Goal: Task Accomplishment & Management: Manage account settings

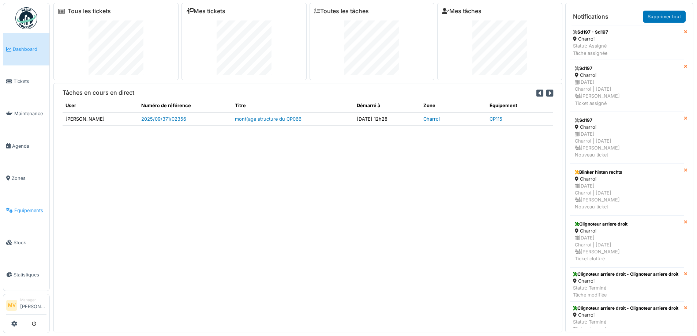
click at [33, 209] on span "Équipements" at bounding box center [30, 210] width 32 height 7
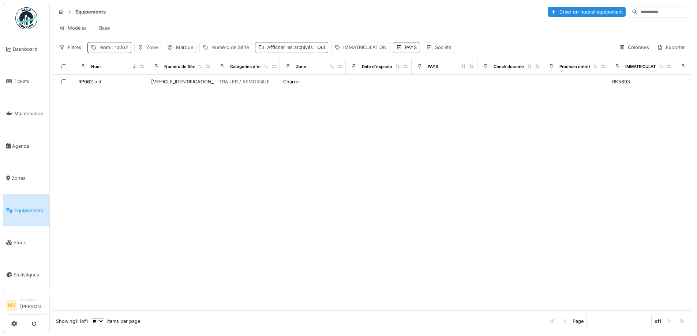
click at [108, 51] on div "Nom : rp062" at bounding box center [113, 47] width 29 height 7
click at [157, 89] on icon at bounding box center [155, 88] width 4 height 4
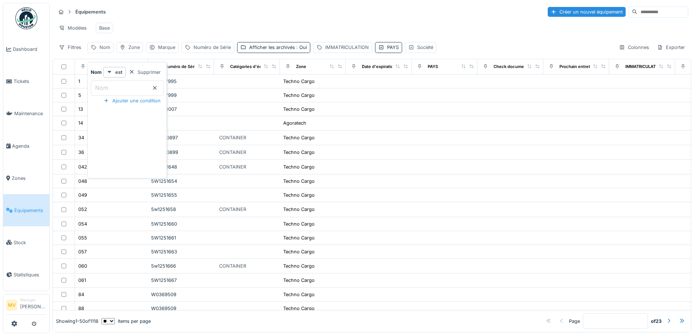
click at [172, 21] on div "Modèles Base" at bounding box center [372, 28] width 632 height 16
click at [31, 83] on span "Tickets" at bounding box center [30, 81] width 33 height 7
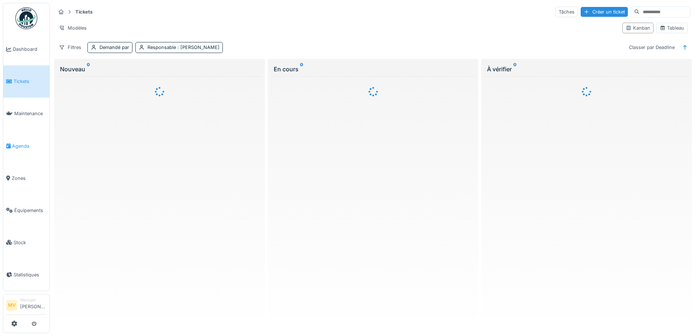
click at [27, 145] on span "Agenda" at bounding box center [29, 146] width 34 height 7
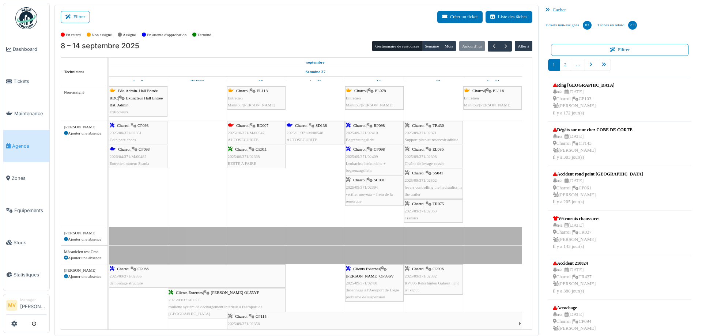
click at [383, 279] on div "Clients Externes | Heisterkamp OP99SV 2025/09/371/02401 dépannage à l'Aeroport …" at bounding box center [374, 283] width 57 height 35
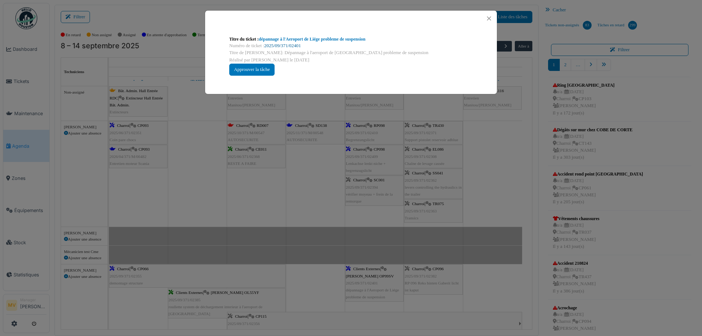
click at [279, 47] on link "2025/09/371/02401" at bounding box center [282, 45] width 37 height 5
drag, startPoint x: 488, startPoint y: 18, endPoint x: 486, endPoint y: 27, distance: 8.8
click at [488, 19] on button "Close" at bounding box center [489, 19] width 10 height 10
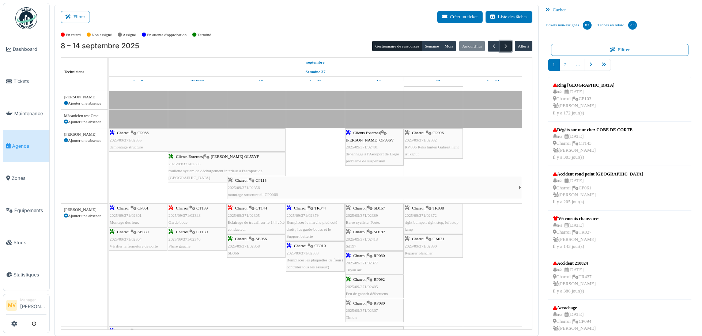
click at [503, 48] on span "button" at bounding box center [506, 46] width 6 height 6
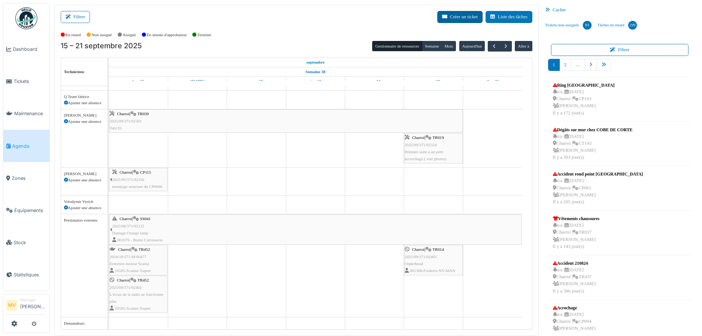
click at [455, 17] on button "Créer un ticket" at bounding box center [459, 17] width 45 height 12
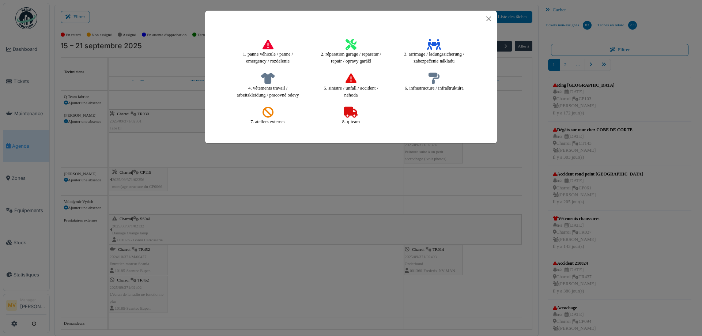
click at [353, 42] on icon at bounding box center [351, 44] width 11 height 11
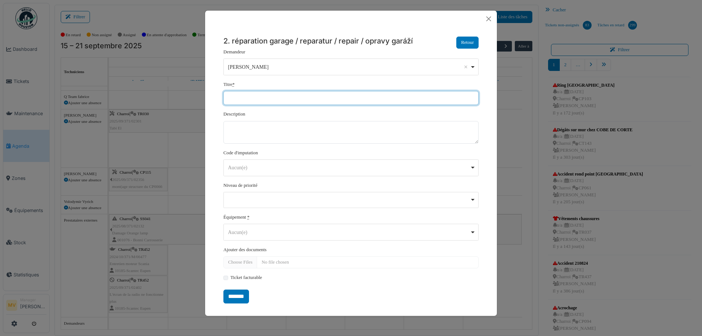
click at [329, 99] on input "Titre *" at bounding box center [350, 98] width 255 height 14
click at [233, 97] on input "**********" at bounding box center [350, 98] width 255 height 14
click at [283, 168] on div "Aucun(e) Remove item" at bounding box center [349, 168] width 242 height 8
type input "**********"
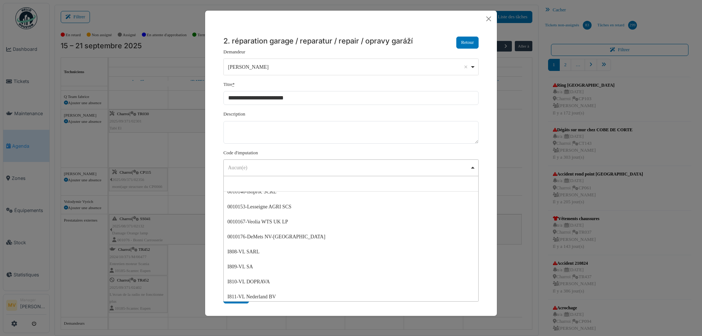
scroll to position [235, 0]
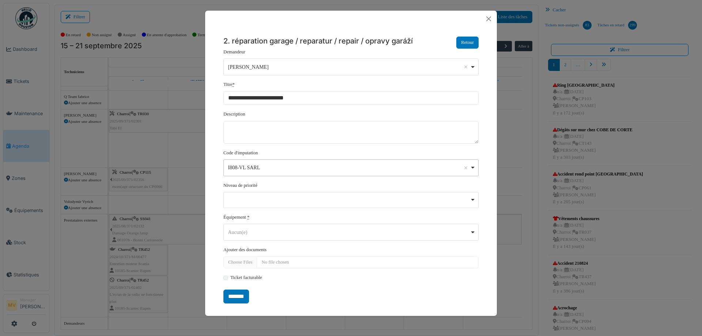
click at [295, 164] on div "I808-VL SARL Remove item" at bounding box center [349, 168] width 242 height 8
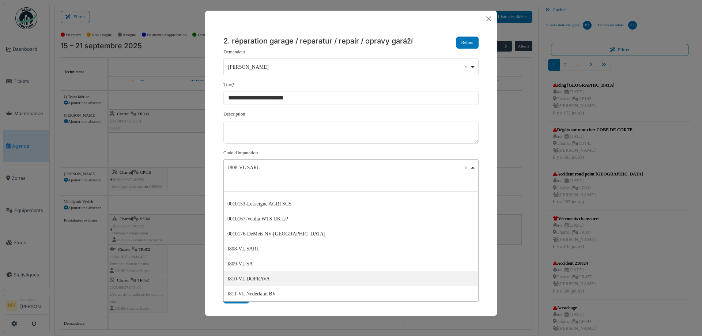
select select "***"
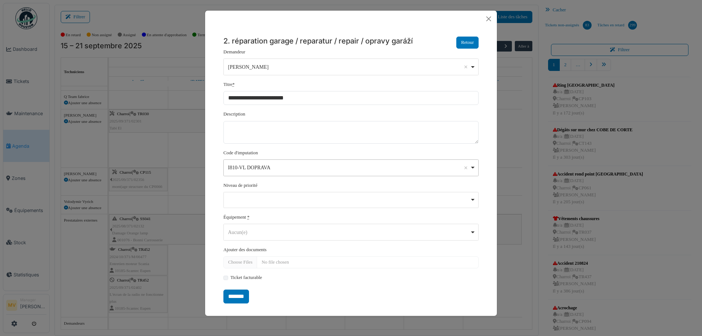
click at [256, 232] on div "Aucun(e) Remove item" at bounding box center [349, 233] width 242 height 8
type input "*****"
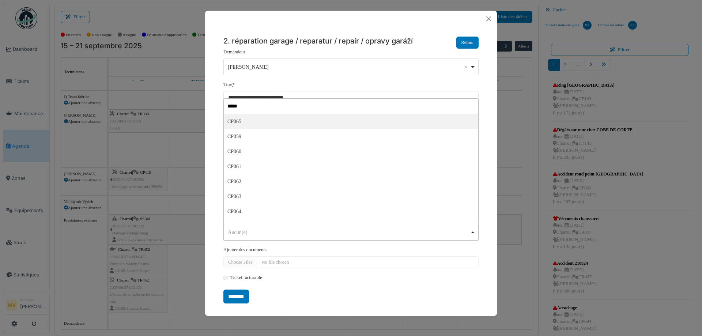
select select "******"
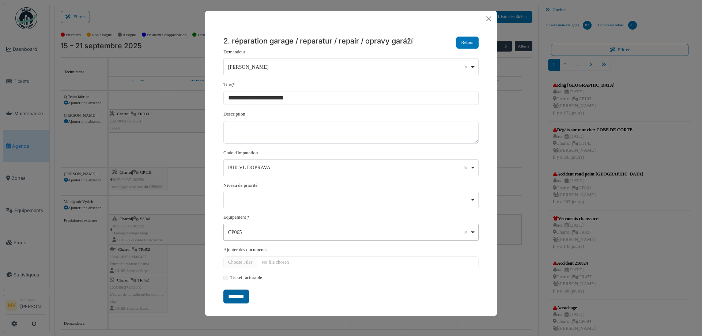
click at [243, 296] on input "*******" at bounding box center [236, 297] width 26 height 14
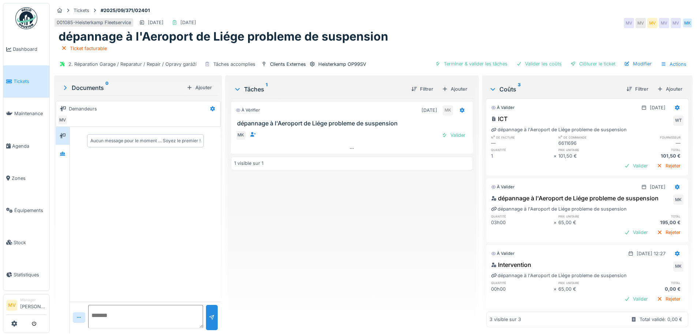
scroll to position [14, 0]
click at [674, 251] on icon at bounding box center [677, 253] width 6 height 5
click at [640, 257] on div "Modifier" at bounding box center [641, 258] width 35 height 11
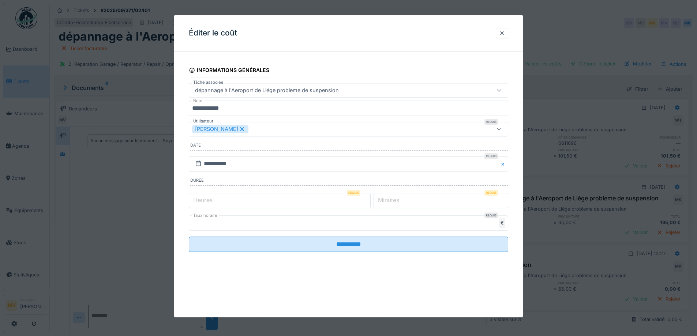
click at [367, 197] on input "*" at bounding box center [280, 200] width 182 height 15
type input "*"
click at [367, 197] on input "*" at bounding box center [280, 200] width 182 height 15
click at [409, 200] on input "*" at bounding box center [440, 200] width 135 height 15
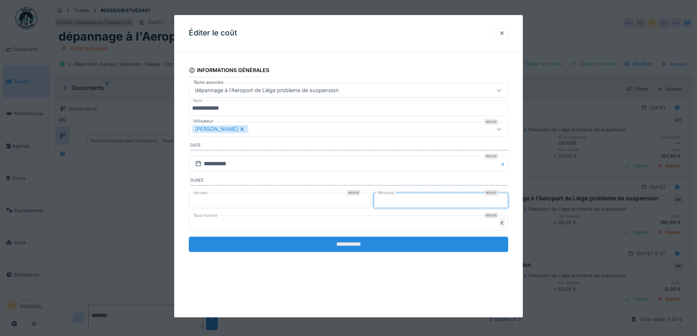
type input "**"
click at [379, 245] on input "**********" at bounding box center [348, 244] width 319 height 15
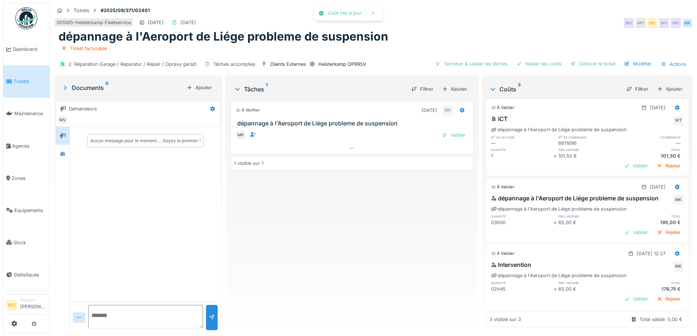
scroll to position [5, 0]
click at [675, 251] on icon at bounding box center [677, 253] width 5 height 5
click at [645, 264] on div "Supprimer" at bounding box center [641, 269] width 35 height 11
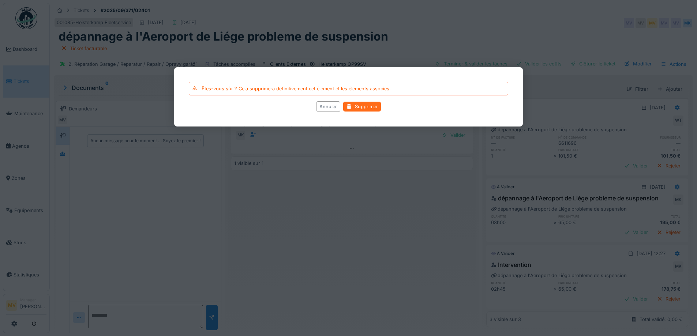
click at [364, 108] on div "Supprimer" at bounding box center [362, 107] width 38 height 10
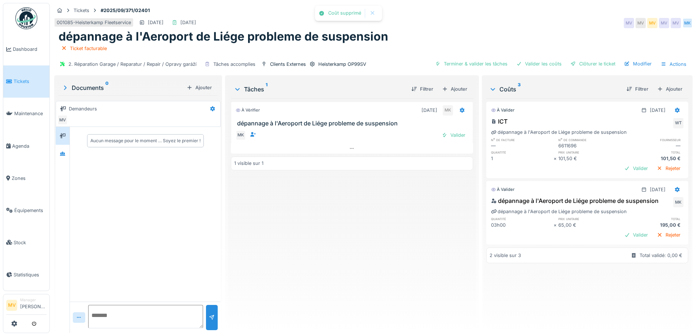
scroll to position [0, 0]
click at [573, 60] on div "Clôturer le ticket" at bounding box center [592, 64] width 51 height 10
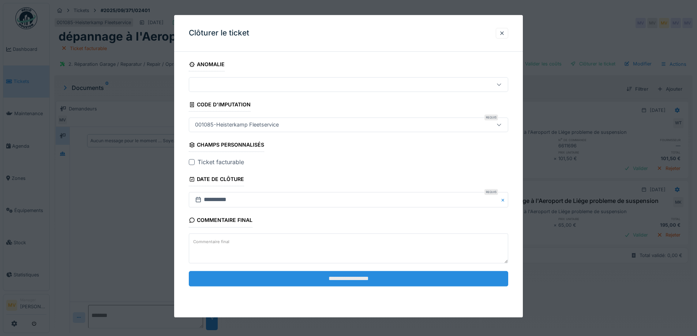
click at [320, 274] on input "**********" at bounding box center [348, 278] width 319 height 15
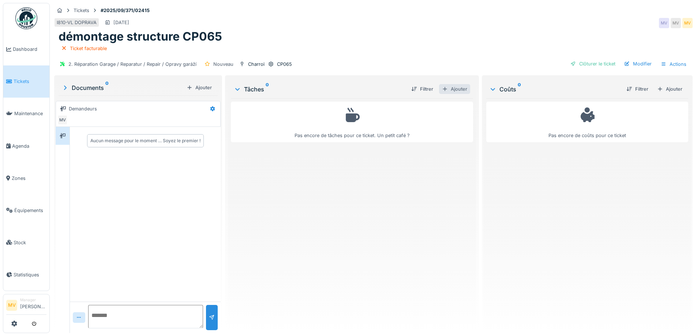
click at [463, 84] on div "Ajouter" at bounding box center [454, 89] width 31 height 10
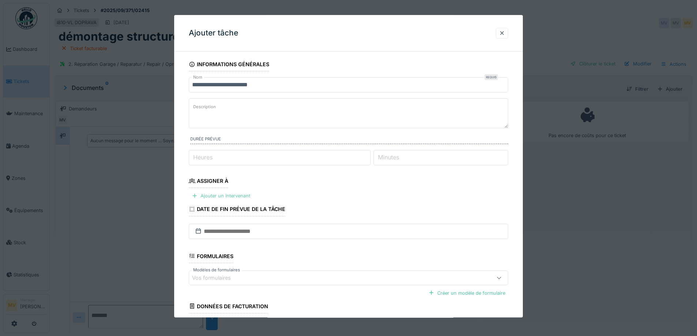
click at [213, 192] on div "Ajouter un intervenant" at bounding box center [221, 196] width 64 height 10
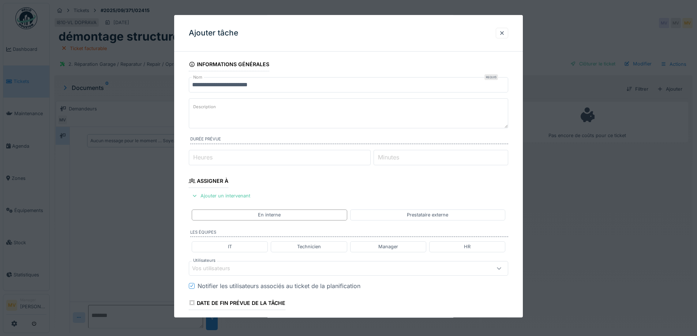
click at [231, 263] on div "Vos utilisateurs" at bounding box center [348, 268] width 319 height 15
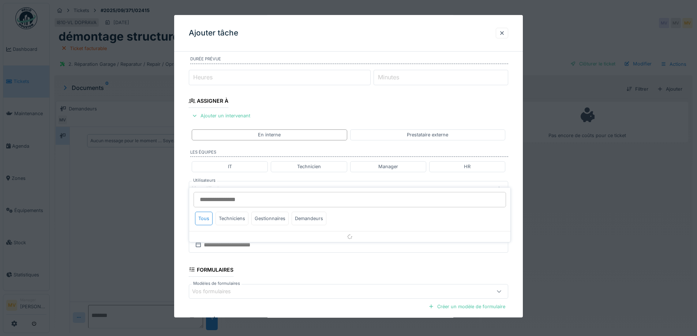
scroll to position [102, 0]
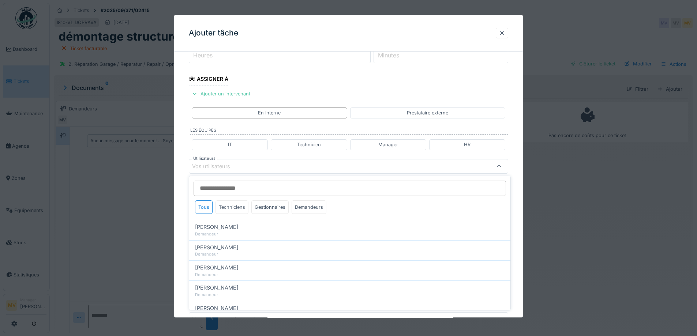
click at [233, 203] on div "Techniciens" at bounding box center [231, 207] width 33 height 14
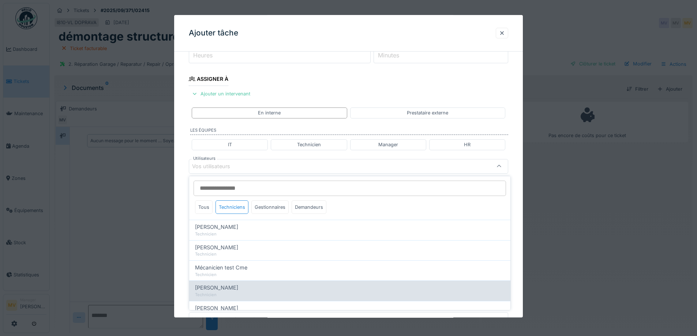
click at [219, 285] on span "[PERSON_NAME]" at bounding box center [216, 288] width 43 height 8
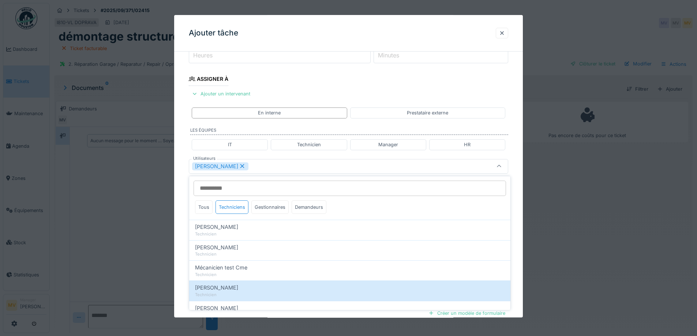
click at [271, 166] on div "[PERSON_NAME]" at bounding box center [329, 166] width 275 height 8
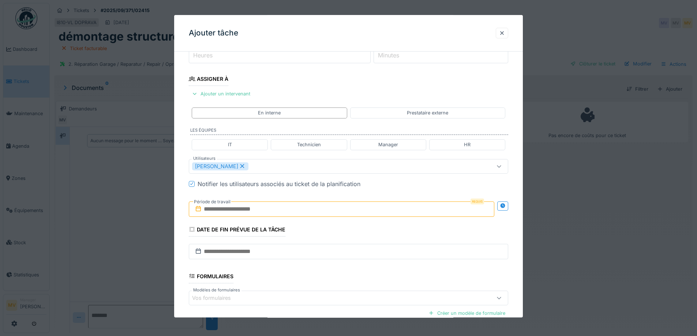
click at [267, 167] on div "[PERSON_NAME]" at bounding box center [329, 166] width 275 height 8
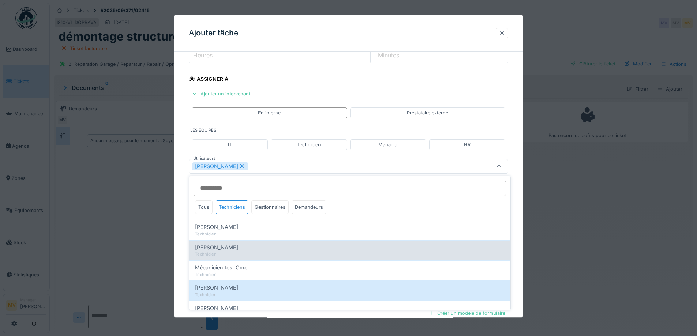
scroll to position [125, 0]
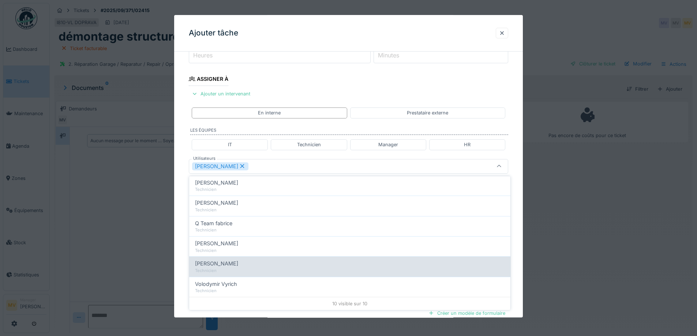
click at [228, 265] on span "[PERSON_NAME]" at bounding box center [216, 264] width 43 height 8
type input "*********"
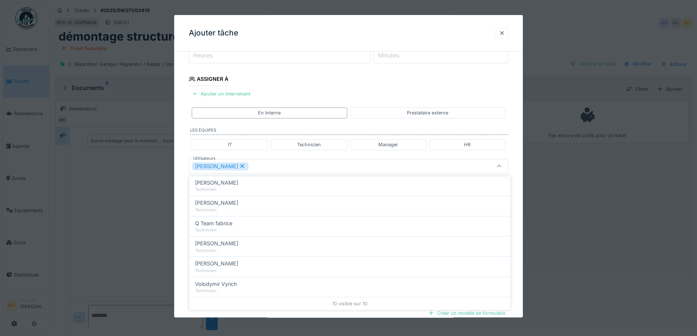
scroll to position [0, 0]
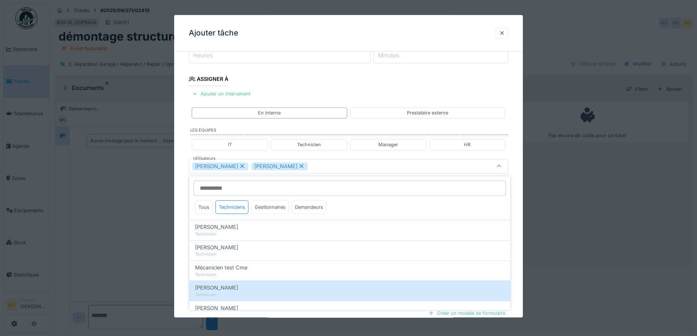
click at [316, 166] on div "Miroslav Kotora Vladimir Nahalka" at bounding box center [329, 166] width 275 height 8
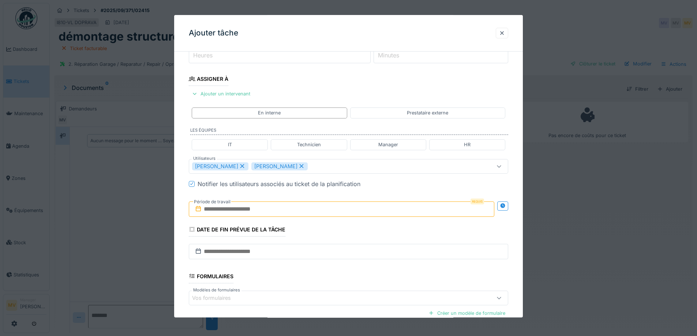
click at [270, 208] on input "text" at bounding box center [341, 209] width 305 height 15
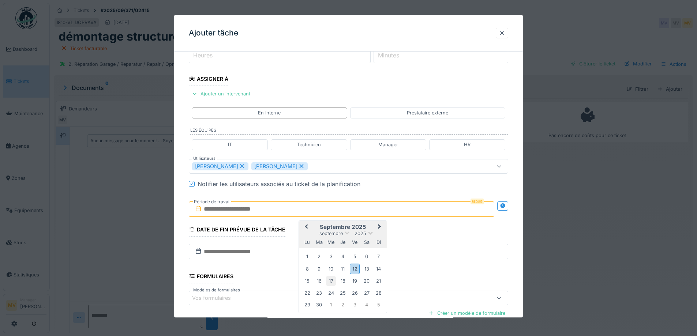
click at [330, 280] on div "17" at bounding box center [331, 281] width 10 height 10
click at [357, 279] on div "19" at bounding box center [355, 281] width 10 height 10
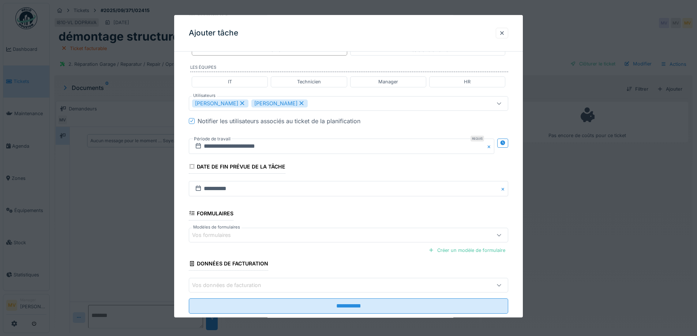
scroll to position [182, 0]
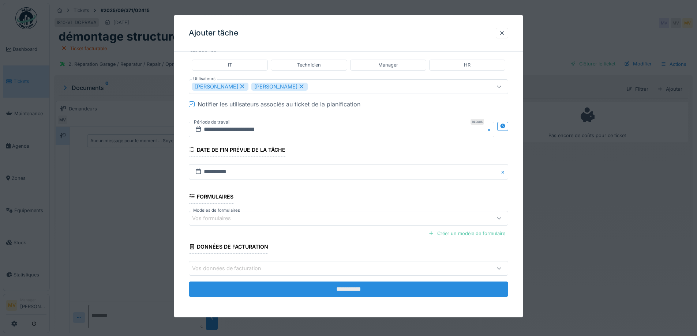
click at [377, 287] on input "**********" at bounding box center [348, 289] width 319 height 15
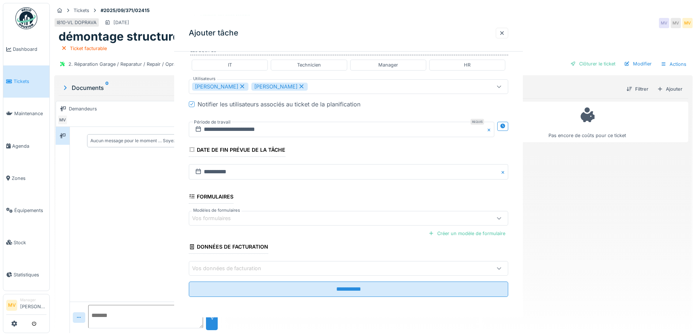
scroll to position [0, 0]
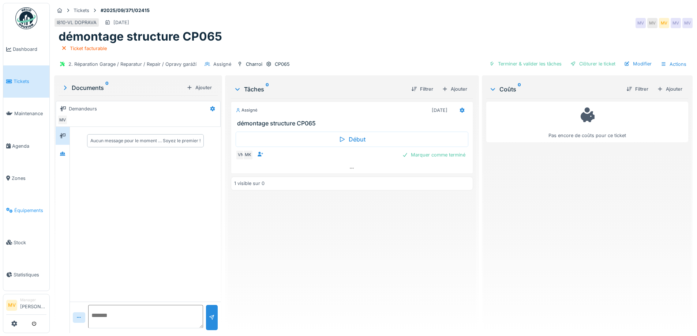
click at [18, 207] on span "Équipements" at bounding box center [30, 210] width 32 height 7
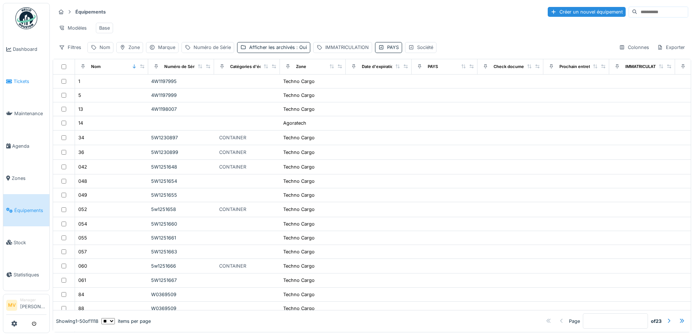
click at [25, 80] on span "Tickets" at bounding box center [30, 81] width 33 height 7
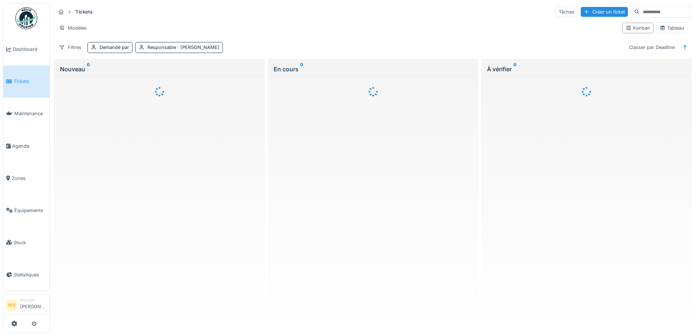
drag, startPoint x: 587, startPoint y: 9, endPoint x: 583, endPoint y: 10, distance: 4.6
click at [587, 9] on div "Créer un ticket" at bounding box center [603, 12] width 47 height 10
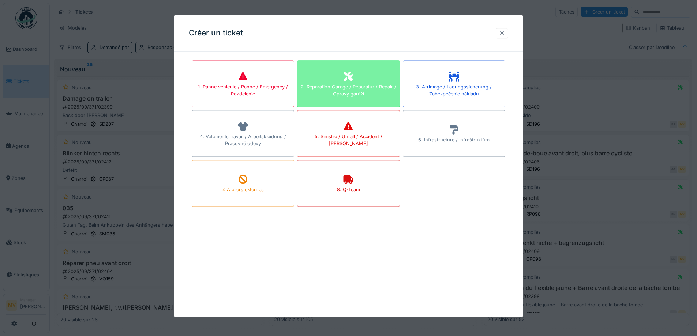
click at [377, 82] on div "2. Réparation Garage / Reparatur / Repair / Opravy garáží" at bounding box center [348, 83] width 102 height 47
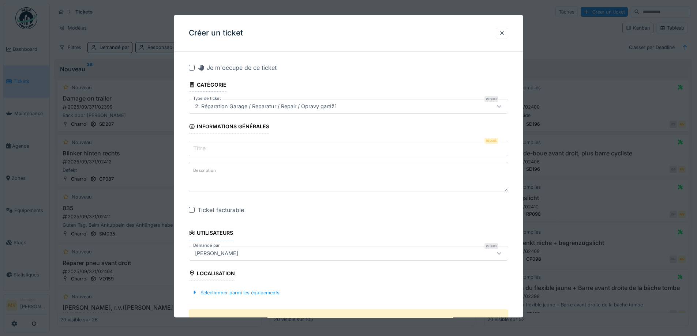
click at [243, 150] on input "Titre" at bounding box center [348, 148] width 319 height 15
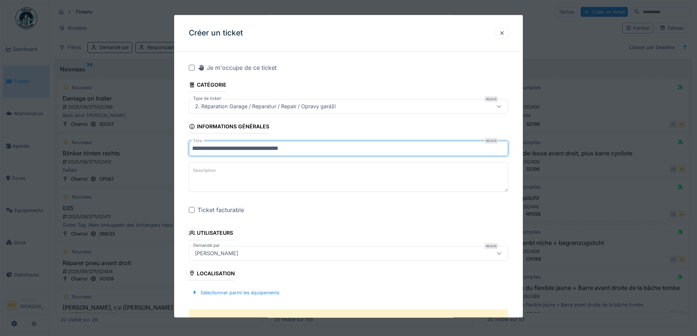
scroll to position [195, 0]
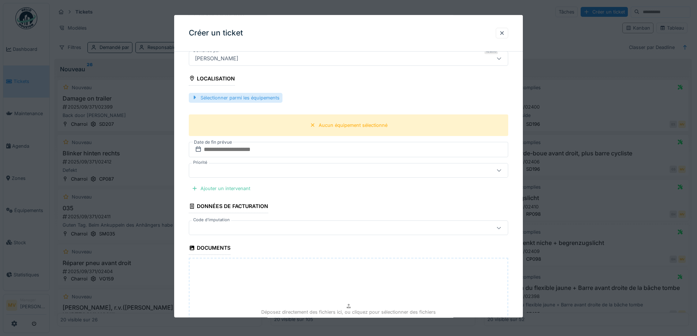
type input "**********"
click at [264, 99] on div "Sélectionner parmi les équipements" at bounding box center [236, 98] width 94 height 10
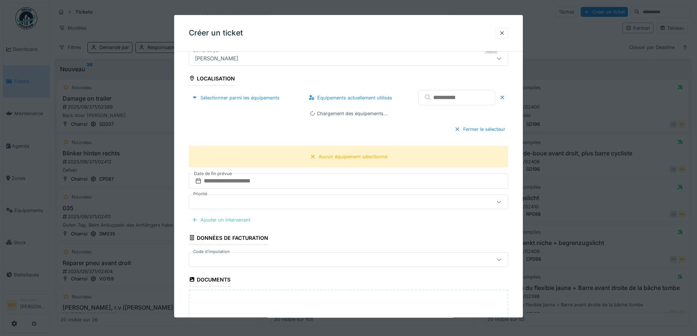
click at [457, 100] on input "text" at bounding box center [456, 97] width 77 height 15
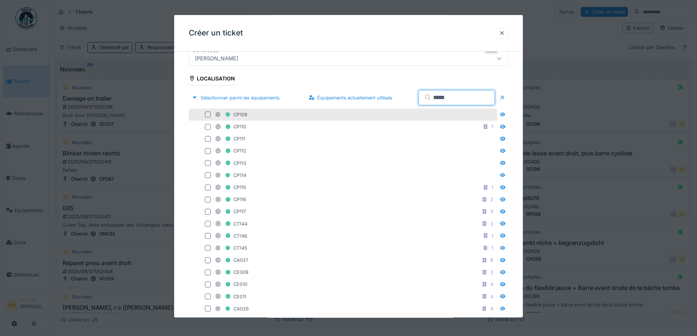
type input "*****"
click at [206, 114] on div at bounding box center [208, 115] width 6 height 6
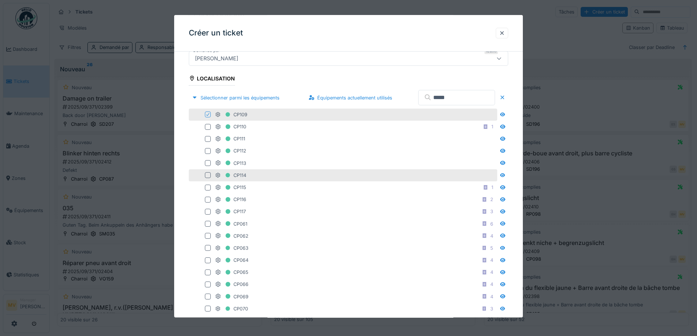
click at [207, 176] on div at bounding box center [208, 176] width 6 height 6
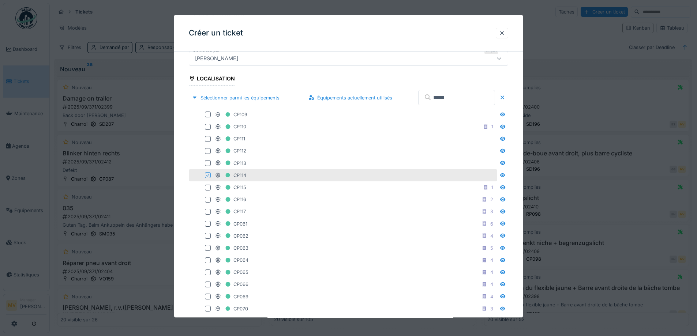
click at [488, 80] on fieldset "**********" at bounding box center [348, 268] width 319 height 813
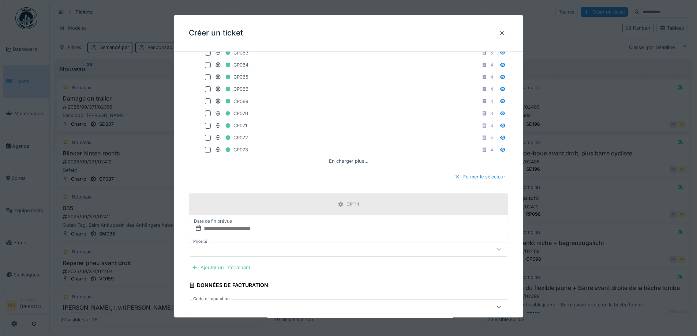
scroll to position [567, 0]
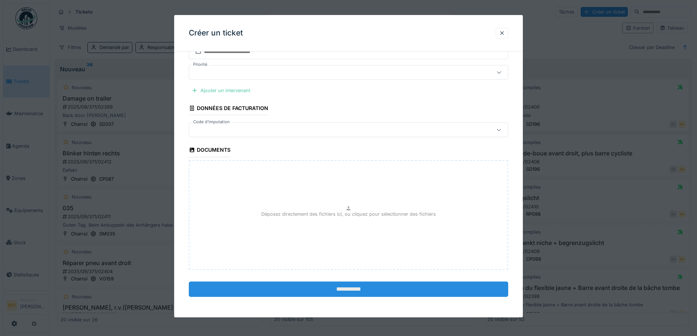
click at [329, 289] on input "**********" at bounding box center [348, 289] width 319 height 15
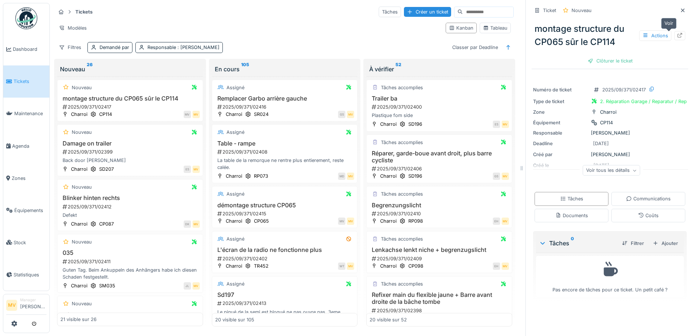
click at [677, 36] on icon at bounding box center [680, 35] width 6 height 5
click at [680, 9] on icon at bounding box center [683, 10] width 6 height 5
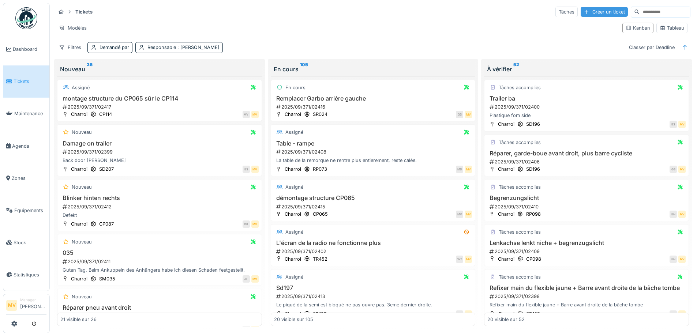
click at [580, 8] on div "Créer un ticket" at bounding box center [603, 12] width 47 height 10
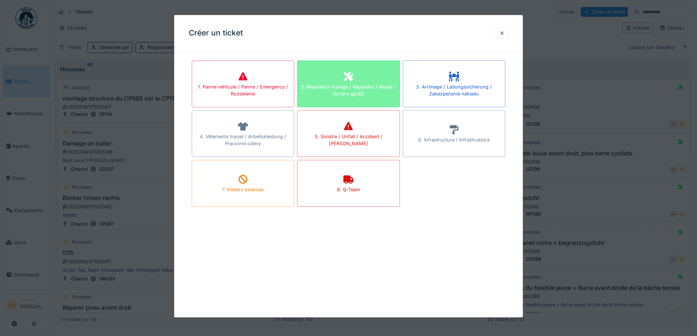
click at [354, 76] on icon at bounding box center [348, 76] width 11 height 9
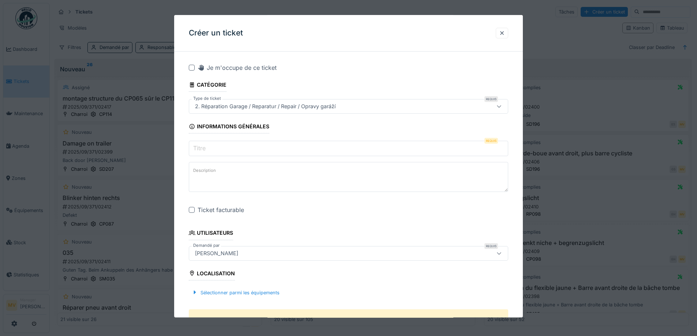
click at [280, 142] on input "Titre" at bounding box center [348, 148] width 319 height 15
click at [267, 149] on input "Titre" at bounding box center [348, 148] width 319 height 15
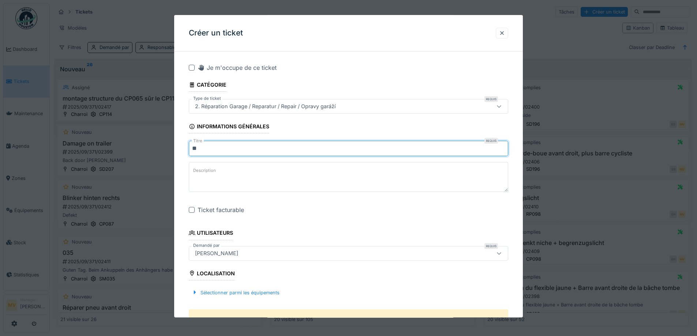
type input "*"
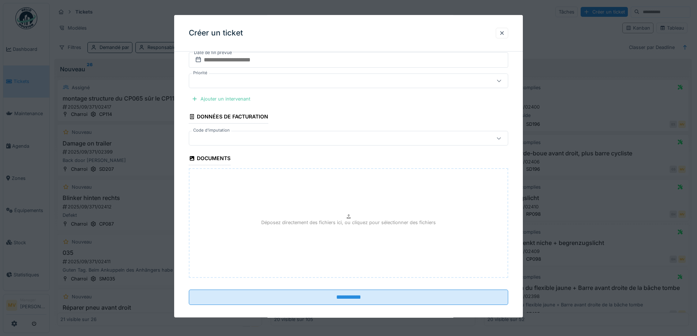
scroll to position [293, 0]
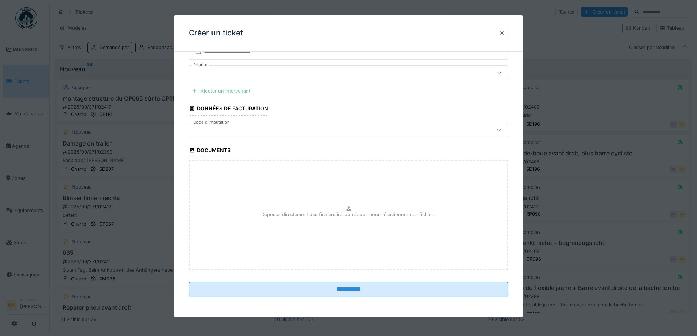
type input "**********"
click at [241, 91] on div "Ajouter un intervenant" at bounding box center [221, 91] width 64 height 10
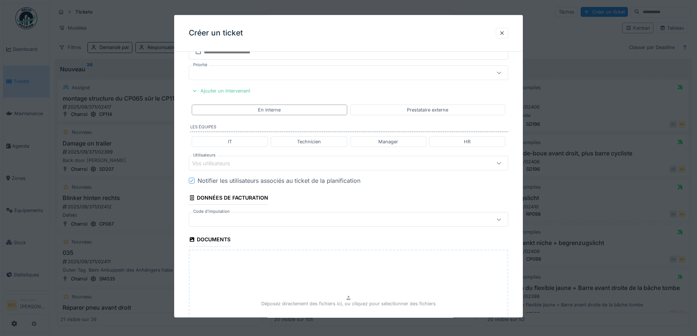
click at [266, 161] on div "Vos utilisateurs" at bounding box center [329, 163] width 275 height 8
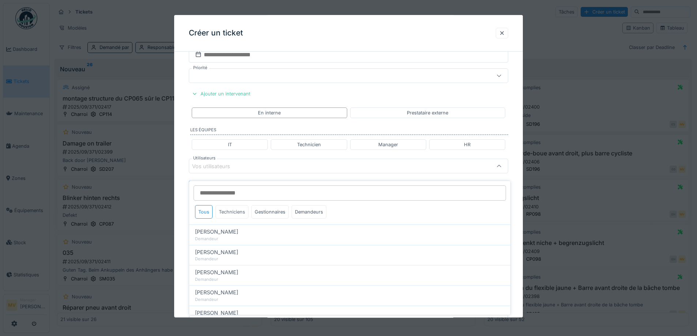
click at [238, 207] on div "Techniciens" at bounding box center [231, 212] width 33 height 14
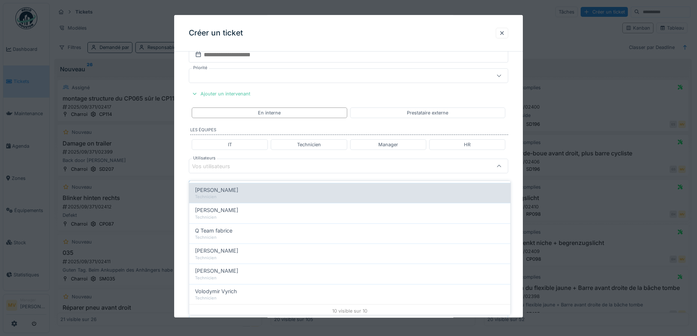
scroll to position [125, 0]
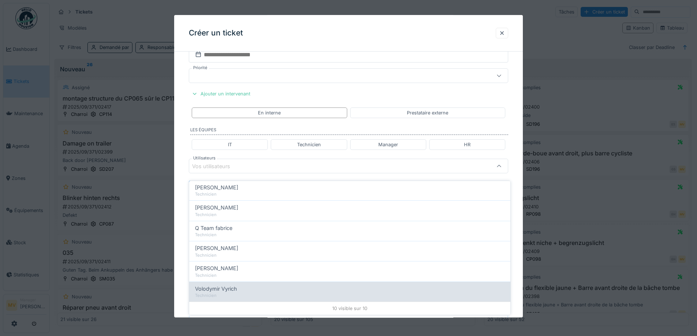
click at [233, 285] on span "Volodymir Vyrich" at bounding box center [216, 289] width 42 height 8
type input "*****"
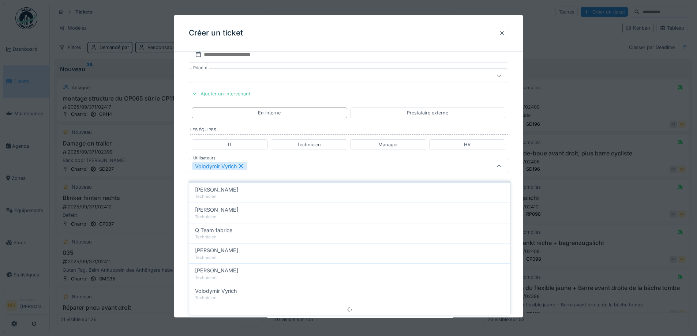
scroll to position [0, 0]
click at [283, 165] on div "Volodymir Vyrich" at bounding box center [329, 166] width 275 height 8
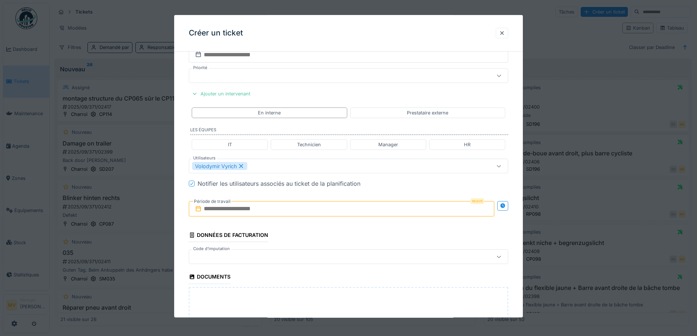
click at [284, 166] on div "Volodymir Vyrich" at bounding box center [329, 166] width 275 height 8
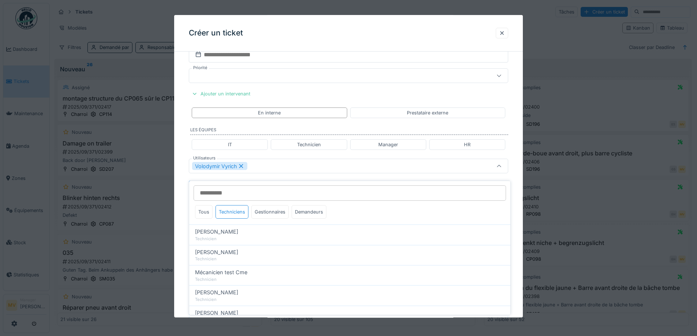
click at [282, 166] on div "Volodymir Vyrich" at bounding box center [329, 166] width 275 height 8
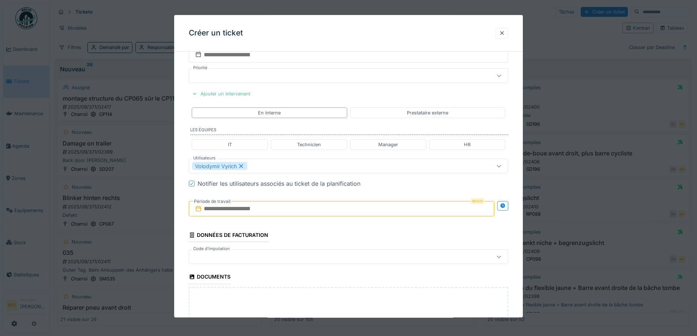
click at [266, 204] on input "text" at bounding box center [341, 209] width 305 height 15
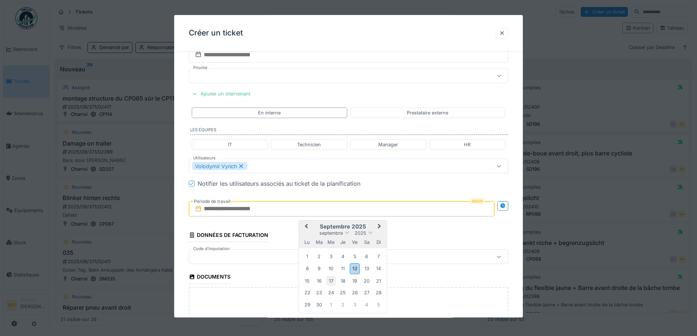
click at [330, 281] on div "17" at bounding box center [331, 281] width 10 height 10
click at [354, 290] on div "26" at bounding box center [355, 293] width 10 height 10
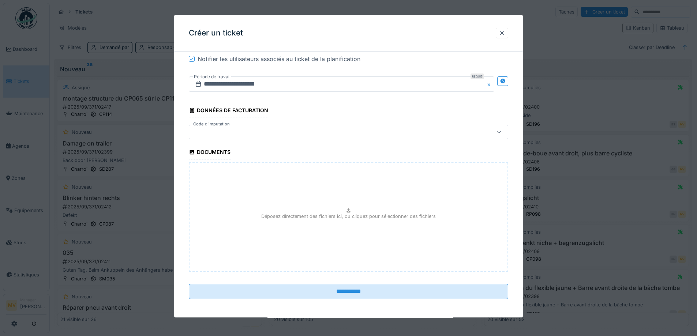
scroll to position [417, 0]
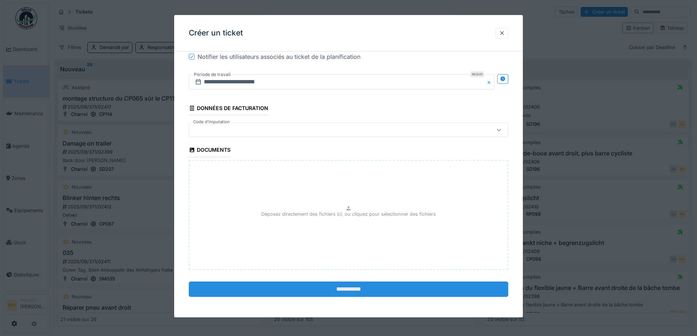
click at [364, 284] on input "**********" at bounding box center [348, 289] width 319 height 15
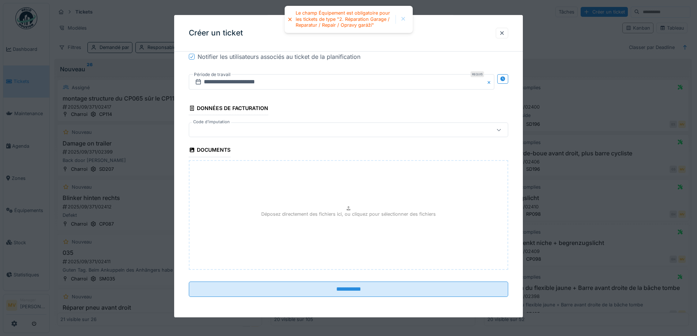
click at [351, 131] on div at bounding box center [329, 130] width 275 height 8
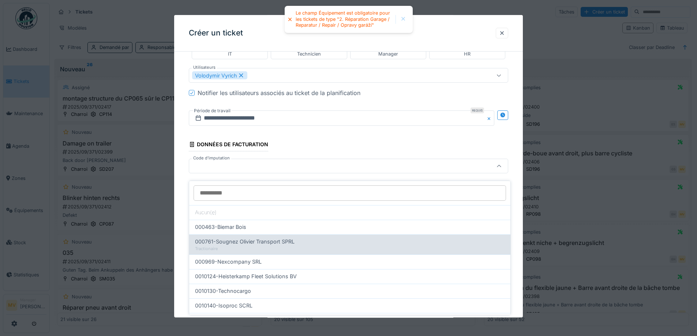
scroll to position [234, 0]
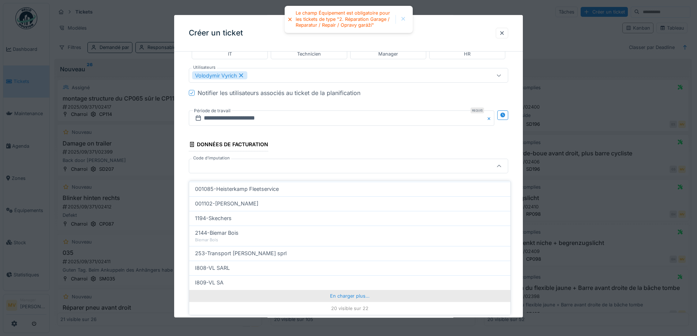
click at [337, 290] on div "En charger plus…" at bounding box center [349, 296] width 321 height 12
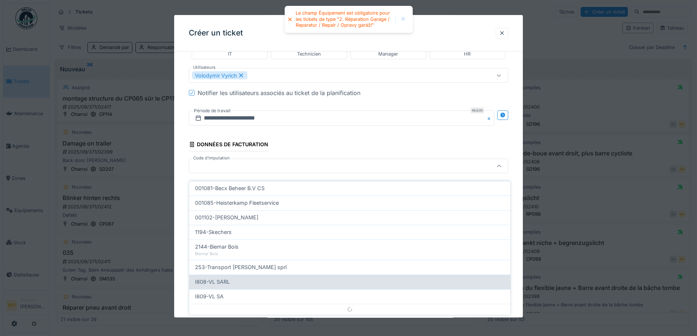
scroll to position [220, 0]
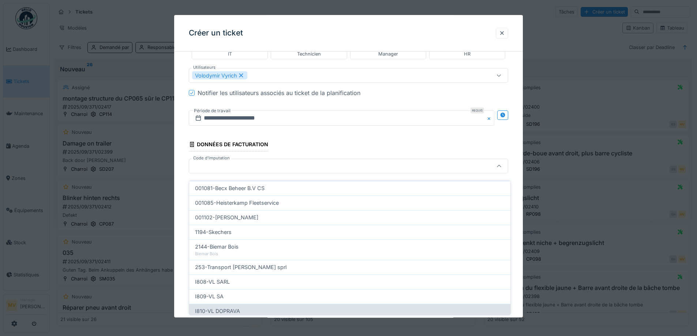
click at [242, 307] on div "I810-VL DOPRAVA" at bounding box center [349, 311] width 309 height 8
type input "***"
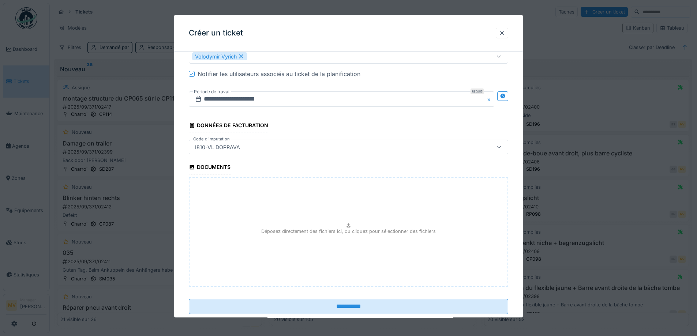
scroll to position [417, 0]
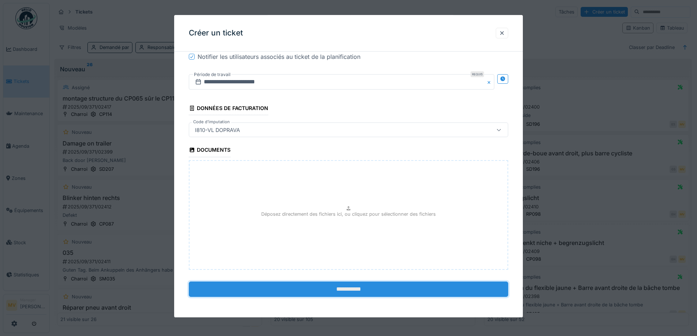
click at [352, 287] on input "**********" at bounding box center [348, 289] width 319 height 15
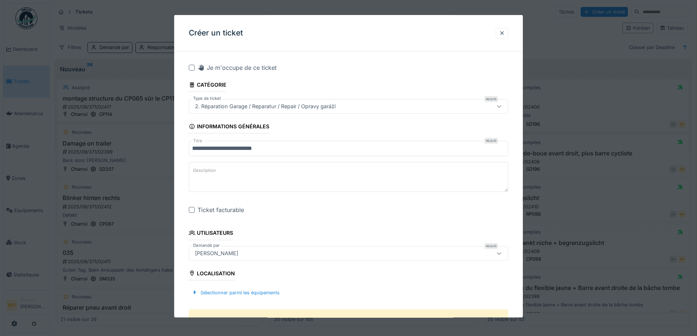
scroll to position [195, 0]
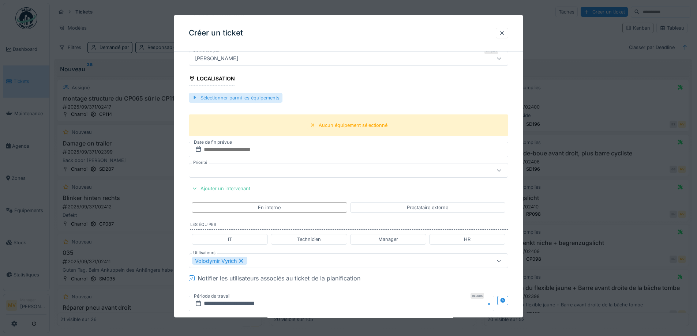
click at [240, 98] on div "Sélectionner parmi les équipements" at bounding box center [236, 98] width 94 height 10
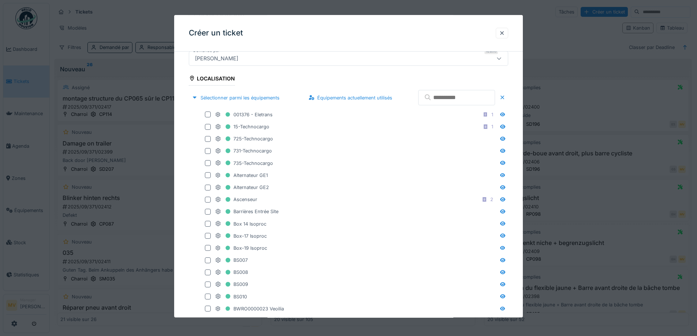
click at [438, 99] on input "text" at bounding box center [456, 97] width 77 height 15
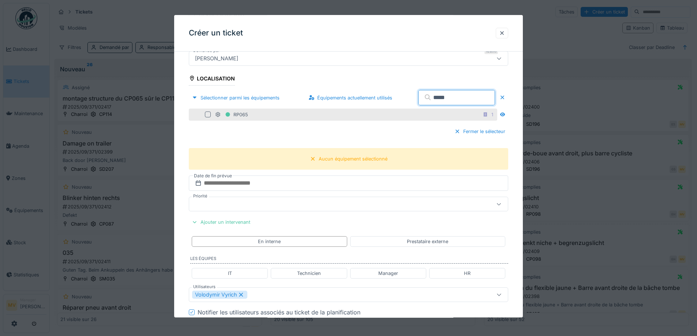
type input "*****"
click at [207, 114] on div at bounding box center [208, 115] width 6 height 6
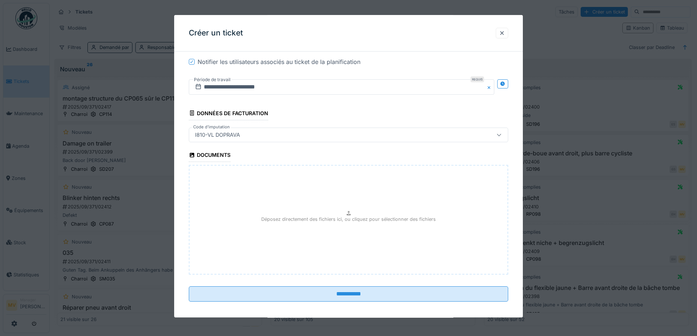
scroll to position [450, 0]
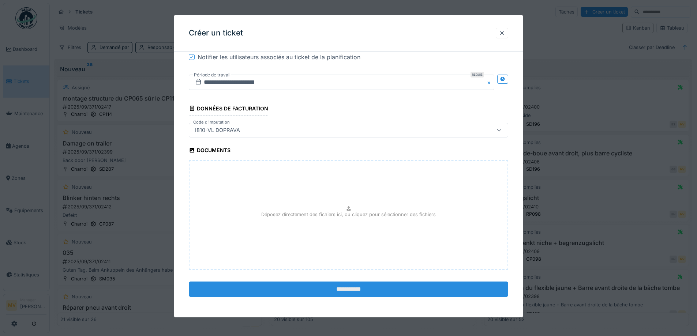
click at [383, 287] on input "**********" at bounding box center [348, 289] width 319 height 15
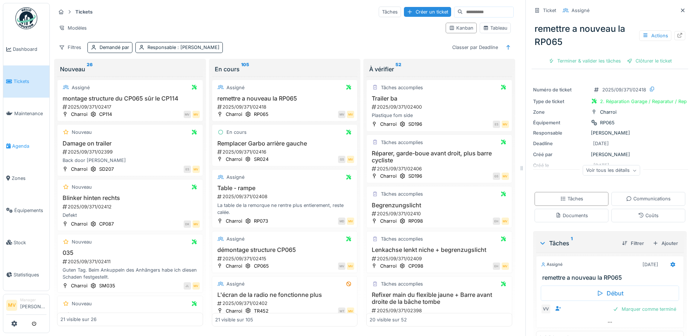
click at [24, 144] on span "Agenda" at bounding box center [29, 146] width 34 height 7
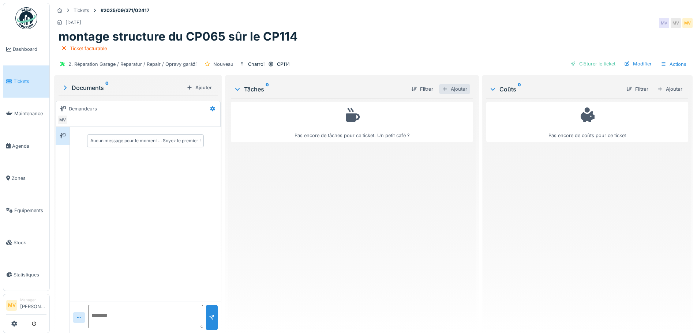
click at [456, 90] on div "Ajouter" at bounding box center [454, 89] width 31 height 10
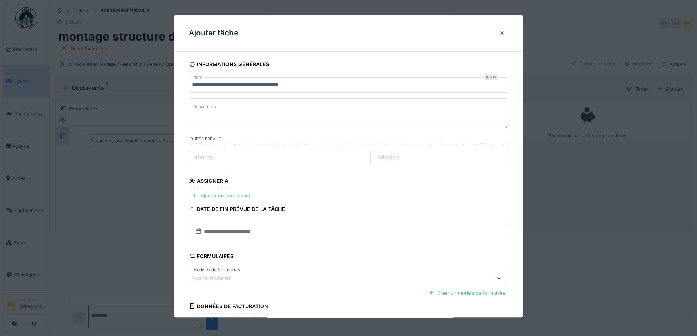
click at [231, 194] on div "Ajouter un intervenant" at bounding box center [221, 196] width 64 height 10
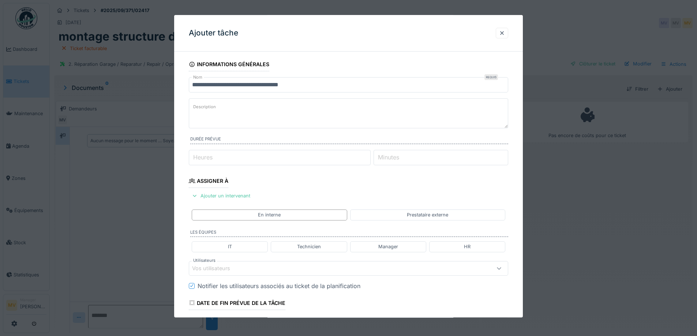
click at [255, 266] on div "Vos utilisateurs" at bounding box center [329, 268] width 275 height 8
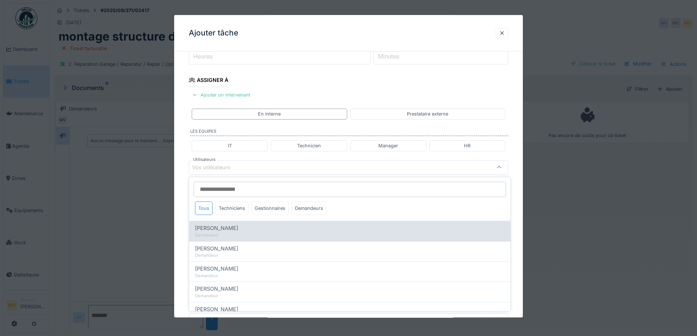
scroll to position [102, 0]
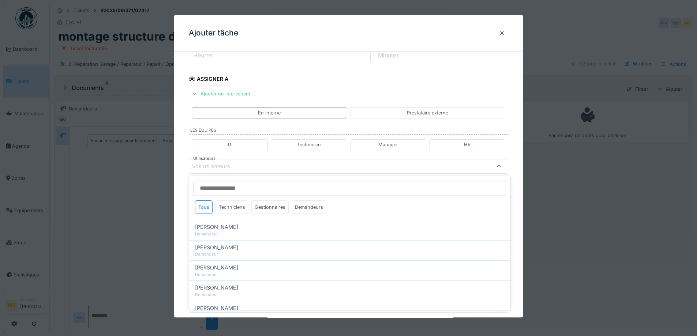
click at [230, 208] on div "Techniciens" at bounding box center [231, 207] width 33 height 14
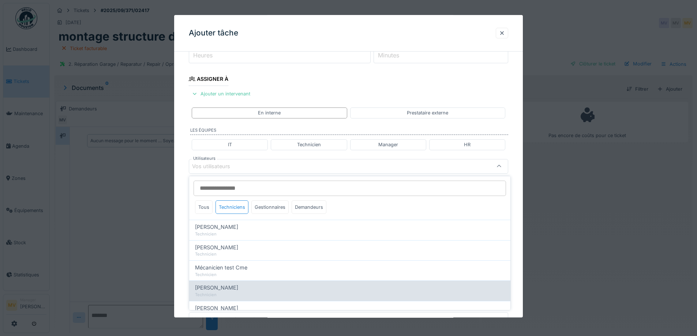
click at [227, 289] on span "[PERSON_NAME]" at bounding box center [216, 288] width 43 height 8
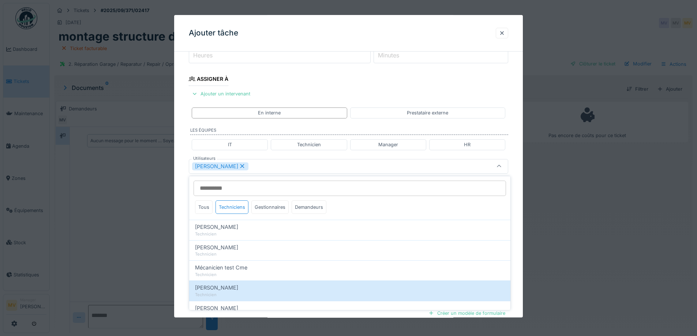
click at [276, 168] on div "[PERSON_NAME]" at bounding box center [329, 166] width 275 height 8
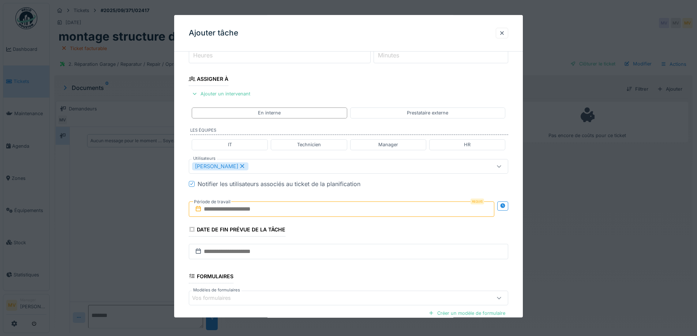
click at [280, 165] on div "[PERSON_NAME]" at bounding box center [329, 166] width 275 height 8
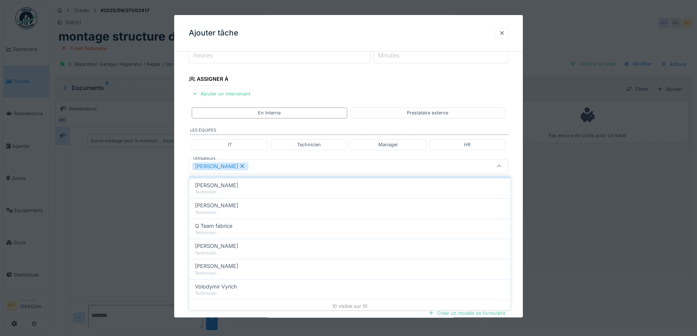
scroll to position [125, 0]
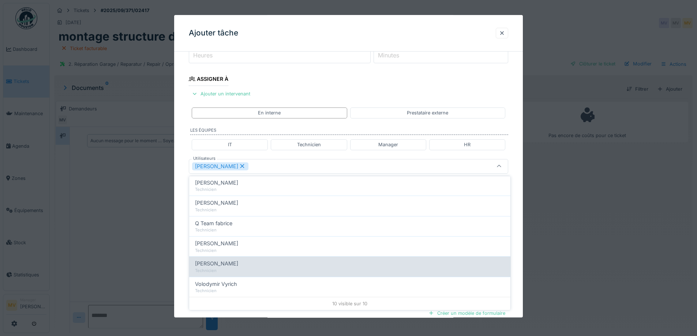
click at [231, 266] on span "[PERSON_NAME]" at bounding box center [216, 264] width 43 height 8
type input "*********"
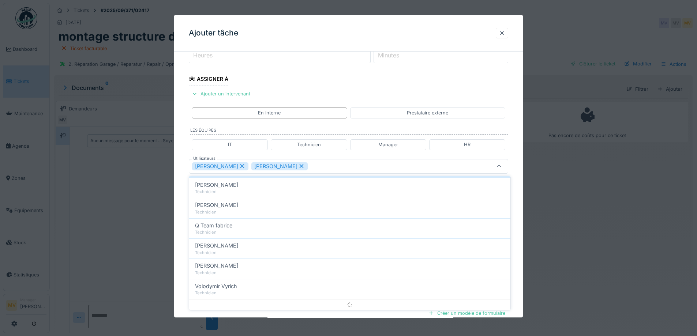
scroll to position [0, 0]
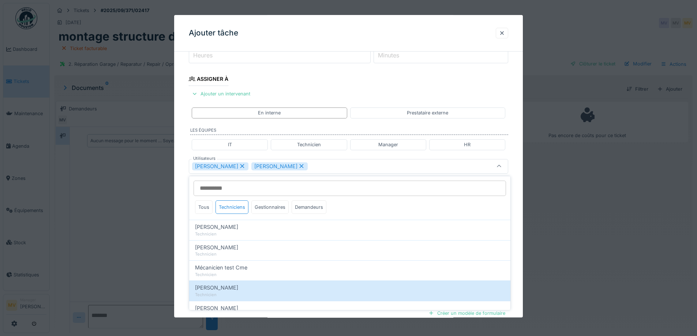
click at [332, 165] on div "[PERSON_NAME] [PERSON_NAME]" at bounding box center [329, 166] width 275 height 8
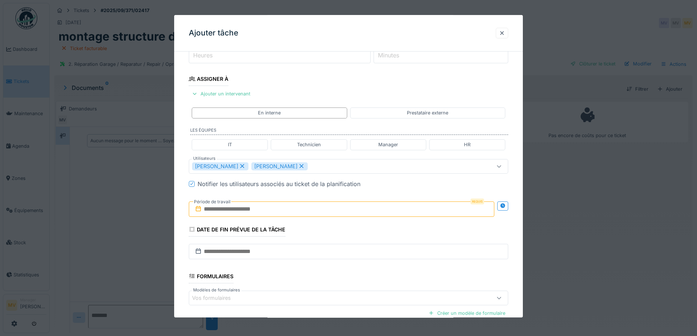
click at [295, 206] on input "text" at bounding box center [341, 209] width 305 height 15
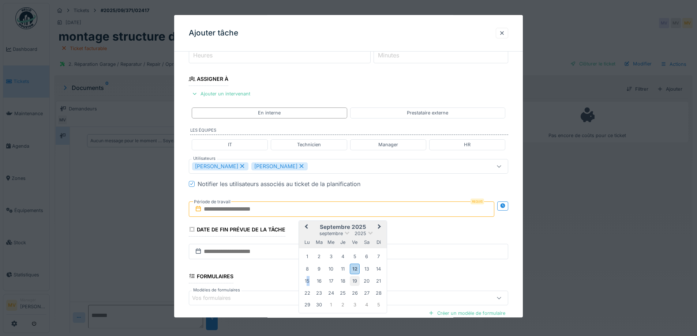
drag, startPoint x: 308, startPoint y: 283, endPoint x: 350, endPoint y: 282, distance: 42.1
click at [350, 282] on div "15 16 17 18 19 20 21" at bounding box center [342, 281] width 83 height 12
drag, startPoint x: 308, startPoint y: 282, endPoint x: 312, endPoint y: 282, distance: 4.0
click at [308, 282] on div "15" at bounding box center [307, 281] width 10 height 10
click at [355, 285] on div "19" at bounding box center [355, 281] width 10 height 10
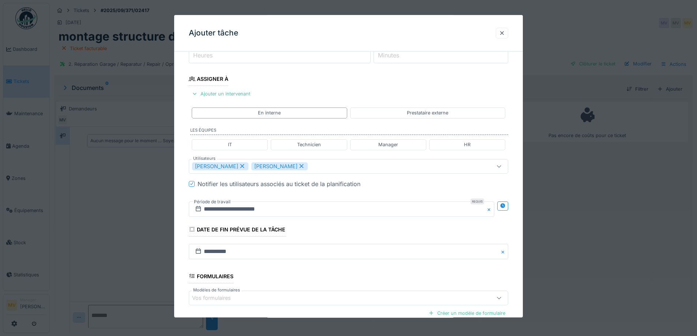
scroll to position [182, 0]
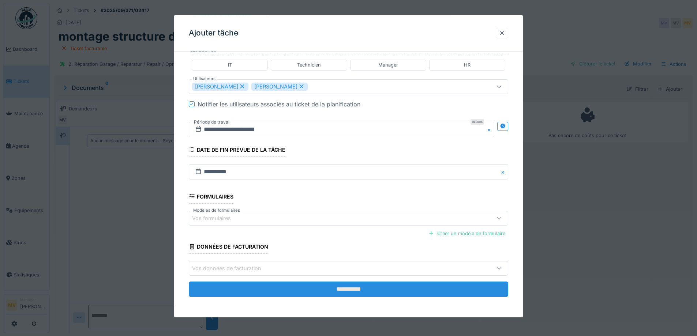
click at [375, 286] on input "**********" at bounding box center [348, 289] width 319 height 15
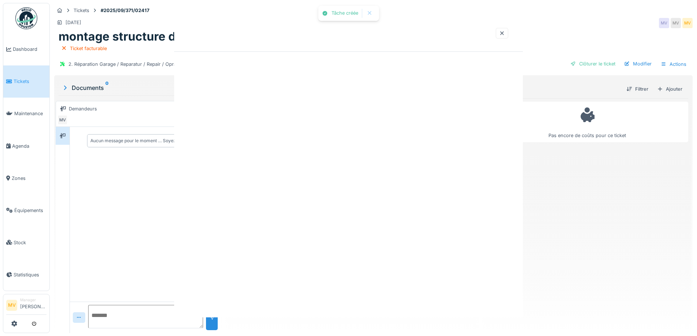
scroll to position [0, 0]
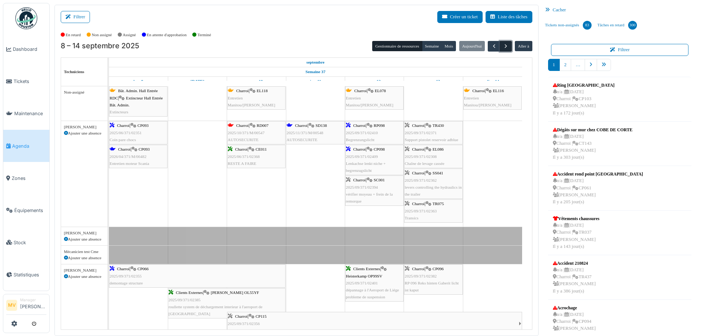
click at [505, 41] on button "button" at bounding box center [506, 46] width 12 height 11
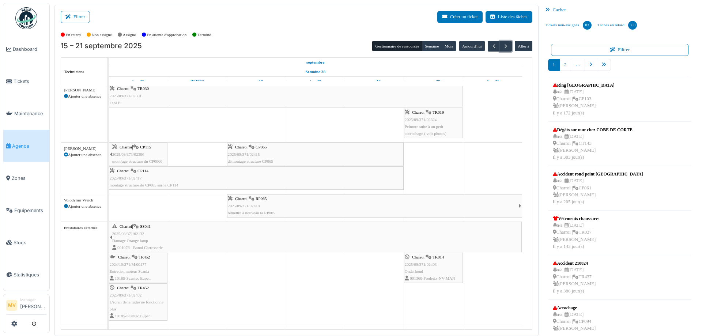
scroll to position [289, 0]
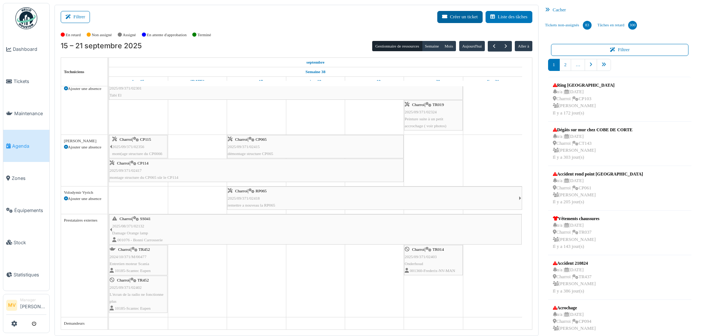
click at [458, 15] on button "Créer un ticket" at bounding box center [459, 17] width 45 height 12
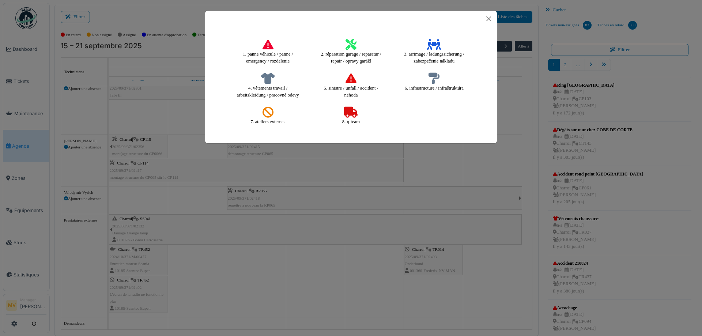
click at [345, 43] on h4 "2. réparation garage / reparatur / repair / opravy garáží" at bounding box center [351, 52] width 76 height 31
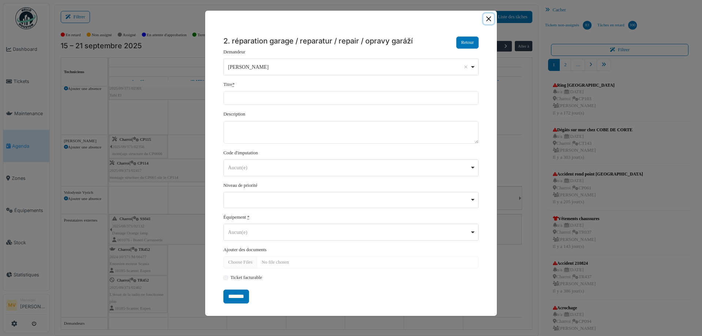
click at [490, 19] on button "Close" at bounding box center [489, 19] width 11 height 11
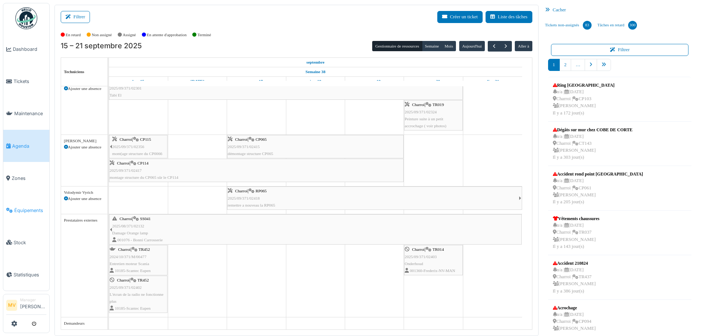
click at [30, 209] on span "Équipements" at bounding box center [30, 210] width 32 height 7
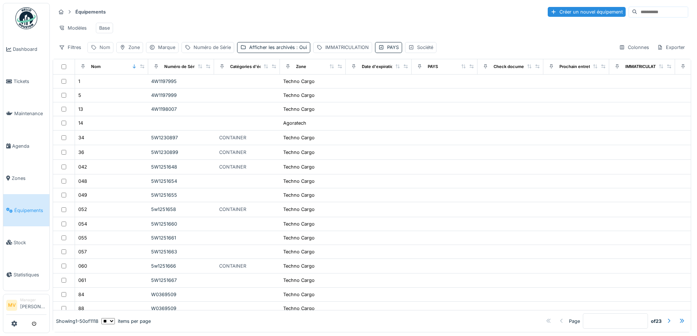
click at [93, 50] on icon at bounding box center [94, 47] width 6 height 5
click at [118, 91] on input "Nom" at bounding box center [127, 87] width 73 height 15
type input "***"
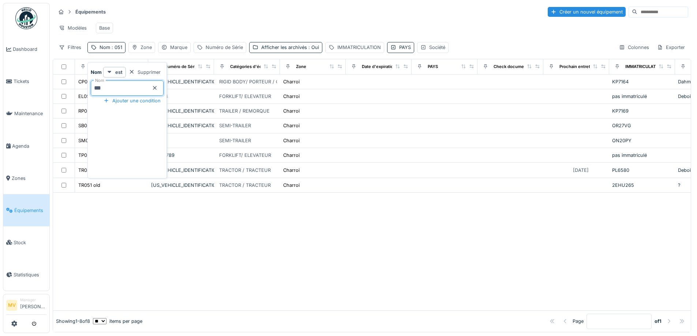
drag, startPoint x: 203, startPoint y: 26, endPoint x: 193, endPoint y: 38, distance: 15.6
click at [203, 26] on div "Modèles Base" at bounding box center [372, 28] width 632 height 16
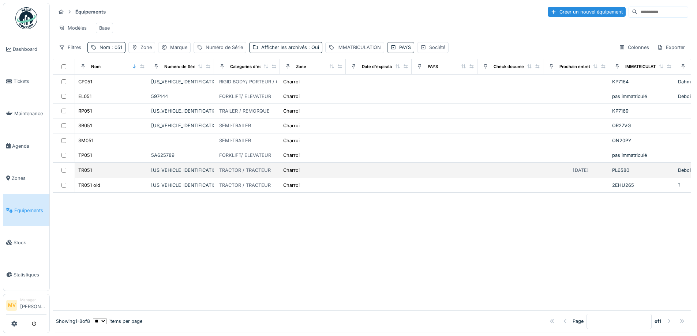
click at [181, 178] on td "[US_VEHICLE_IDENTIFICATION_NUMBER]" at bounding box center [181, 170] width 66 height 15
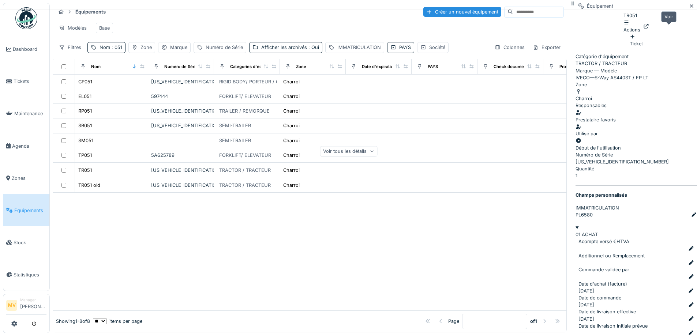
click at [649, 28] on icon at bounding box center [646, 26] width 6 height 5
click at [29, 138] on link "Agenda" at bounding box center [26, 146] width 46 height 32
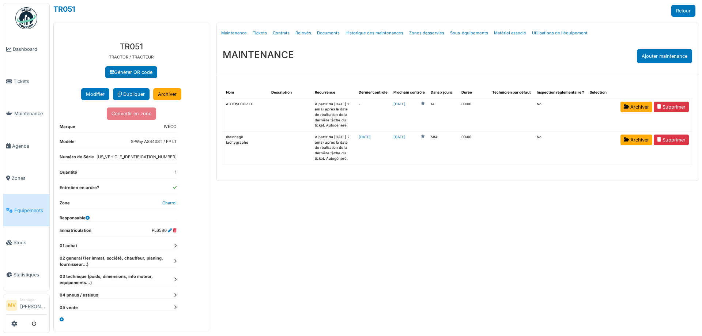
click at [406, 104] on link "[DATE]" at bounding box center [400, 104] width 12 height 5
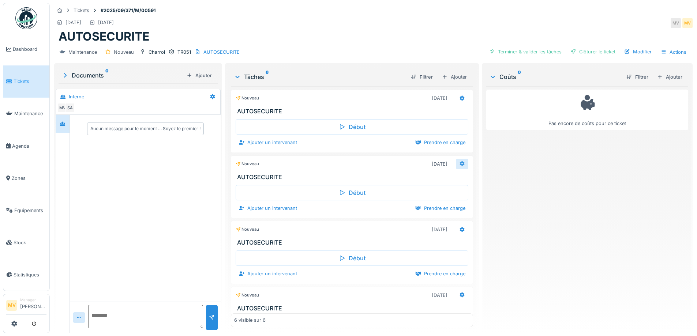
click at [458, 164] on div at bounding box center [462, 164] width 12 height 11
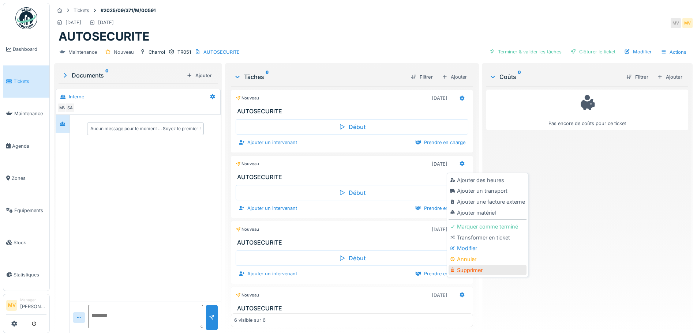
click at [475, 267] on div "Supprimer" at bounding box center [487, 270] width 78 height 11
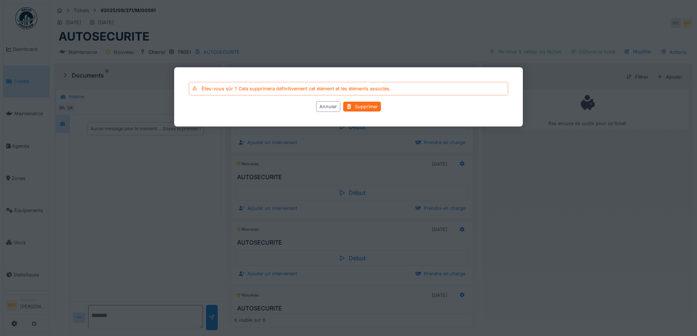
click at [370, 106] on div "Supprimer" at bounding box center [362, 107] width 38 height 10
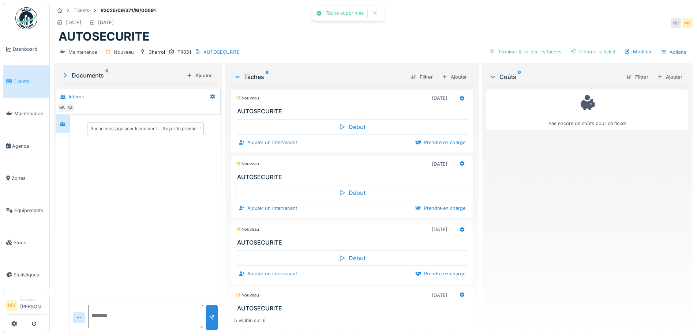
click at [452, 162] on div at bounding box center [348, 168] width 697 height 336
click at [459, 167] on div at bounding box center [462, 164] width 6 height 7
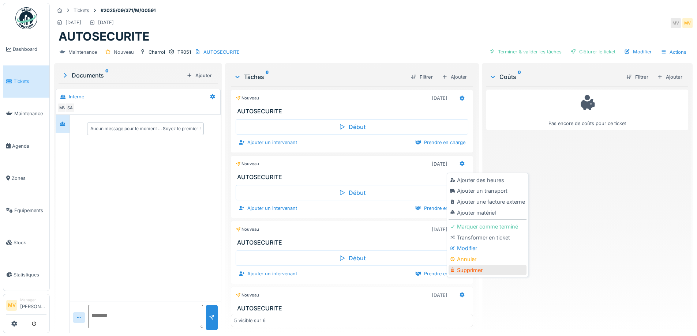
click at [461, 272] on div "Supprimer" at bounding box center [487, 270] width 78 height 11
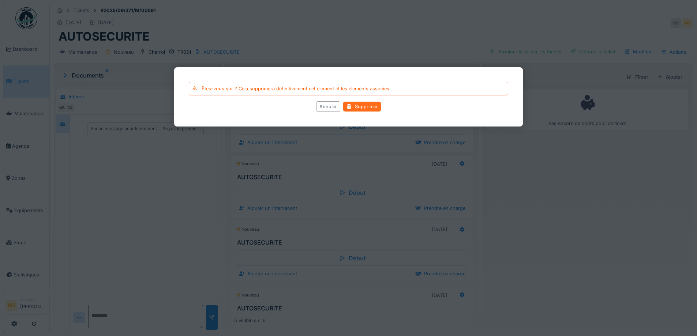
click at [362, 108] on div "Supprimer" at bounding box center [362, 107] width 38 height 10
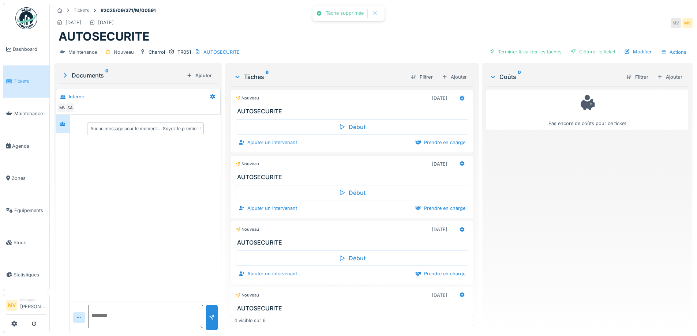
click at [451, 163] on div "Tâche supprimée Annuler Tickets #2025/09/371/M/00591 [DATE] [DATE] MV MV AUTOSE…" at bounding box center [373, 168] width 647 height 336
click at [456, 165] on div at bounding box center [462, 164] width 12 height 11
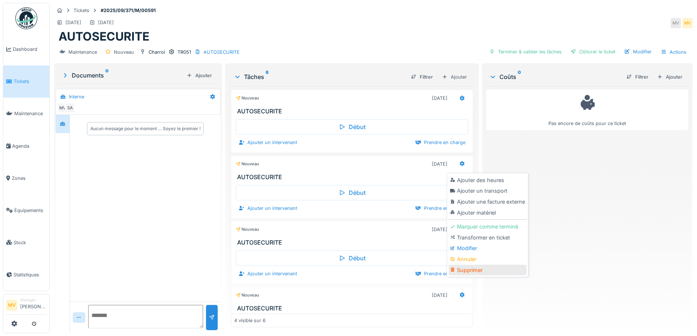
click at [481, 265] on div "Supprimer" at bounding box center [487, 270] width 78 height 11
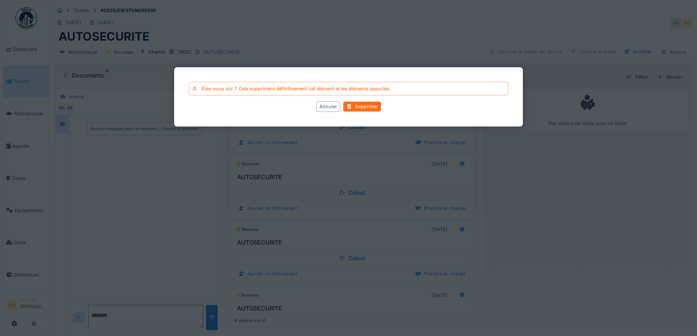
click at [369, 109] on div "Supprimer" at bounding box center [362, 107] width 38 height 10
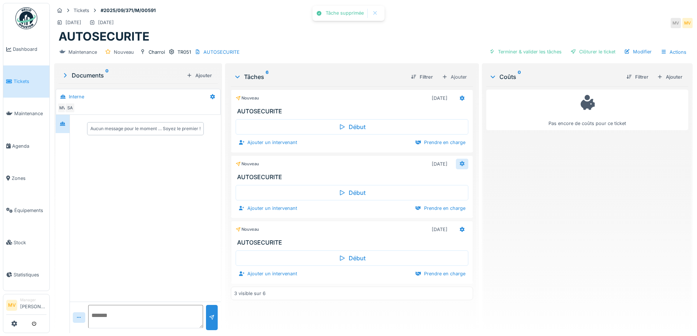
click at [459, 164] on icon at bounding box center [461, 163] width 5 height 5
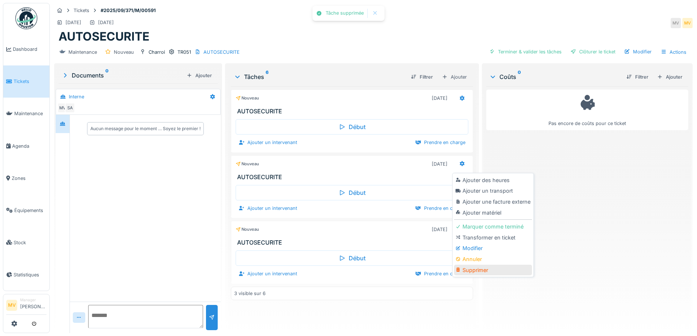
click at [476, 267] on div "Supprimer" at bounding box center [493, 270] width 78 height 11
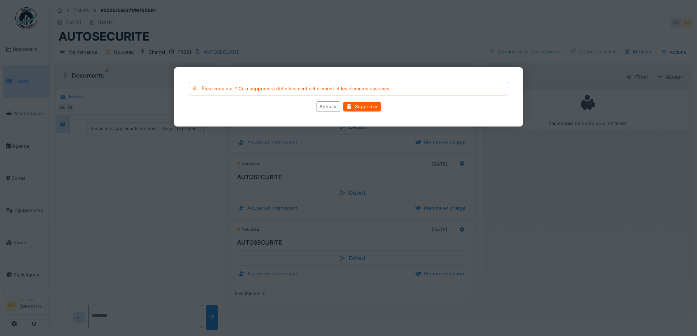
click at [360, 99] on div "Êtes-vous sûr ? Cela supprimera définitivement cet élément et les éléments asso…" at bounding box center [348, 96] width 349 height 59
click at [361, 105] on div "Supprimer" at bounding box center [362, 107] width 38 height 10
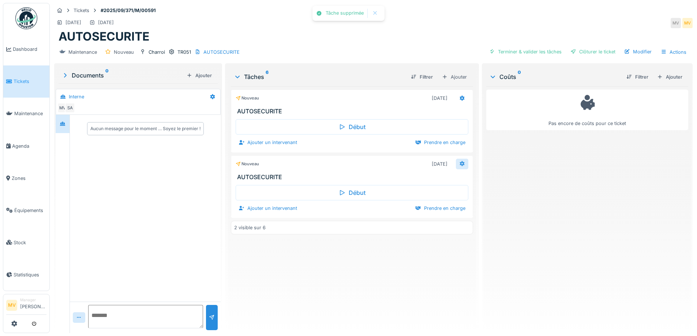
click at [462, 165] on div at bounding box center [462, 164] width 12 height 11
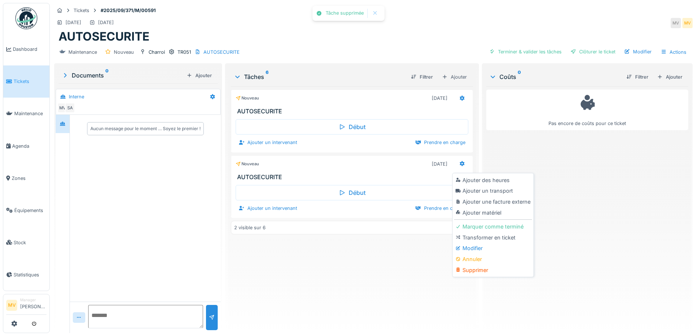
click at [482, 272] on div "Supprimer" at bounding box center [493, 270] width 78 height 11
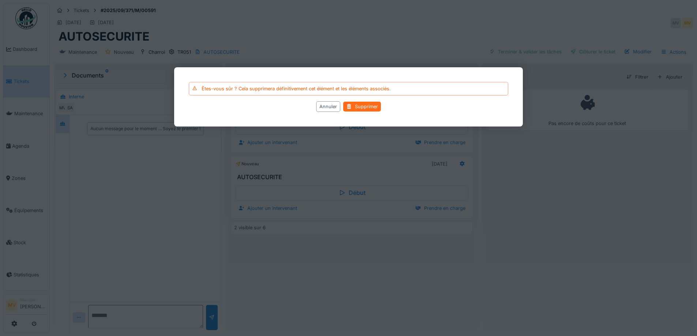
click at [352, 106] on div "Supprimer" at bounding box center [362, 107] width 38 height 10
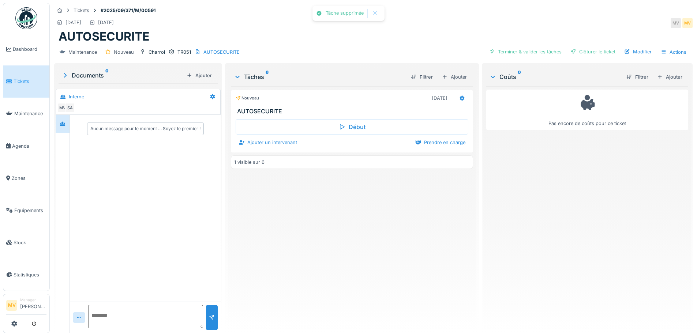
click at [459, 99] on icon at bounding box center [462, 98] width 6 height 5
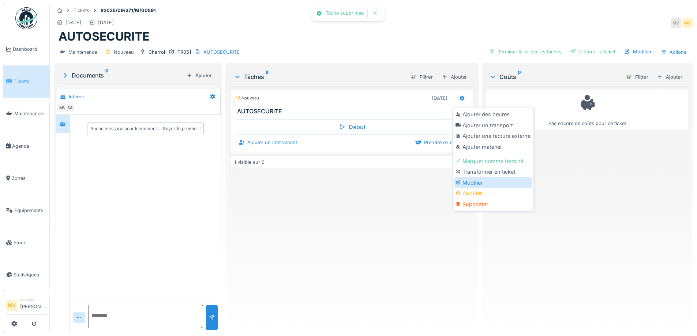
click at [474, 182] on div "Modifier" at bounding box center [493, 182] width 78 height 11
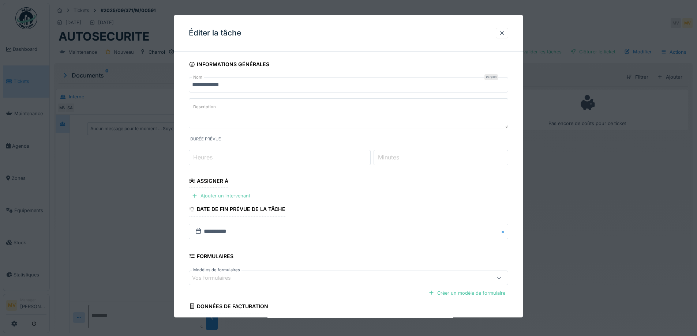
click at [237, 197] on div "Ajouter un intervenant" at bounding box center [221, 196] width 64 height 10
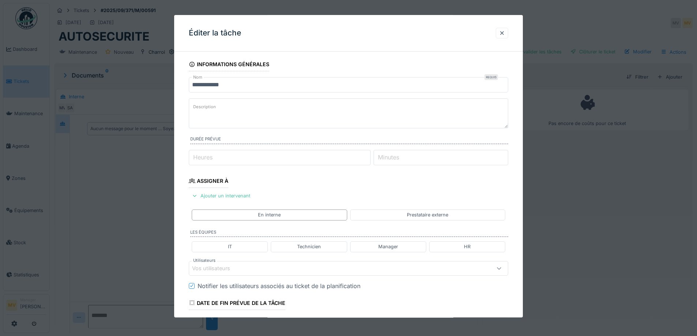
click at [234, 267] on div "Vos utilisateurs" at bounding box center [216, 268] width 48 height 8
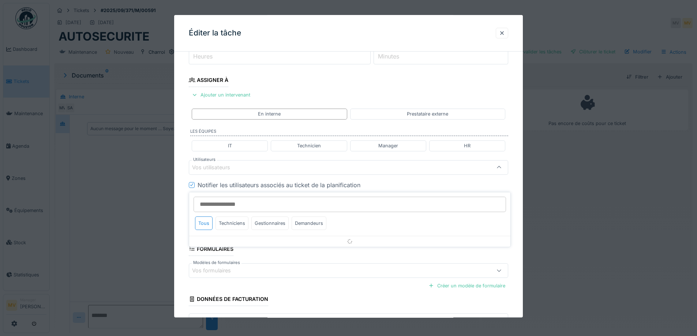
scroll to position [102, 0]
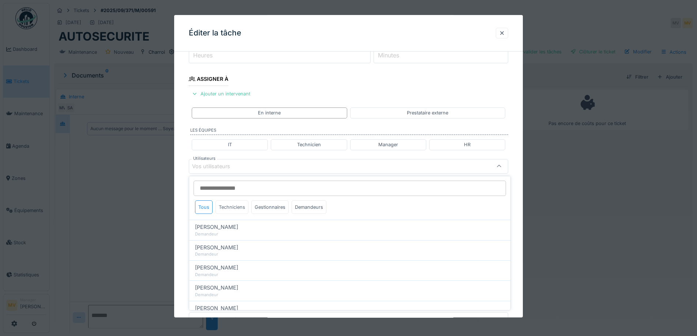
click at [225, 209] on div "Techniciens" at bounding box center [231, 207] width 33 height 14
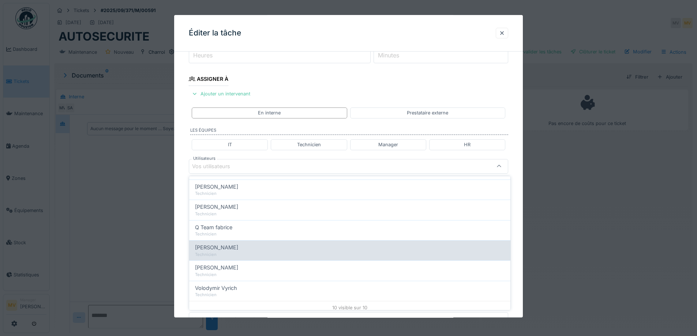
scroll to position [125, 0]
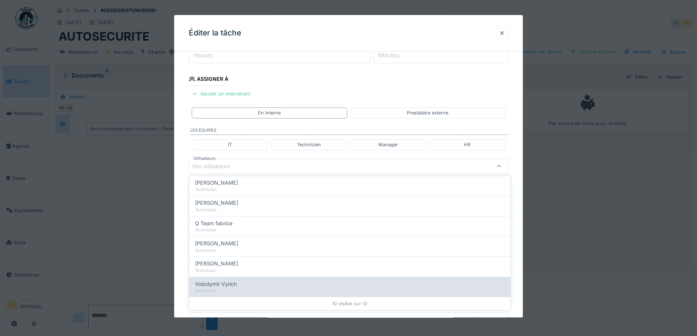
click at [229, 282] on span "Volodymir Vyrich" at bounding box center [216, 284] width 42 height 8
type input "*****"
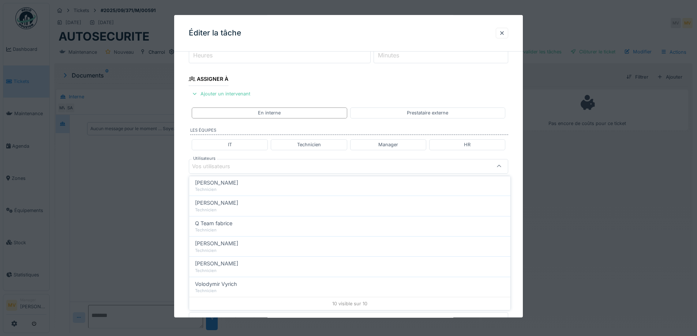
scroll to position [0, 0]
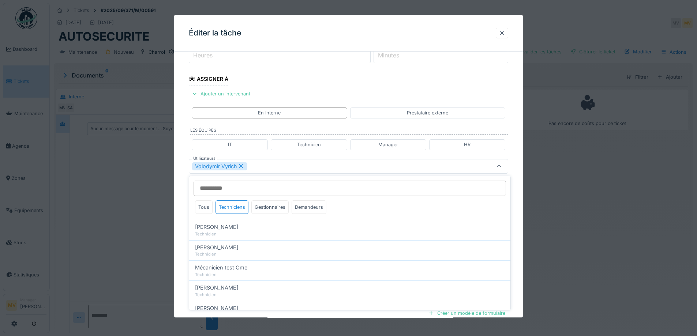
click at [273, 167] on div "Volodymir Vyrich" at bounding box center [329, 166] width 275 height 8
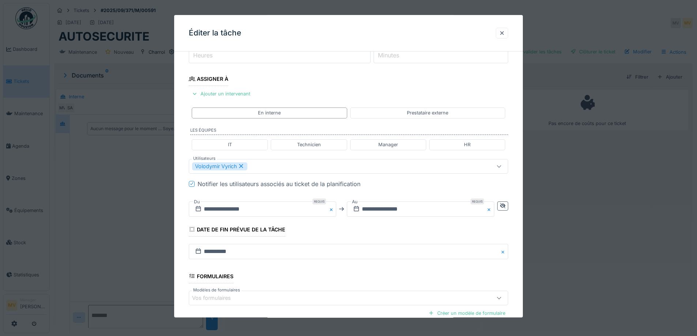
click at [333, 209] on button "Close" at bounding box center [332, 209] width 8 height 15
click at [286, 209] on input "text" at bounding box center [262, 209] width 147 height 15
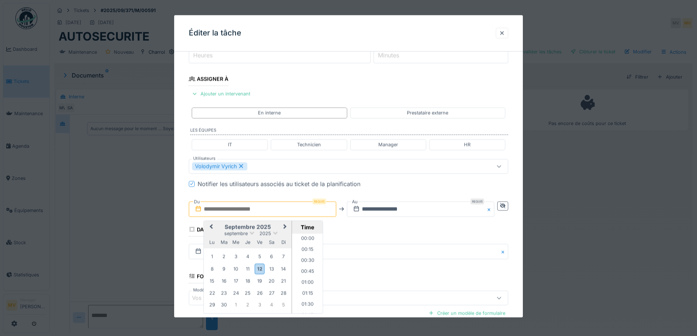
scroll to position [767, 0]
click at [291, 227] on button "Next Month" at bounding box center [286, 228] width 12 height 12
click at [211, 223] on button "Previous Month" at bounding box center [210, 228] width 12 height 12
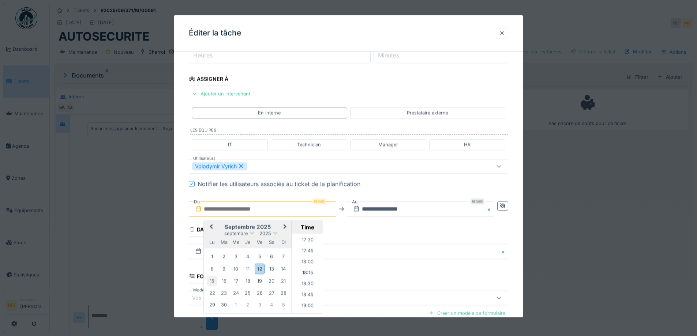
click at [214, 282] on div "15" at bounding box center [212, 281] width 10 height 10
click at [492, 209] on button "Close" at bounding box center [490, 209] width 8 height 15
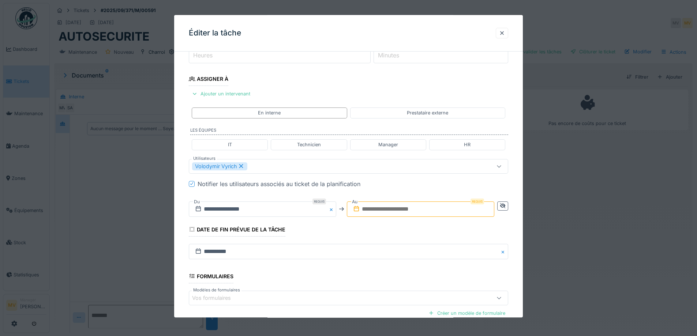
click at [445, 208] on input "text" at bounding box center [420, 209] width 147 height 15
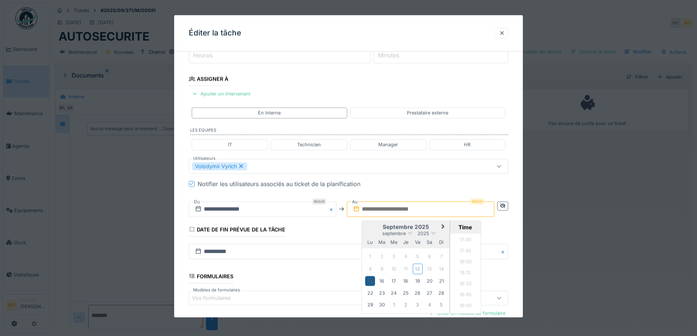
click at [373, 280] on div "15" at bounding box center [370, 281] width 10 height 10
click at [436, 193] on fieldset "**********" at bounding box center [348, 168] width 319 height 427
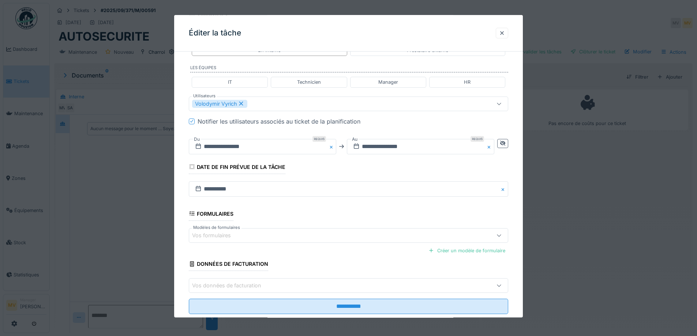
scroll to position [182, 0]
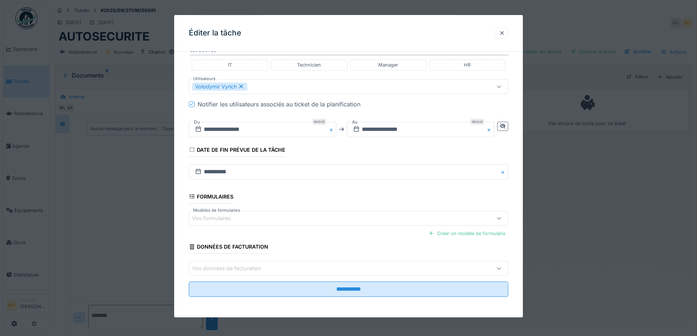
click at [253, 218] on div "Vos formulaires" at bounding box center [329, 218] width 275 height 8
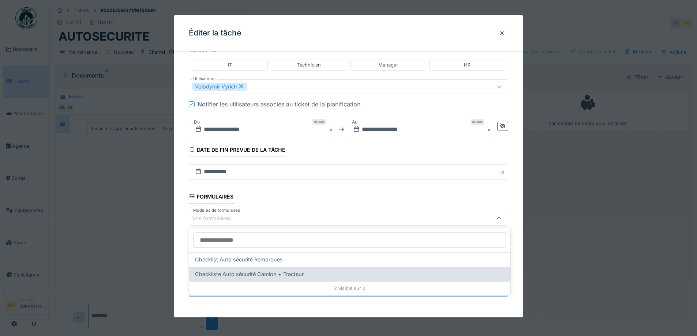
click at [252, 273] on span "Checkliste Auto sécurité Camion + Tracteur" at bounding box center [249, 274] width 109 height 8
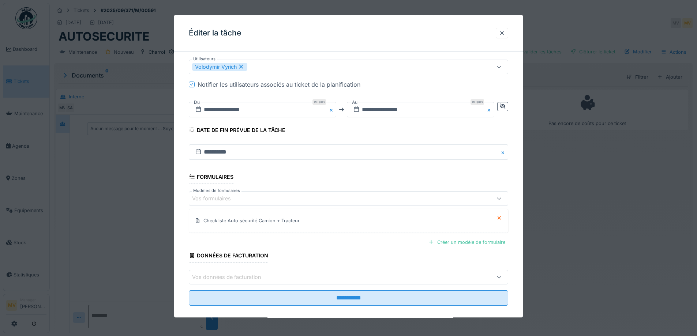
scroll to position [210, 0]
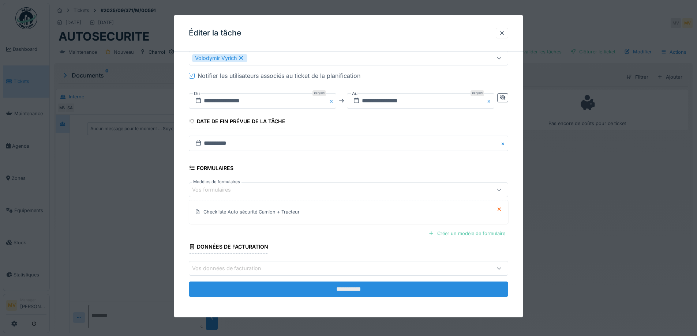
click at [387, 293] on input "**********" at bounding box center [348, 289] width 319 height 15
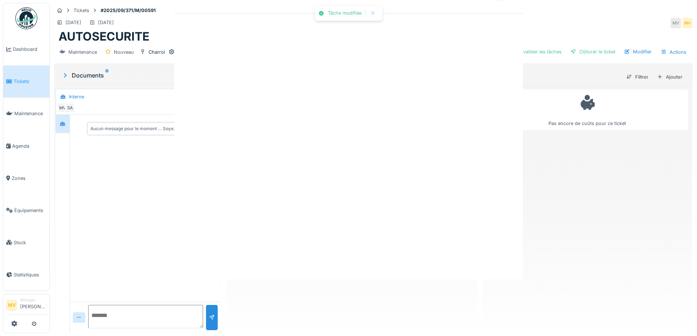
scroll to position [0, 0]
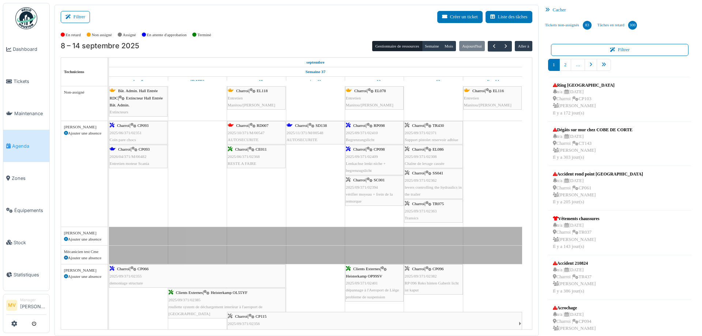
click at [125, 128] on div "Charroi | CP093 2025/06/371/02351 Coin pare chocs" at bounding box center [138, 132] width 57 height 21
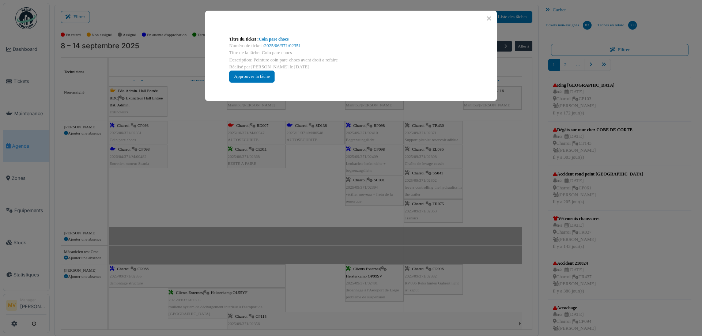
click at [301, 42] on div "Numéro de ticket : 2025/06/371/02351" at bounding box center [351, 45] width 244 height 7
click at [294, 55] on div "Titre de la tâche: Coin pare chocs" at bounding box center [351, 52] width 244 height 7
click at [294, 45] on link "2025/06/371/02351" at bounding box center [282, 45] width 37 height 5
click at [166, 162] on div "Titre du ticket : Coin pare chocs Numéro de ticket : 2025/06/371/02351 Titre de…" at bounding box center [351, 168] width 702 height 336
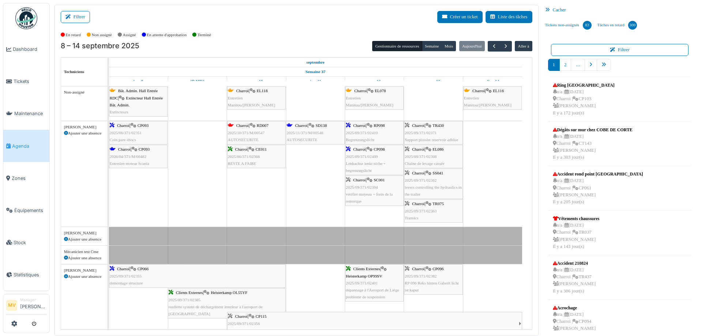
click at [141, 156] on span "2026/04/371/M/00482" at bounding box center [128, 156] width 37 height 4
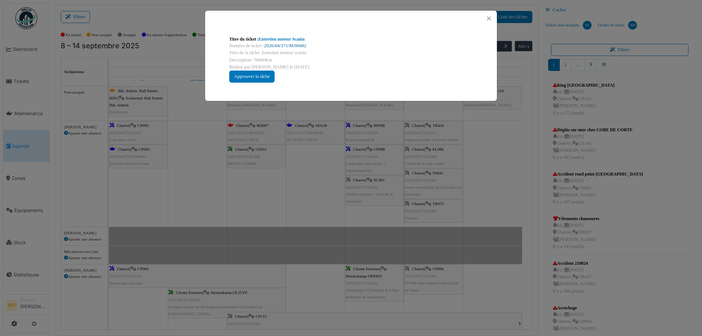
click at [298, 48] on link "2026/04/371/M/00482" at bounding box center [285, 45] width 42 height 5
click at [277, 210] on div "Titre du ticket : Entretien moteur Scania Numéro de ticket : 2026/04/371/M/0048…" at bounding box center [351, 168] width 702 height 336
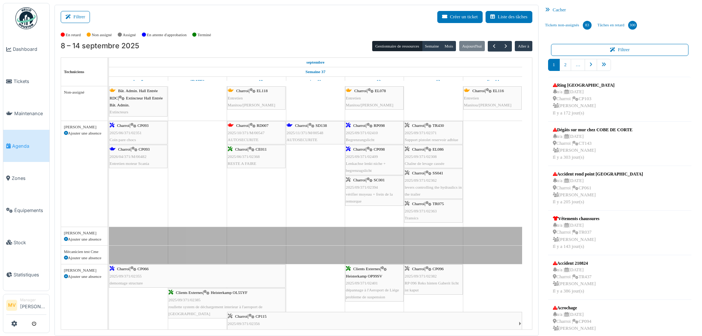
click at [306, 131] on span "2025/11/371/M/00548" at bounding box center [305, 133] width 37 height 4
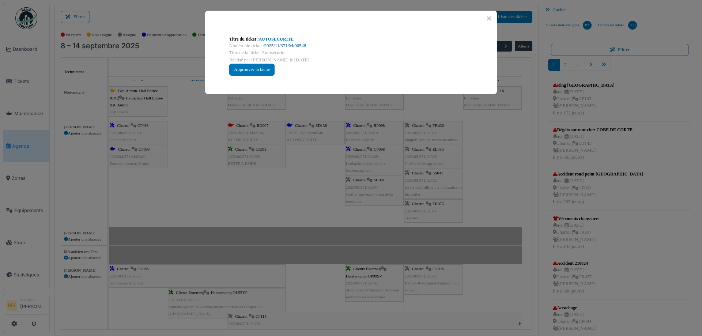
click at [286, 47] on link "2025/11/371/M/00548" at bounding box center [285, 45] width 42 height 5
click at [311, 171] on div "Titre du ticket : AUTOSECURITE Numéro de ticket : 2025/11/371/M/00548 Titre de …" at bounding box center [351, 168] width 702 height 336
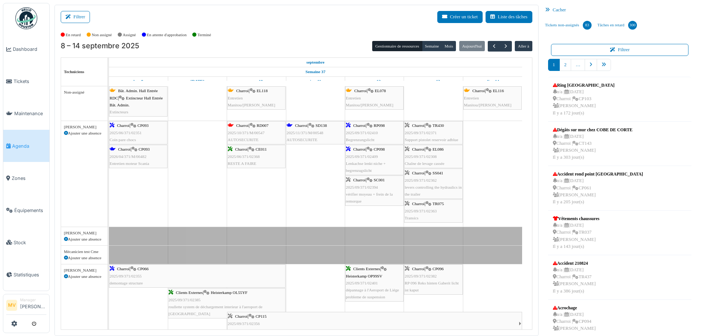
click at [382, 123] on div "Charroi | RP098 2025/09/371/02410 Begrenzungslicht" at bounding box center [374, 132] width 57 height 21
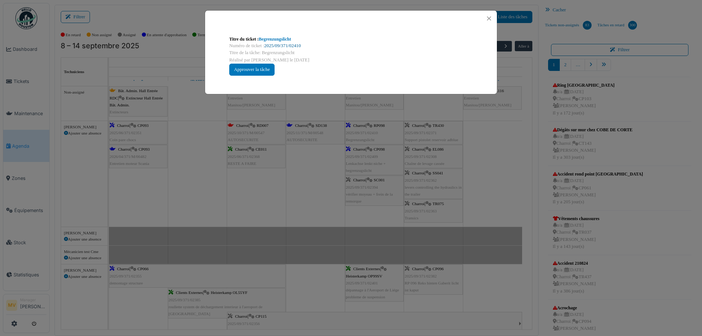
click at [275, 44] on link "2025/09/371/02410" at bounding box center [282, 45] width 37 height 5
click at [489, 14] on div at bounding box center [351, 19] width 292 height 16
click at [489, 15] on button "Close" at bounding box center [489, 19] width 10 height 10
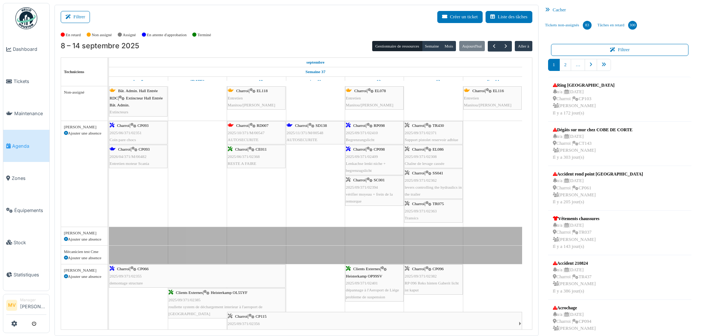
click at [381, 150] on span "CP098" at bounding box center [379, 149] width 11 height 4
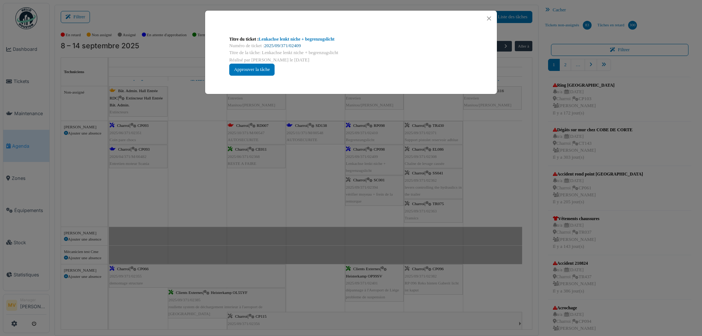
click at [293, 44] on link "2025/09/371/02409" at bounding box center [282, 45] width 37 height 5
click at [489, 19] on button "Close" at bounding box center [489, 19] width 10 height 10
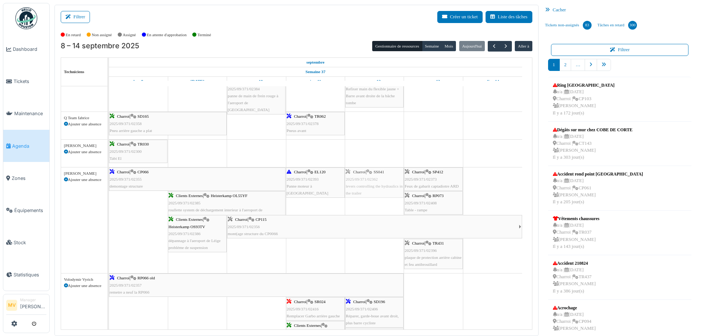
drag, startPoint x: 433, startPoint y: 114, endPoint x: 388, endPoint y: 183, distance: 82.9
click at [388, 183] on tbody "Bât. Admin. Hall Entrée RDC | Extincteur Hall Entrée Bât. Admin. Extincteurs Ch…" at bounding box center [315, 135] width 413 height 931
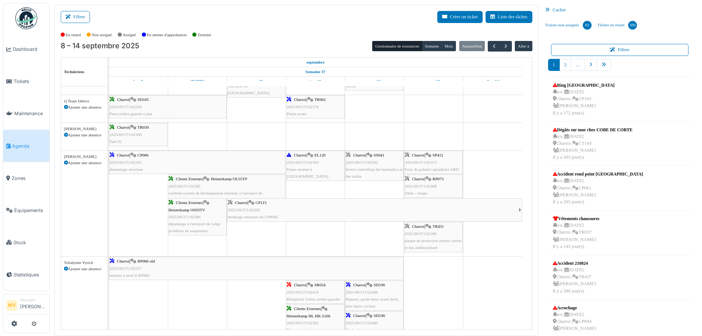
click at [325, 156] on span "EL120" at bounding box center [320, 155] width 11 height 4
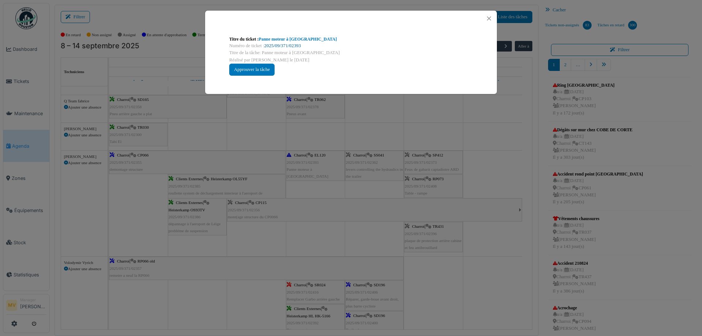
click at [282, 44] on link "2025/09/371/02393" at bounding box center [282, 45] width 37 height 5
click at [491, 18] on button "Close" at bounding box center [489, 19] width 10 height 10
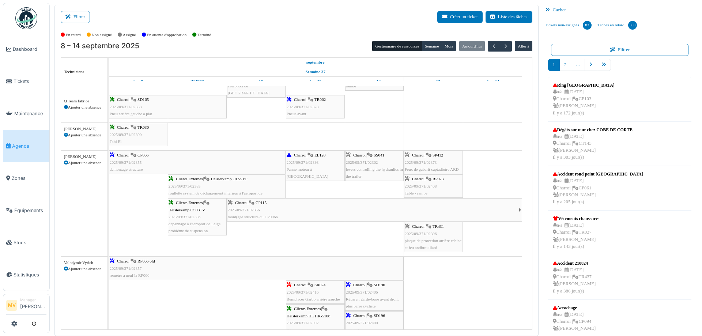
click at [311, 106] on span "2025/09/371/02378" at bounding box center [303, 107] width 32 height 4
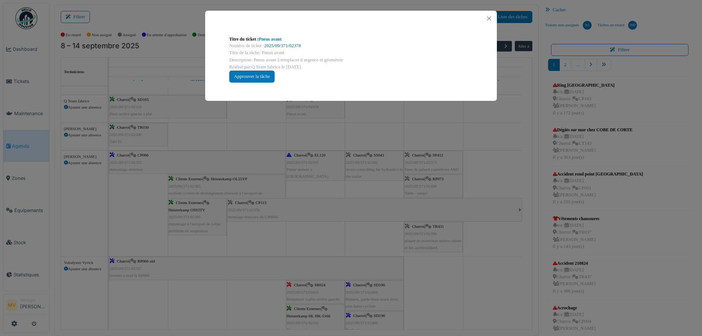
click at [284, 44] on link "2025/09/371/02378" at bounding box center [282, 45] width 37 height 5
click at [491, 19] on button "Close" at bounding box center [489, 19] width 10 height 10
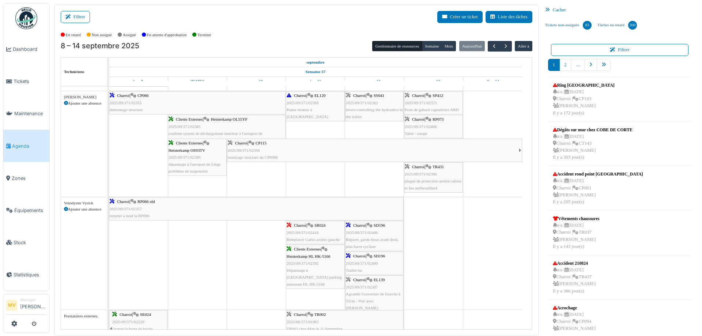
scroll to position [489, 0]
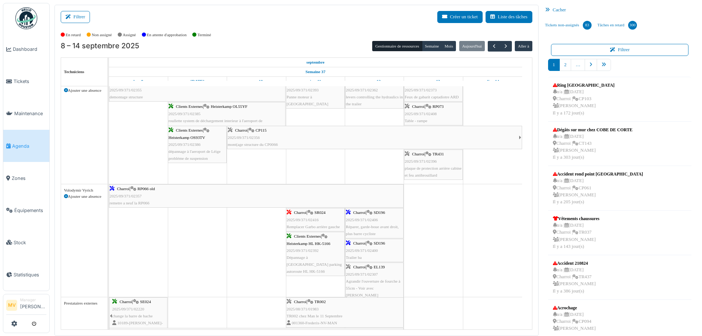
click at [322, 212] on span "SR024" at bounding box center [320, 212] width 11 height 4
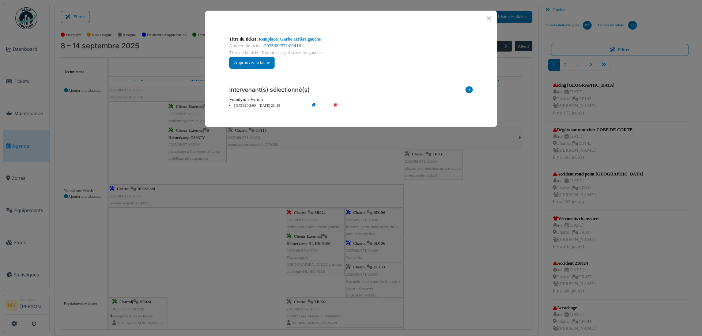
click at [289, 46] on link "2025/09/371/02416" at bounding box center [282, 45] width 37 height 5
click at [487, 17] on button "Close" at bounding box center [489, 19] width 10 height 10
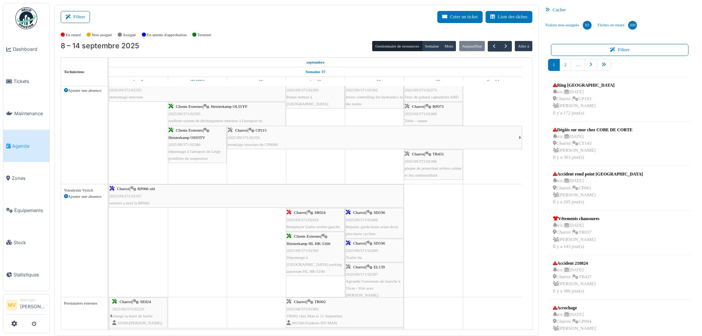
click at [379, 219] on div "Charroi | SD196 2025/09/371/02406 Réparer, garde-boue avant droit, plus barre c…" at bounding box center [374, 223] width 57 height 28
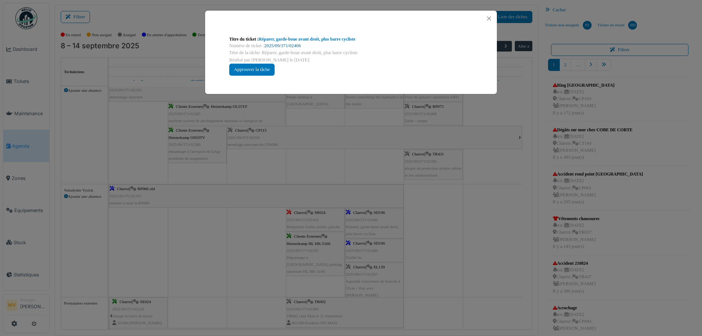
click at [296, 46] on link "2025/09/371/02406" at bounding box center [282, 45] width 37 height 5
click at [492, 18] on button "Close" at bounding box center [489, 19] width 10 height 10
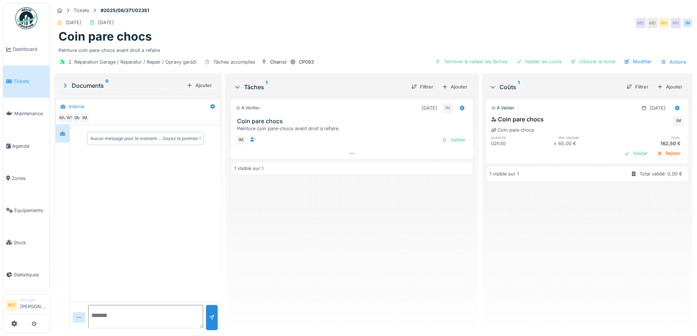
click at [593, 65] on div "Clôturer le ticket" at bounding box center [592, 62] width 51 height 10
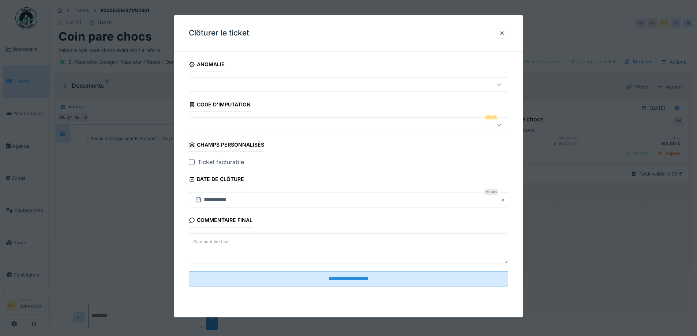
click at [270, 114] on fieldset "**********" at bounding box center [348, 174] width 319 height 235
click at [277, 128] on div at bounding box center [329, 125] width 275 height 8
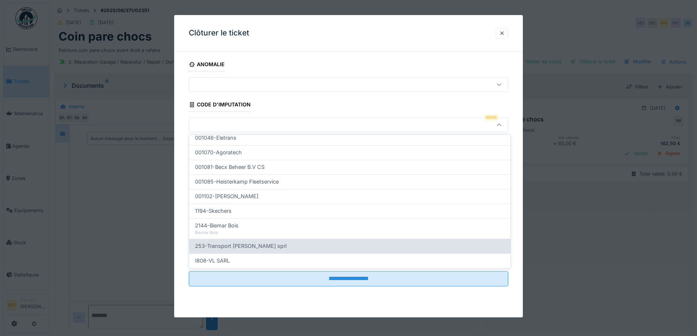
scroll to position [234, 0]
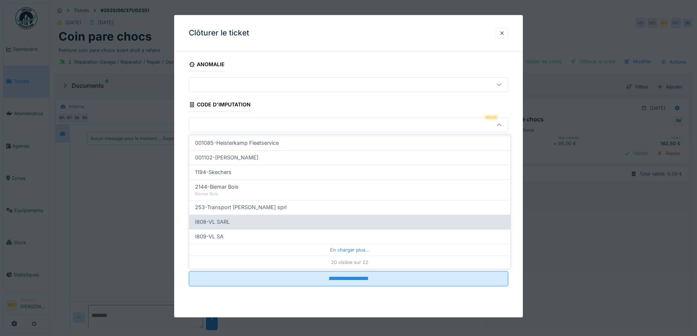
click at [252, 219] on div "I808-VL SARL" at bounding box center [349, 222] width 309 height 8
type input "***"
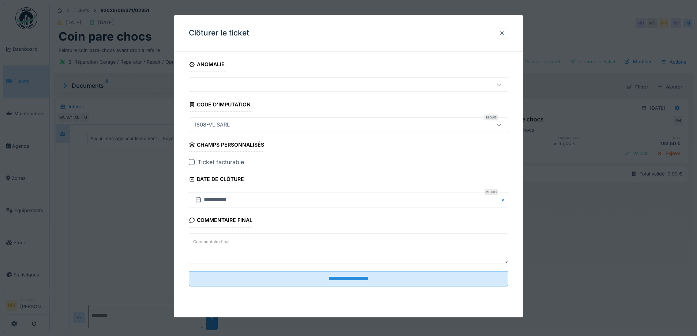
click at [384, 292] on fieldset "**********" at bounding box center [348, 174] width 319 height 235
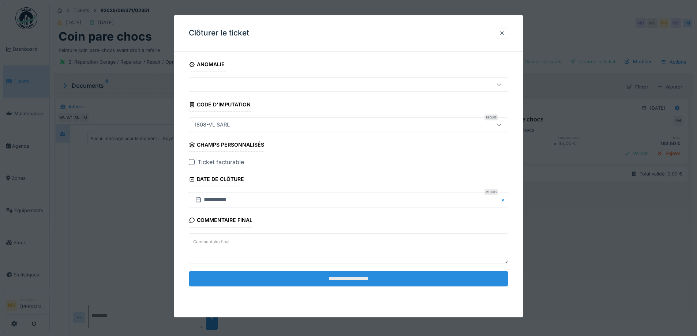
click at [383, 275] on input "**********" at bounding box center [348, 278] width 319 height 15
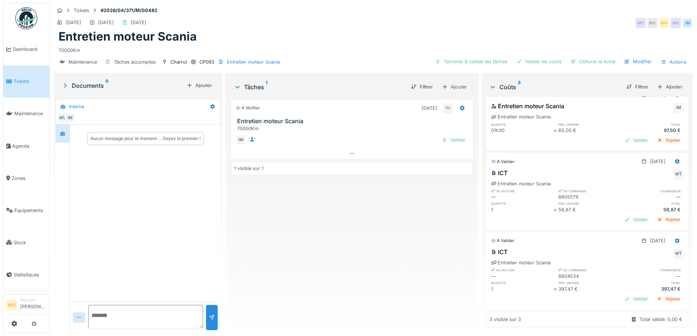
scroll to position [24, 0]
click at [582, 61] on div "Clôturer le ticket" at bounding box center [592, 62] width 51 height 10
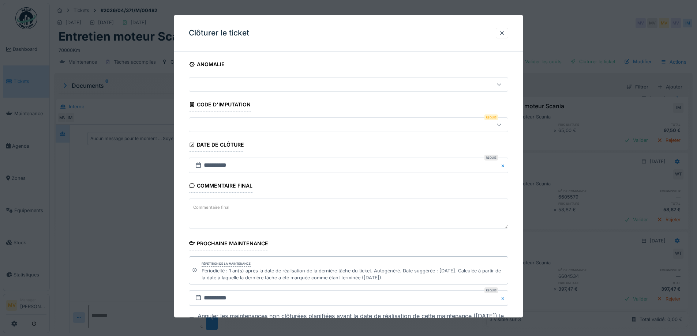
click at [258, 124] on div at bounding box center [329, 125] width 275 height 8
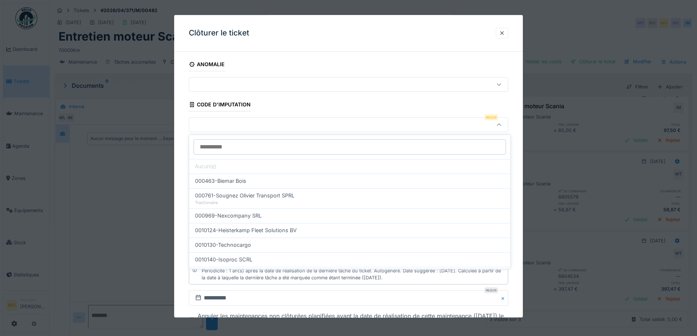
scroll to position [234, 0]
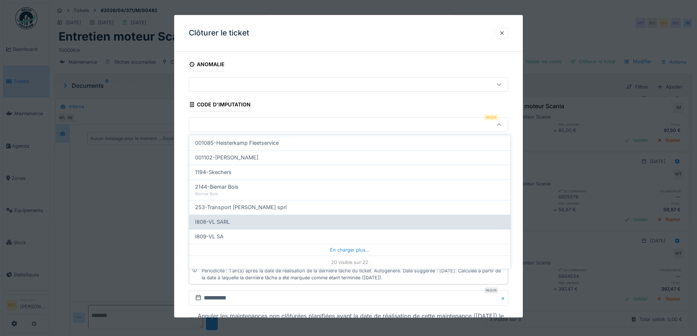
click at [227, 220] on span "I808-VL SARL" at bounding box center [212, 222] width 35 height 8
type input "***"
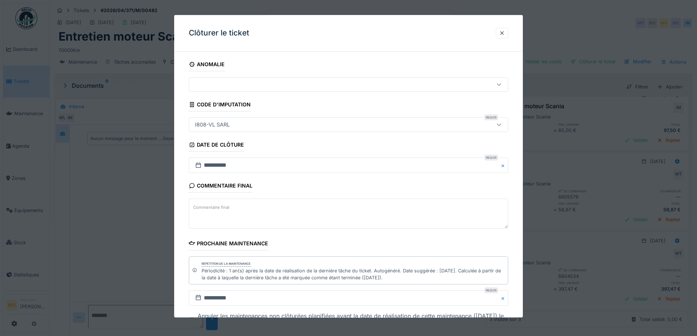
scroll to position [56, 0]
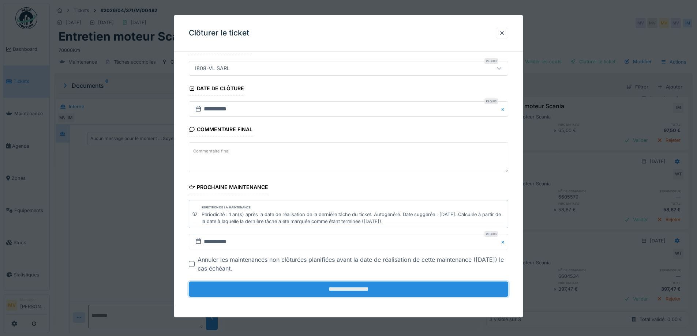
click at [311, 287] on input "**********" at bounding box center [348, 289] width 319 height 15
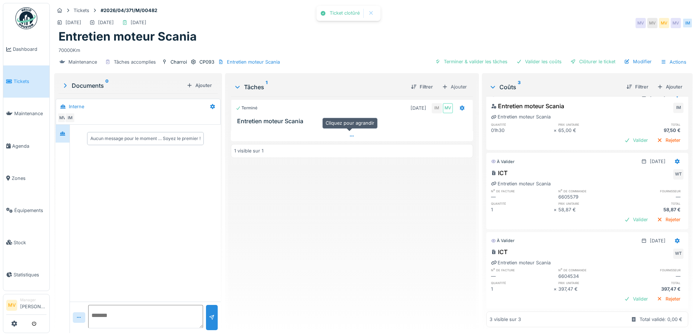
scroll to position [5, 0]
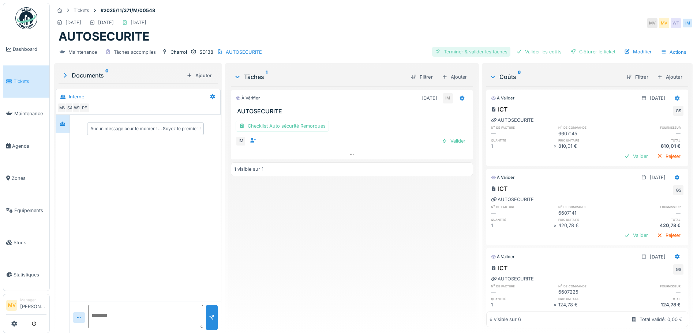
click at [517, 50] on div "Valider les coûts" at bounding box center [538, 52] width 51 height 10
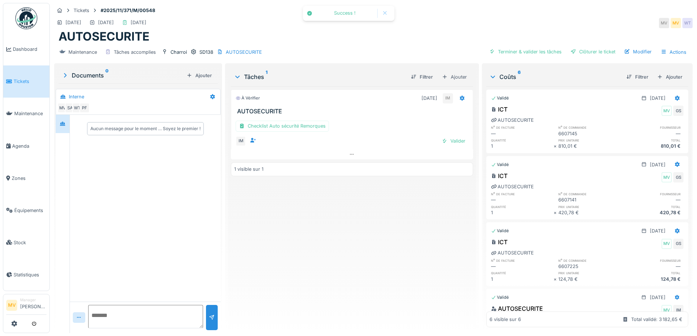
click at [535, 52] on div "Terminer & valider les tâches" at bounding box center [525, 52] width 78 height 10
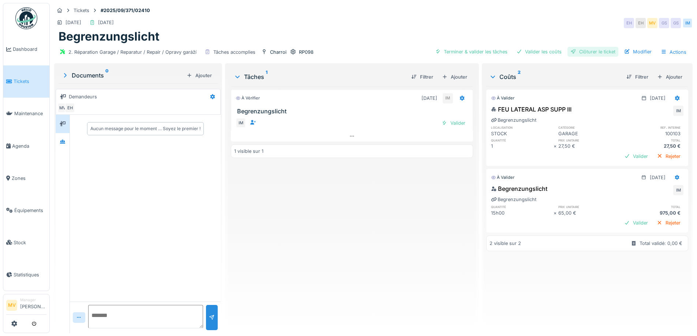
click at [591, 51] on div "Clôturer le ticket" at bounding box center [592, 52] width 51 height 10
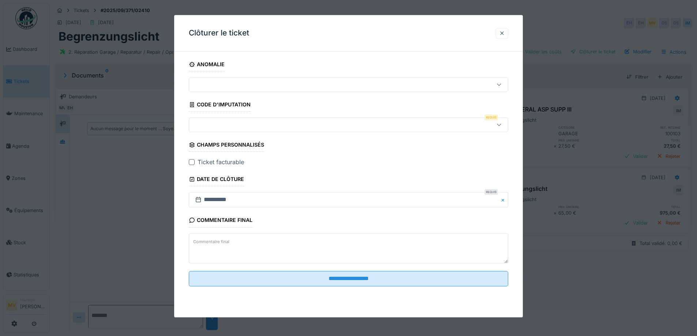
click at [504, 34] on div at bounding box center [502, 33] width 6 height 7
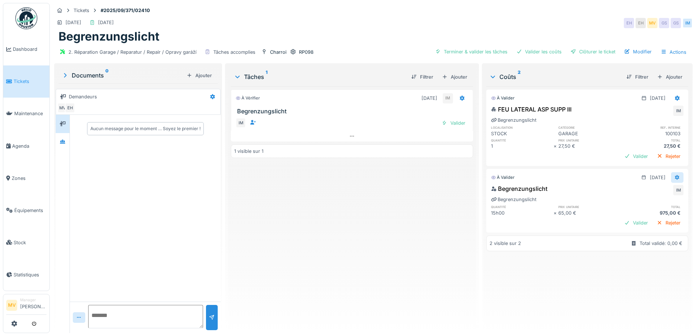
click at [675, 178] on icon at bounding box center [677, 177] width 5 height 5
click at [639, 192] on div "Modifier" at bounding box center [641, 193] width 35 height 11
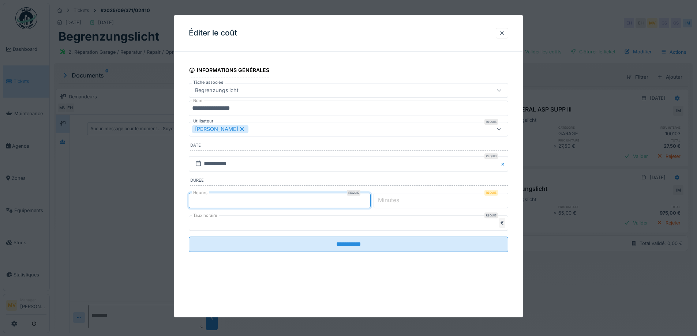
click at [369, 201] on input "*" at bounding box center [280, 200] width 182 height 15
type input "*"
click at [369, 201] on input "*" at bounding box center [280, 200] width 182 height 15
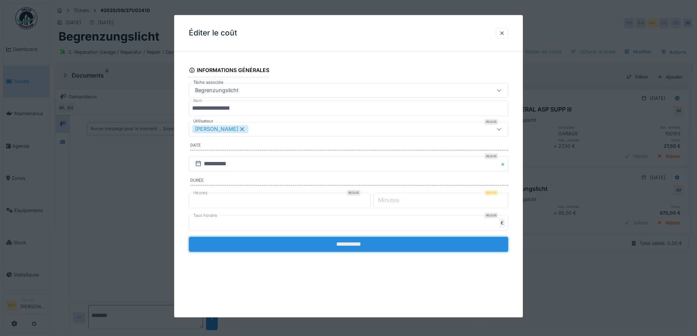
click at [385, 247] on input "**********" at bounding box center [348, 244] width 319 height 15
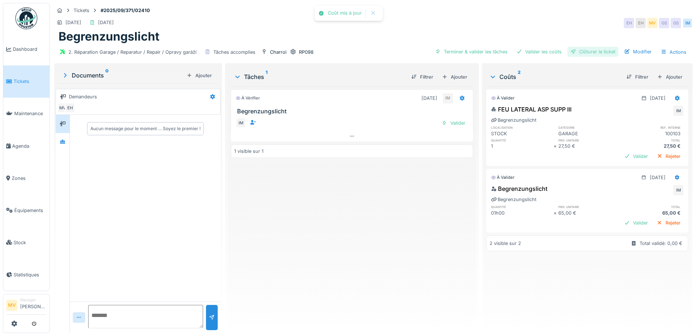
click at [605, 51] on div "Clôturer le ticket" at bounding box center [592, 52] width 51 height 10
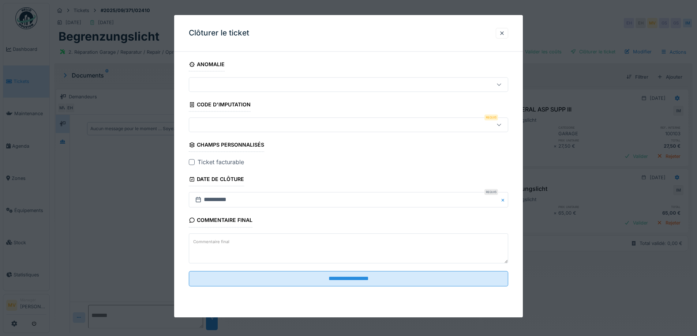
click at [286, 136] on fieldset "**********" at bounding box center [348, 174] width 319 height 235
click at [287, 130] on div at bounding box center [348, 125] width 319 height 15
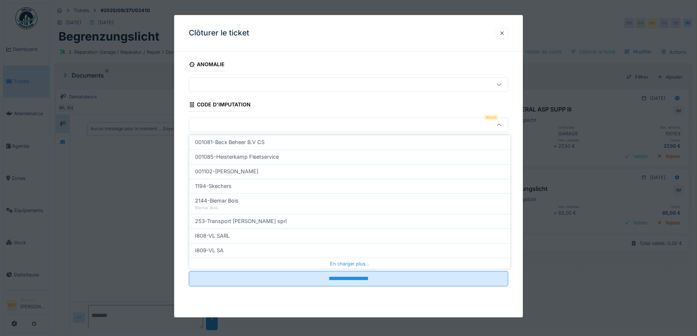
scroll to position [234, 0]
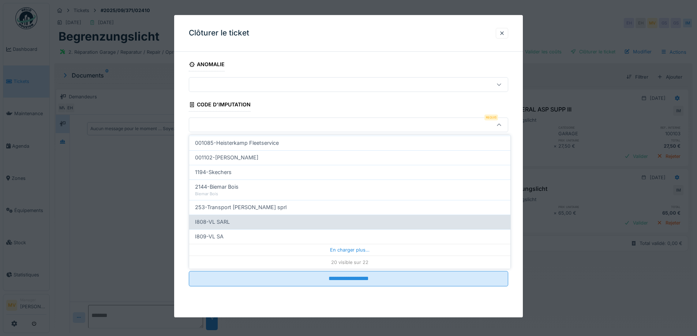
click at [256, 222] on div "I808-VL SARL" at bounding box center [349, 222] width 309 height 8
type input "***"
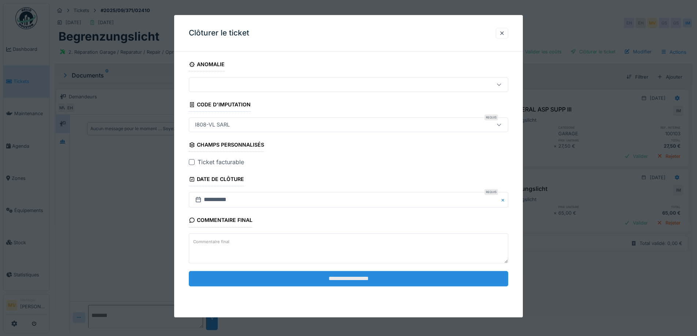
click at [377, 274] on input "**********" at bounding box center [348, 278] width 319 height 15
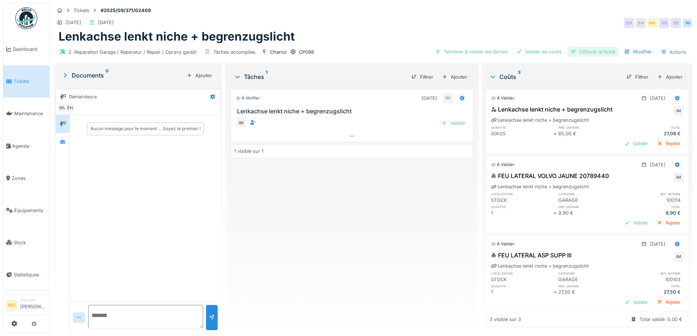
click at [588, 49] on div "Clôturer le ticket" at bounding box center [592, 52] width 51 height 10
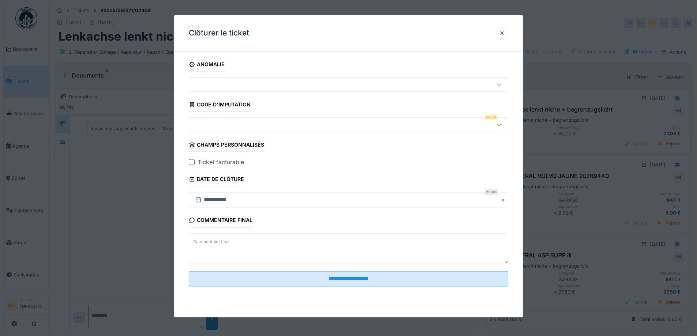
click at [214, 124] on div at bounding box center [329, 125] width 275 height 8
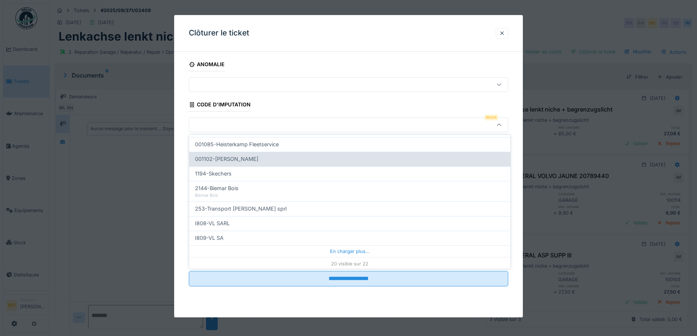
scroll to position [234, 0]
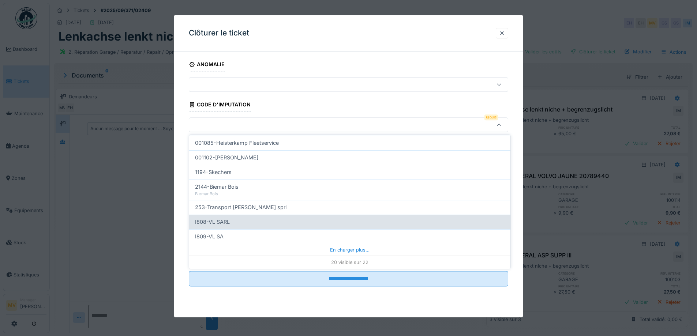
click at [248, 217] on div "I808-VL SARL" at bounding box center [349, 222] width 321 height 15
type input "***"
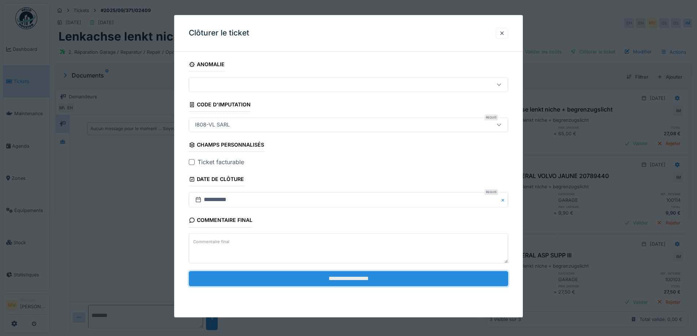
drag, startPoint x: 353, startPoint y: 285, endPoint x: 359, endPoint y: 283, distance: 6.0
click at [356, 284] on input "**********" at bounding box center [348, 278] width 319 height 15
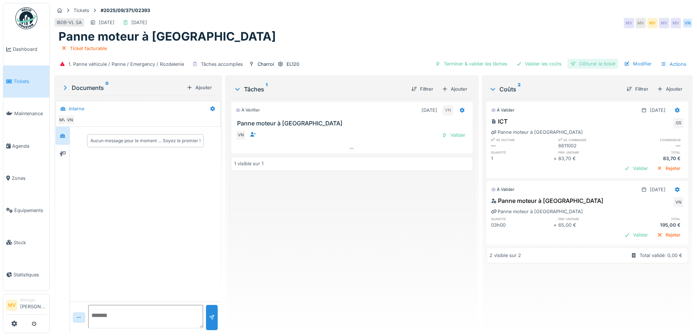
click at [597, 63] on div "Clôturer le ticket" at bounding box center [592, 64] width 51 height 10
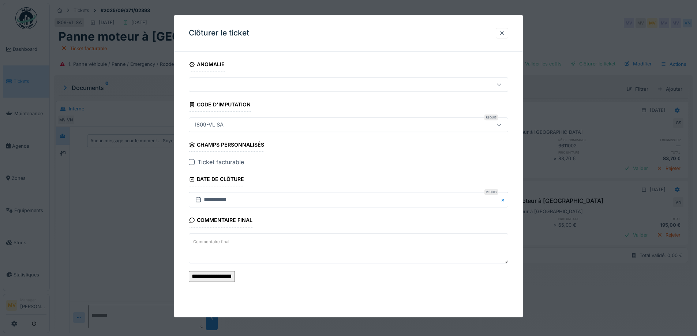
click at [235, 282] on input "**********" at bounding box center [212, 276] width 46 height 11
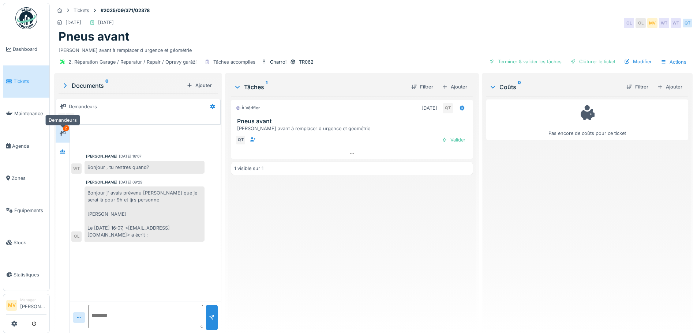
click at [65, 134] on icon at bounding box center [63, 133] width 6 height 5
click at [594, 63] on div "Clôturer le ticket" at bounding box center [592, 62] width 51 height 10
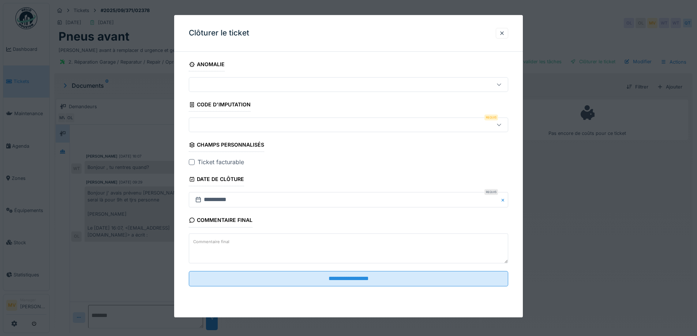
click at [276, 126] on div at bounding box center [329, 125] width 275 height 8
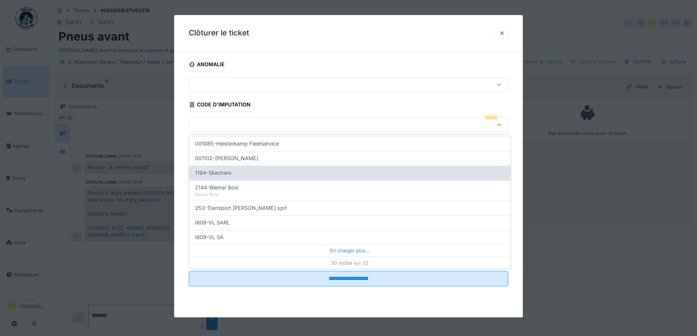
scroll to position [234, 0]
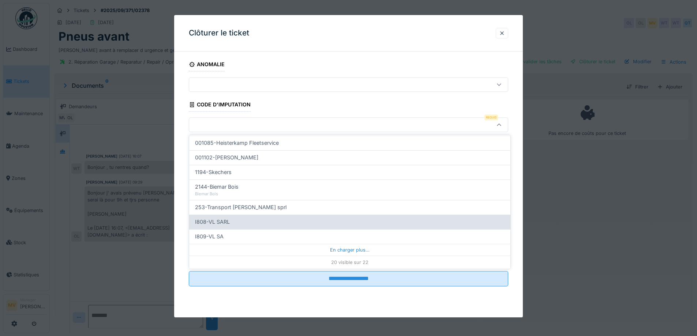
click at [232, 224] on div "I808-VL SARL" at bounding box center [349, 222] width 309 height 8
type input "***"
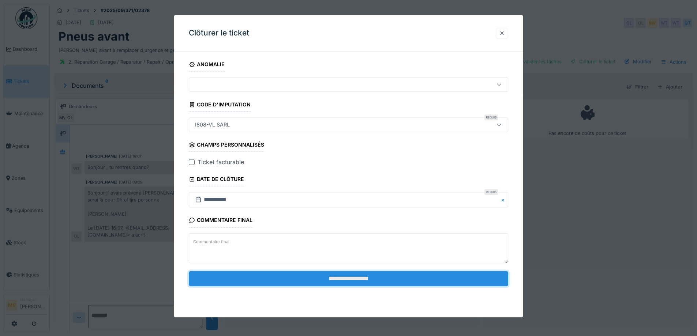
click at [356, 278] on input "**********" at bounding box center [348, 278] width 319 height 15
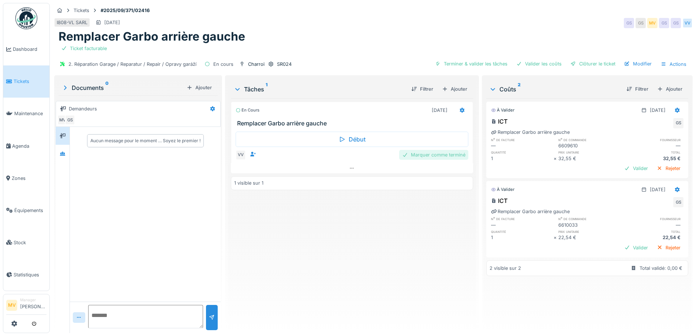
click at [426, 158] on div "Marquer comme terminé" at bounding box center [433, 155] width 69 height 10
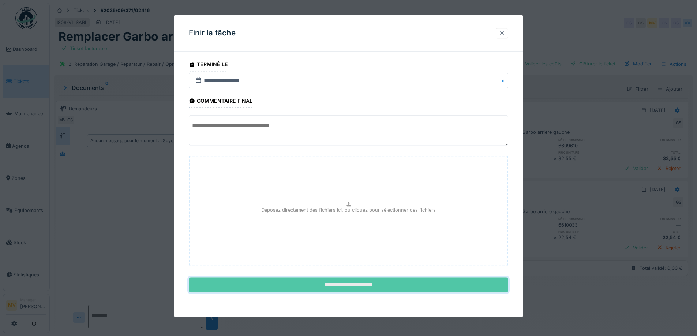
click at [342, 283] on input "**********" at bounding box center [348, 285] width 319 height 15
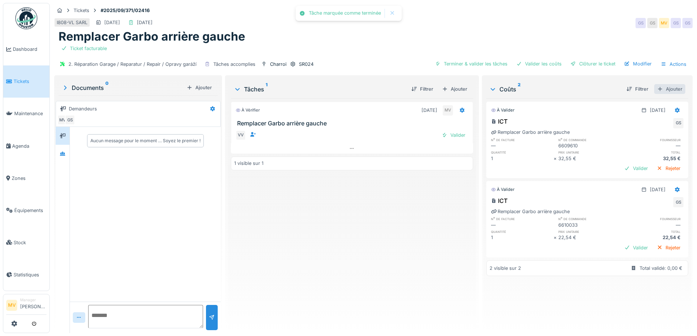
click at [666, 90] on div "Ajouter" at bounding box center [669, 89] width 31 height 10
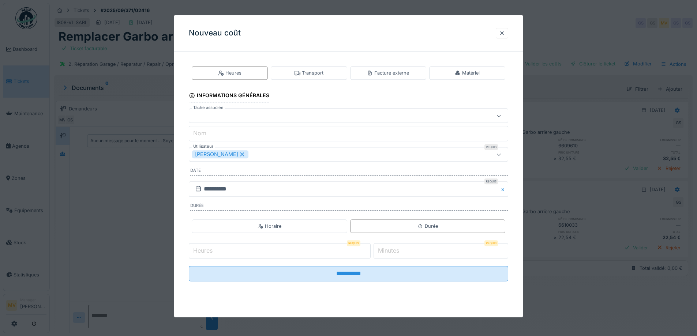
click at [240, 153] on icon at bounding box center [242, 155] width 4 height 4
click at [230, 153] on div "Utilisateurs" at bounding box center [329, 155] width 275 height 8
click at [240, 159] on div "Utilisateurs" at bounding box center [348, 154] width 319 height 15
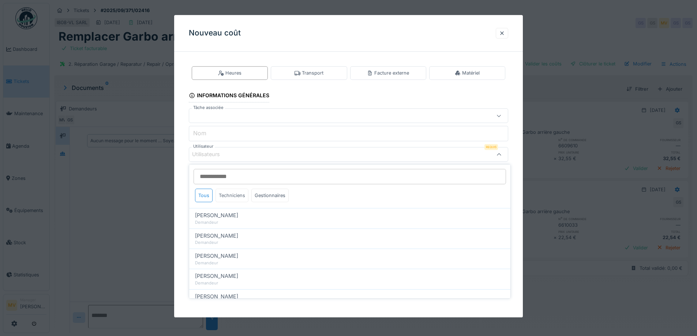
click at [236, 193] on div "Techniciens" at bounding box center [231, 196] width 33 height 14
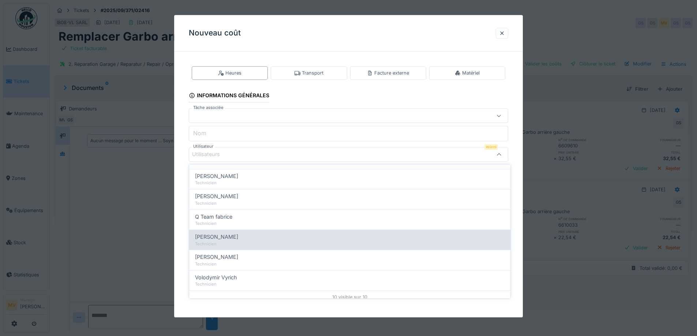
scroll to position [125, 0]
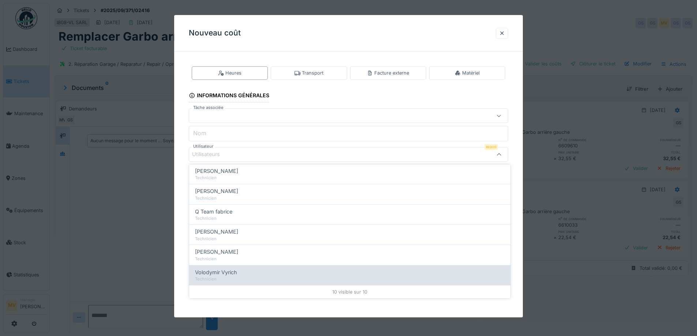
click at [225, 274] on span "Volodymir Vyrich" at bounding box center [216, 272] width 42 height 8
type input "*****"
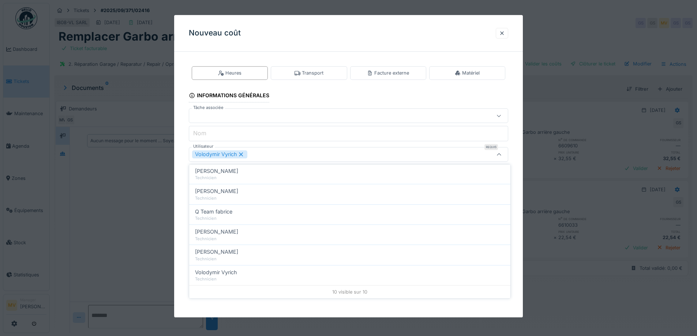
click at [275, 151] on div "Volodymir Vyrich" at bounding box center [329, 155] width 275 height 8
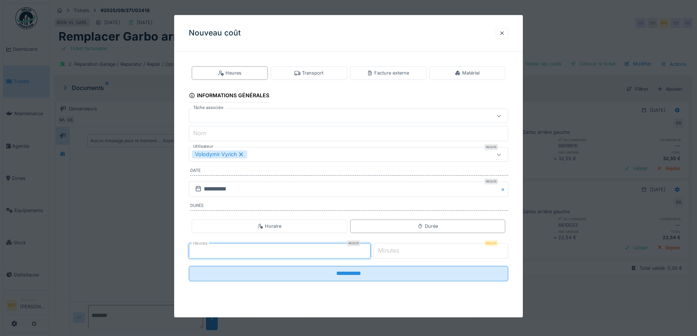
click at [370, 248] on input "*" at bounding box center [280, 250] width 182 height 15
type input "*"
click at [370, 248] on input "*" at bounding box center [280, 250] width 182 height 15
click at [379, 283] on fieldset "**********" at bounding box center [348, 172] width 319 height 230
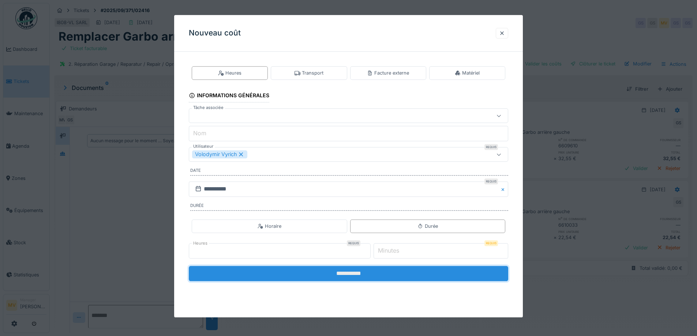
drag, startPoint x: 384, startPoint y: 275, endPoint x: 415, endPoint y: 273, distance: 31.5
click at [385, 275] on input "**********" at bounding box center [348, 273] width 319 height 15
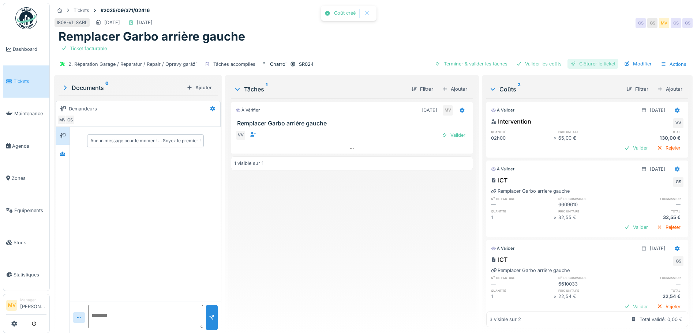
click at [595, 61] on div "Clôturer le ticket" at bounding box center [592, 64] width 51 height 10
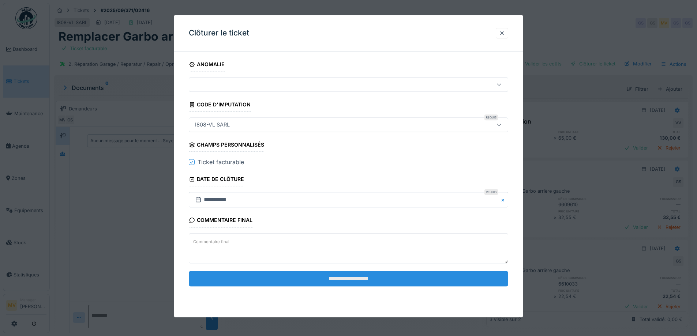
click at [368, 283] on input "**********" at bounding box center [348, 278] width 319 height 15
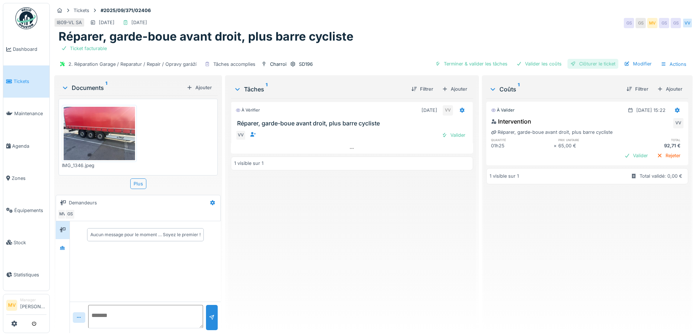
click at [602, 64] on div "Clôturer le ticket" at bounding box center [592, 64] width 51 height 10
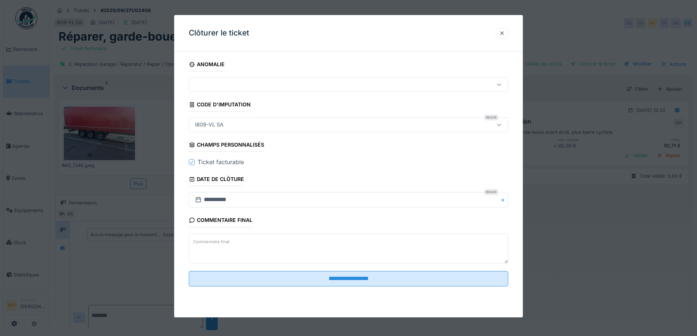
click at [333, 268] on fieldset "**********" at bounding box center [348, 174] width 319 height 235
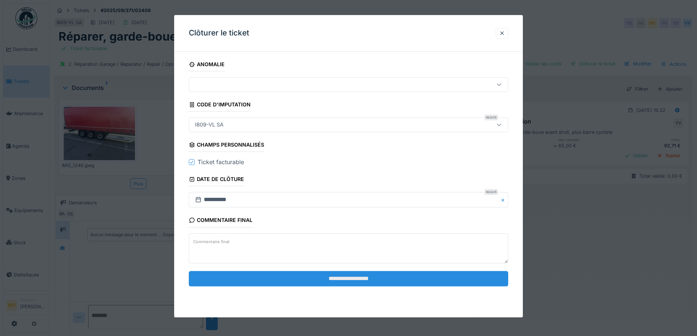
click at [336, 278] on input "**********" at bounding box center [348, 278] width 319 height 15
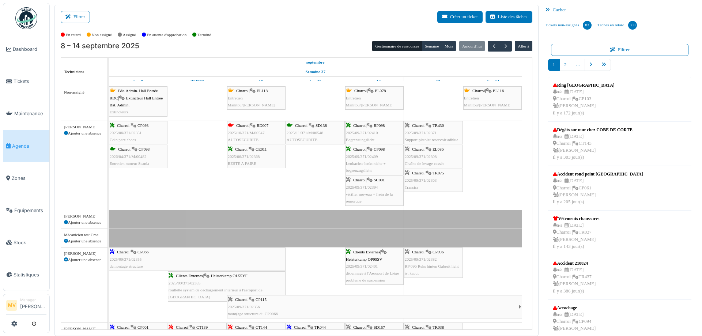
click at [184, 249] on div "Charroi | CP066 2025/09/371/02355 demontage structure" at bounding box center [197, 259] width 175 height 21
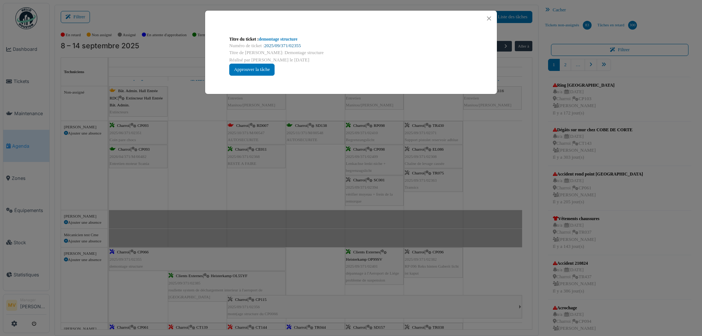
click at [273, 46] on link "2025/09/371/02355" at bounding box center [282, 45] width 37 height 5
click at [492, 18] on button "Close" at bounding box center [489, 19] width 10 height 10
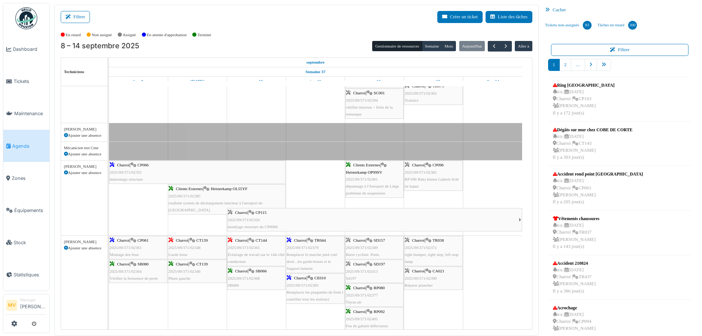
scroll to position [100, 0]
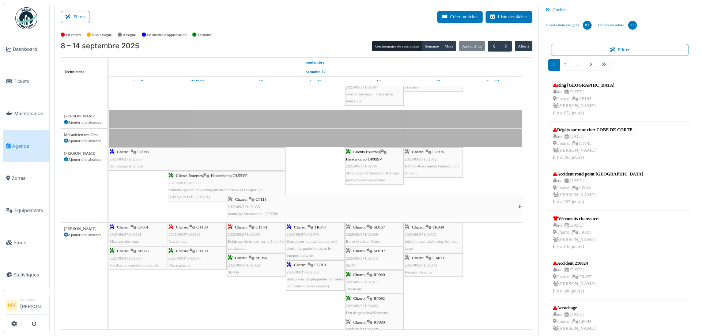
click at [259, 204] on span "2025/09/371/02356" at bounding box center [244, 206] width 32 height 4
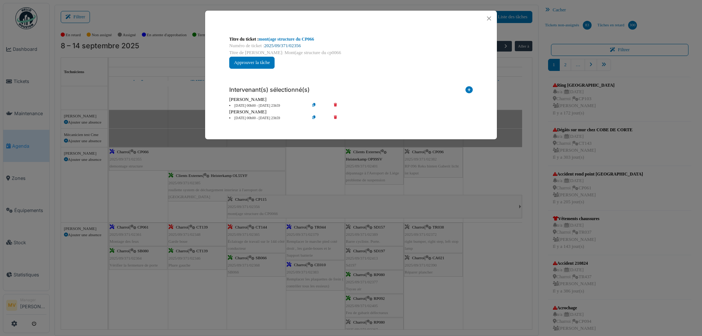
click at [296, 45] on link "2025/09/371/02356" at bounding box center [282, 45] width 37 height 5
click at [490, 17] on button "Close" at bounding box center [489, 19] width 10 height 10
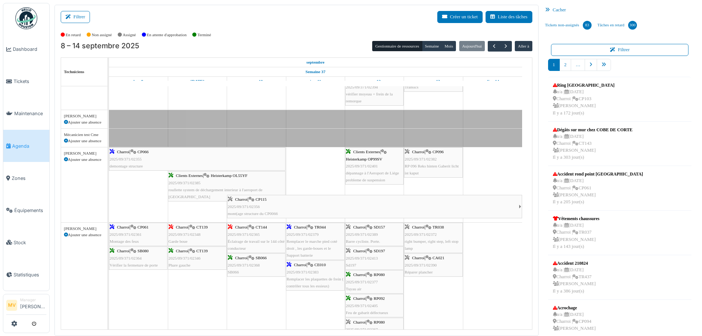
click at [135, 229] on icon at bounding box center [134, 227] width 6 height 5
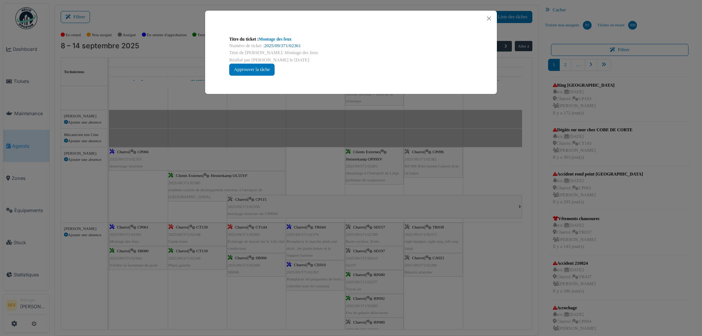
click at [295, 47] on link "2025/09/371/02361" at bounding box center [282, 45] width 37 height 5
click at [489, 17] on button "Close" at bounding box center [489, 19] width 10 height 10
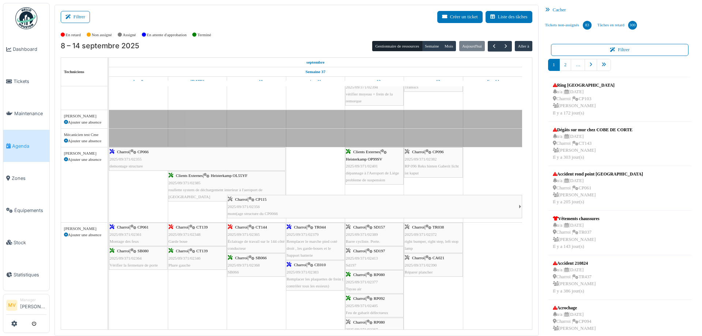
click at [315, 238] on div "Charroi | TR044 2025/09/371/02379 Remplacer le marche pied coté droit , les gar…" at bounding box center [315, 241] width 57 height 35
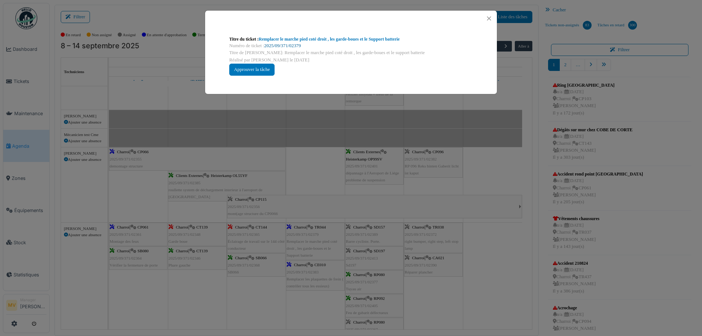
click at [300, 45] on link "2025/09/371/02379" at bounding box center [282, 45] width 37 height 5
click at [491, 18] on button "Close" at bounding box center [489, 19] width 10 height 10
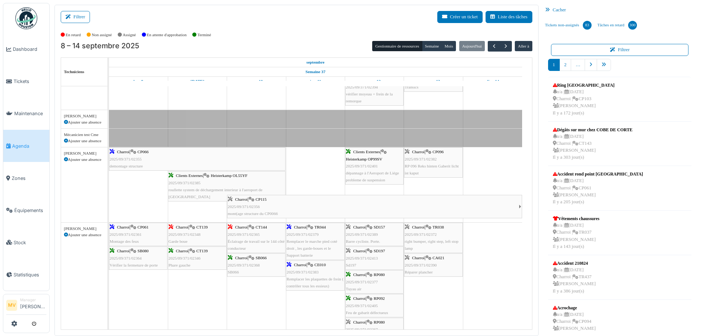
click at [312, 273] on span "2025/09/371/02383" at bounding box center [303, 272] width 32 height 4
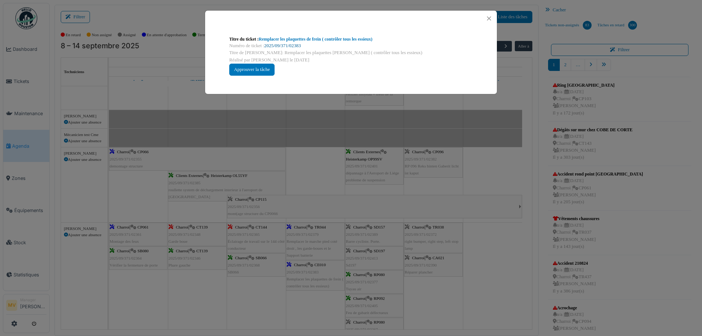
click at [299, 46] on link "2025/09/371/02383" at bounding box center [282, 45] width 37 height 5
click at [489, 19] on button "Close" at bounding box center [489, 19] width 10 height 10
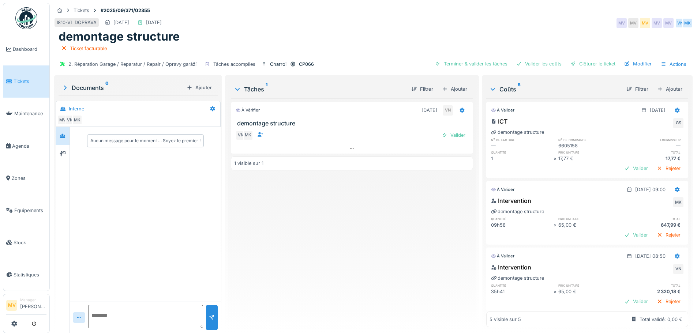
click at [671, 127] on div "ICT GS demontage structure n° de facture n° de commande fournisseur — 6605158 —…" at bounding box center [587, 146] width 202 height 61
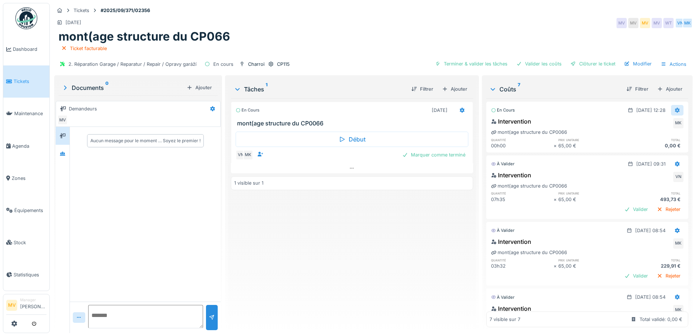
click at [674, 109] on icon at bounding box center [677, 110] width 6 height 5
click at [621, 148] on div "0,00 €" at bounding box center [652, 145] width 63 height 7
click at [627, 143] on div "0,00 €" at bounding box center [652, 145] width 63 height 7
click at [674, 110] on icon at bounding box center [677, 110] width 6 height 5
click at [605, 141] on h6 "prix unitaire" at bounding box center [589, 140] width 63 height 5
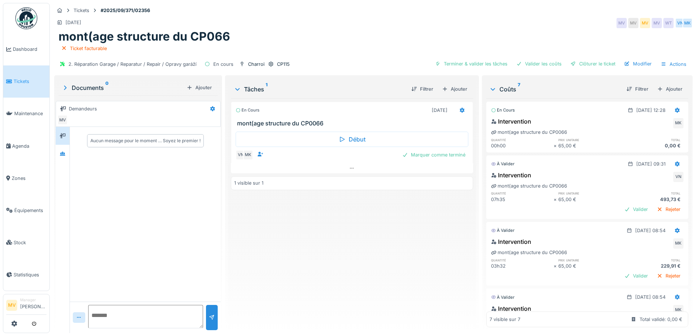
click at [620, 136] on div "Intervention MK mont(age structure du CP0066 quantité prix unitaire total 00h00…" at bounding box center [587, 133] width 202 height 35
click at [675, 162] on icon at bounding box center [677, 164] width 5 height 5
click at [639, 178] on div "Modifier" at bounding box center [641, 180] width 35 height 11
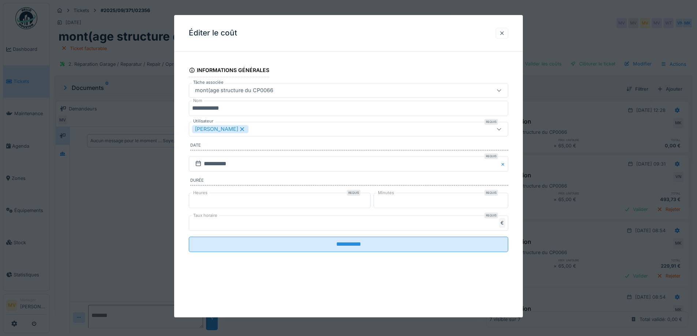
click at [504, 33] on div at bounding box center [502, 33] width 6 height 7
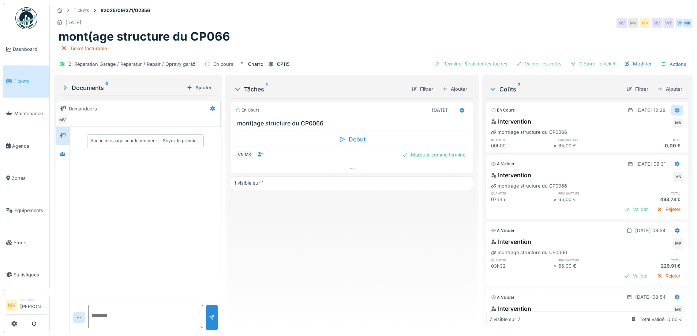
click at [674, 109] on icon at bounding box center [677, 110] width 6 height 5
click at [584, 94] on div "Coûts 7 Filtrer Ajouter" at bounding box center [587, 89] width 202 height 19
click at [444, 153] on div "Marquer comme terminé" at bounding box center [433, 155] width 69 height 10
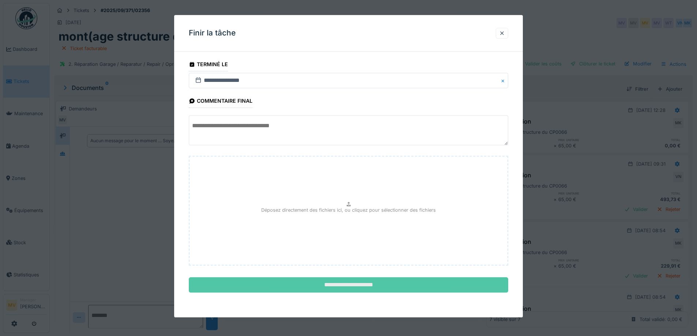
click at [362, 279] on input "**********" at bounding box center [348, 285] width 319 height 15
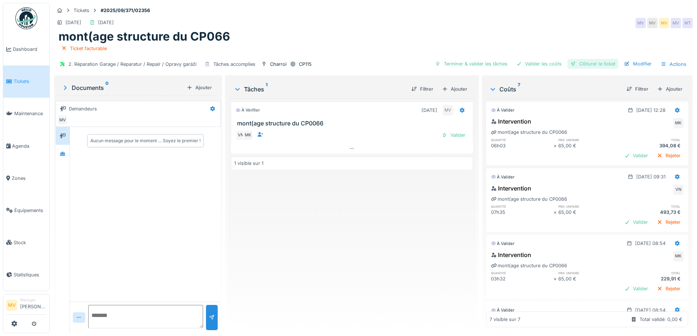
click at [605, 61] on div "Clôturer le ticket" at bounding box center [592, 64] width 51 height 10
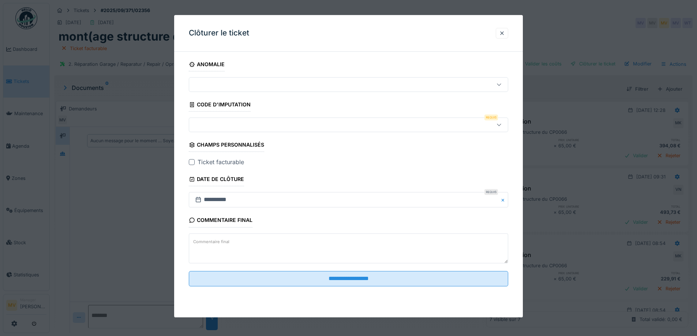
click at [287, 119] on div at bounding box center [348, 125] width 319 height 15
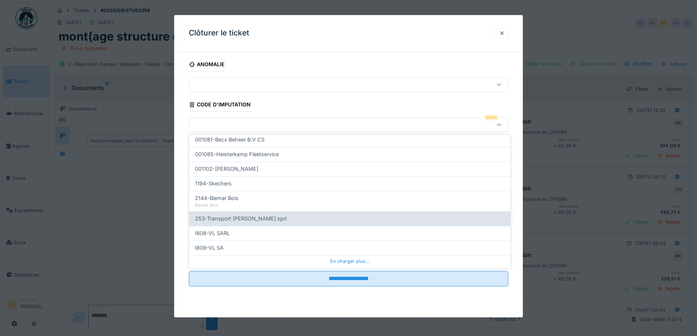
scroll to position [234, 0]
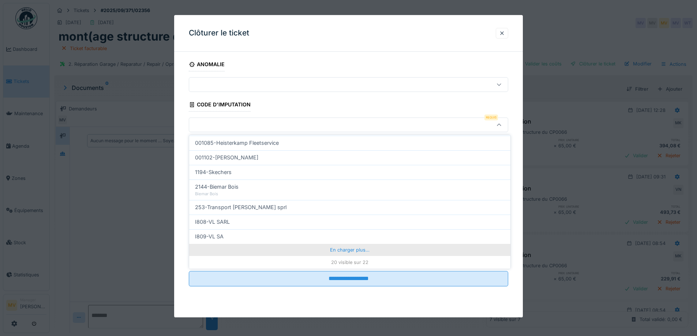
click at [339, 247] on div "En charger plus…" at bounding box center [349, 250] width 321 height 12
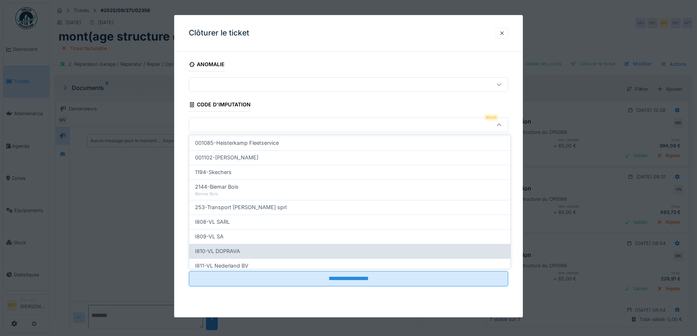
click at [274, 244] on div "I810-VL DOPRAVA" at bounding box center [349, 251] width 321 height 15
type input "***"
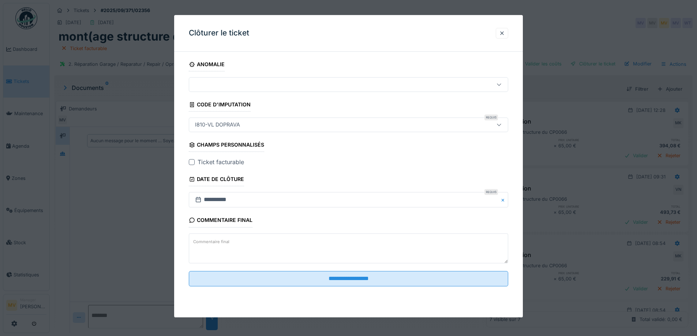
click at [339, 268] on fieldset "**********" at bounding box center [348, 174] width 319 height 235
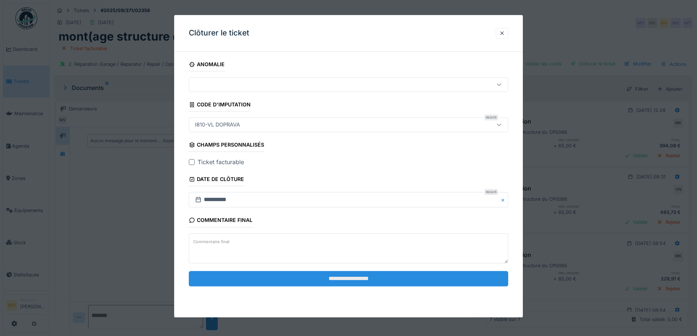
click at [347, 279] on input "**********" at bounding box center [348, 278] width 319 height 15
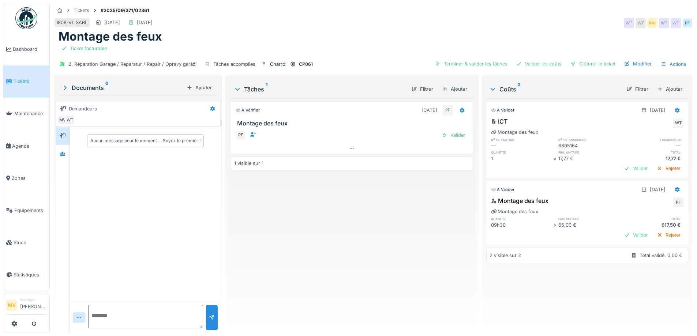
drag, startPoint x: 592, startPoint y: 61, endPoint x: 532, endPoint y: 60, distance: 60.4
click at [592, 61] on div "Clôturer le ticket" at bounding box center [592, 64] width 51 height 10
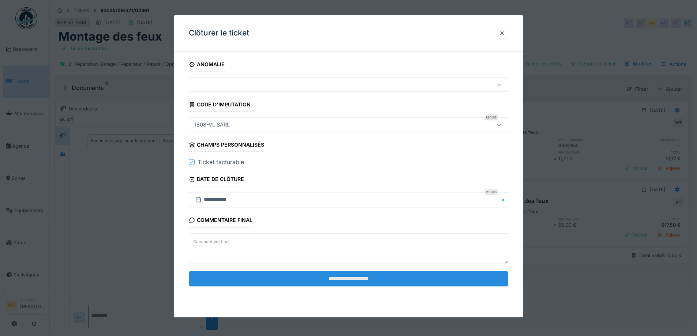
click at [374, 279] on input "**********" at bounding box center [348, 278] width 319 height 15
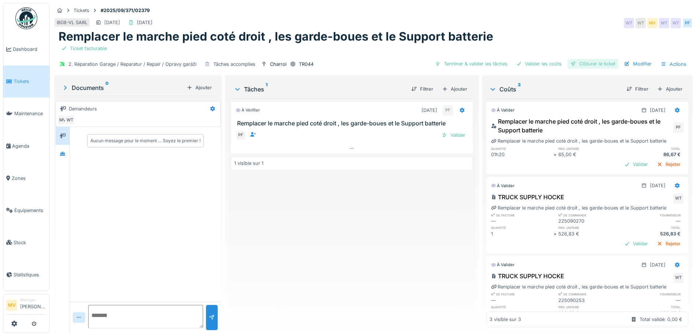
click at [589, 61] on div "Clôturer le ticket" at bounding box center [592, 64] width 51 height 10
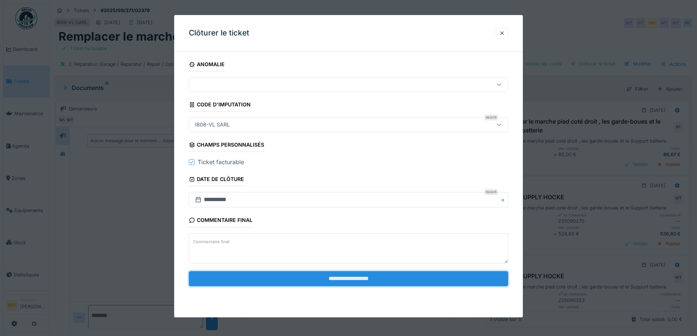
click at [356, 278] on input "**********" at bounding box center [348, 278] width 319 height 15
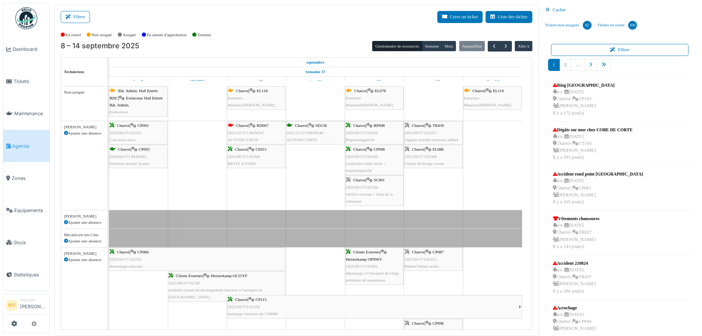
click at [254, 131] on span "2025/10/371/M/00547" at bounding box center [246, 133] width 37 height 4
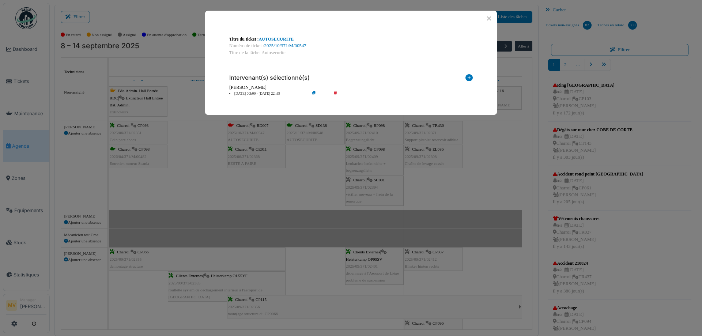
click at [285, 43] on div "Numéro de ticket : 2025/10/371/M/00547" at bounding box center [351, 45] width 244 height 7
click at [306, 45] on link "2025/10/371/M/00547" at bounding box center [285, 45] width 42 height 5
click at [487, 16] on button "Close" at bounding box center [489, 19] width 10 height 10
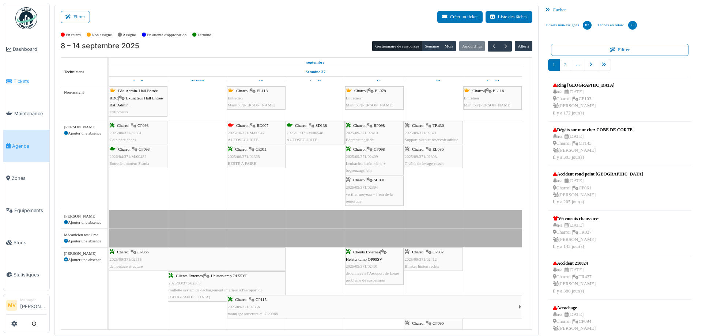
click at [29, 76] on link "Tickets" at bounding box center [26, 81] width 46 height 32
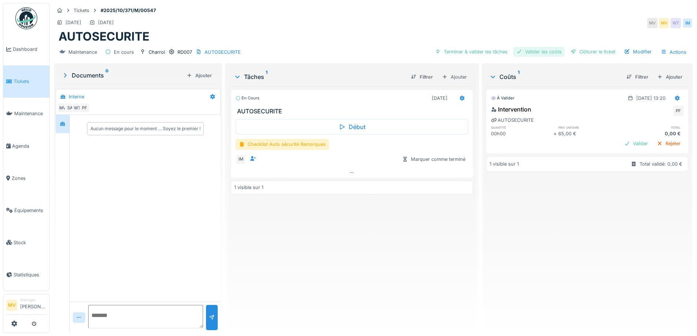
drag, startPoint x: 538, startPoint y: 50, endPoint x: 518, endPoint y: 48, distance: 20.3
click at [536, 50] on div "Valider les coûts" at bounding box center [538, 52] width 51 height 10
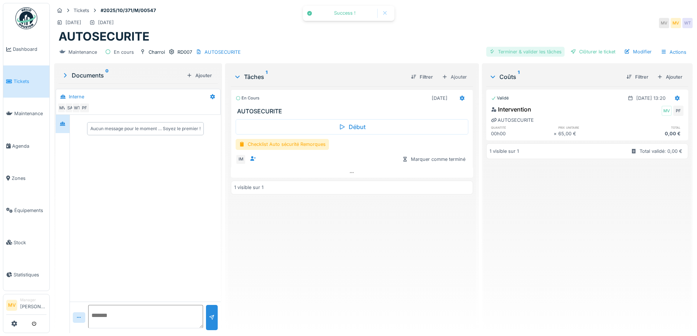
click at [531, 50] on div "Terminer & valider les tâches" at bounding box center [525, 52] width 78 height 10
click at [514, 49] on div "Terminer & valider les tâches" at bounding box center [525, 52] width 78 height 10
click at [299, 142] on div "Checklist Auto sécurité Remorques" at bounding box center [282, 144] width 93 height 11
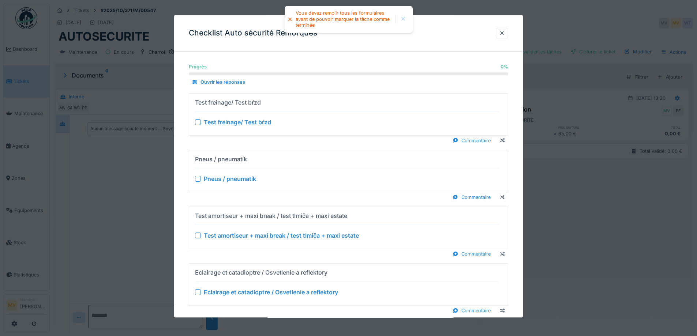
click at [198, 120] on div at bounding box center [198, 122] width 6 height 6
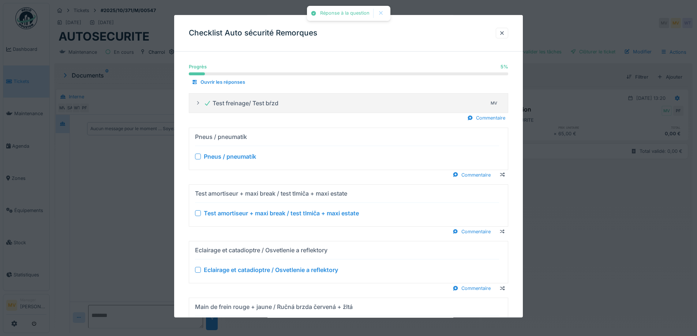
click at [199, 155] on div at bounding box center [198, 157] width 6 height 6
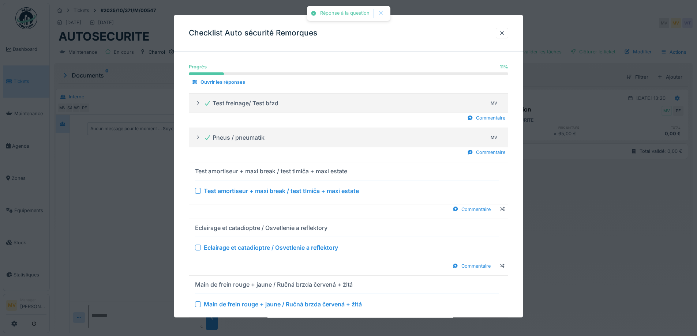
click at [200, 190] on div at bounding box center [198, 191] width 6 height 6
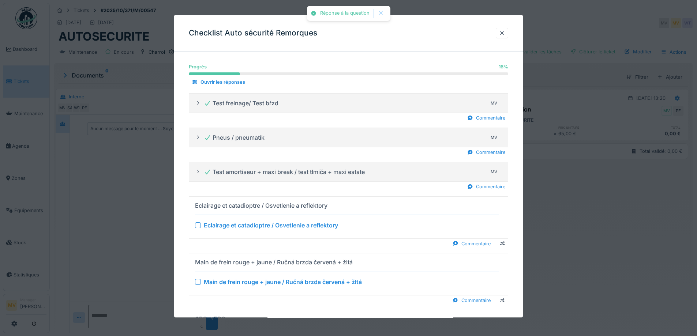
click at [197, 224] on div at bounding box center [198, 225] width 6 height 6
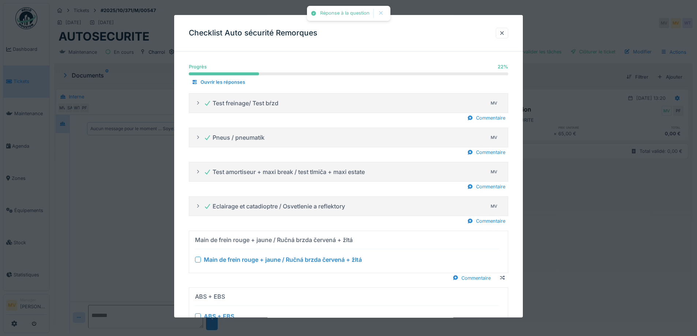
drag, startPoint x: 199, startPoint y: 260, endPoint x: 204, endPoint y: 255, distance: 7.5
click at [199, 259] on div at bounding box center [198, 260] width 6 height 6
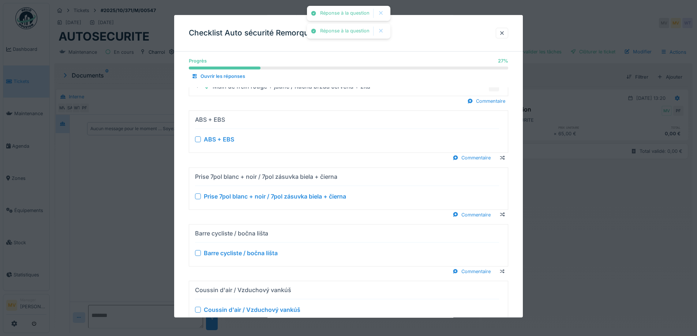
scroll to position [195, 0]
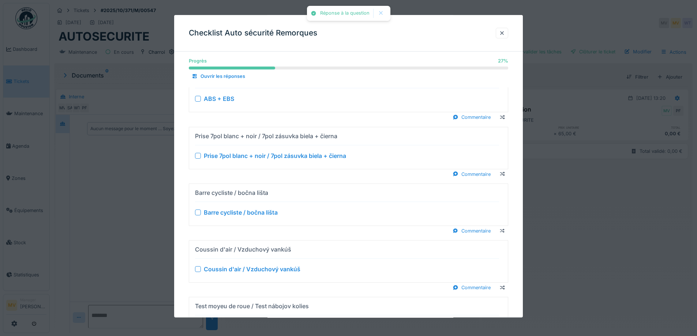
click at [197, 96] on div "ABS + EBS" at bounding box center [347, 99] width 304 height 9
click at [196, 98] on div at bounding box center [198, 99] width 6 height 6
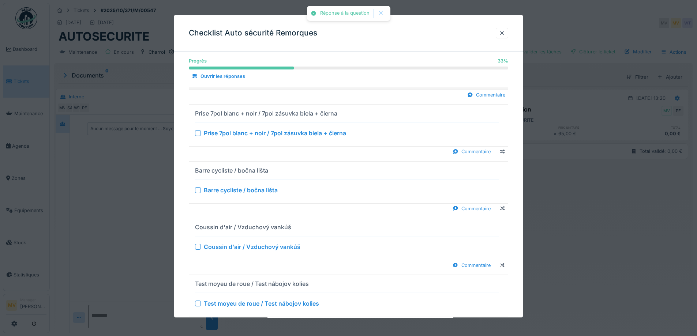
click at [199, 133] on div at bounding box center [198, 134] width 6 height 6
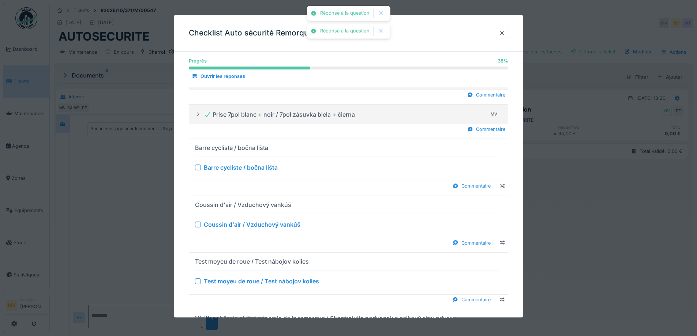
click at [198, 168] on div at bounding box center [198, 168] width 6 height 6
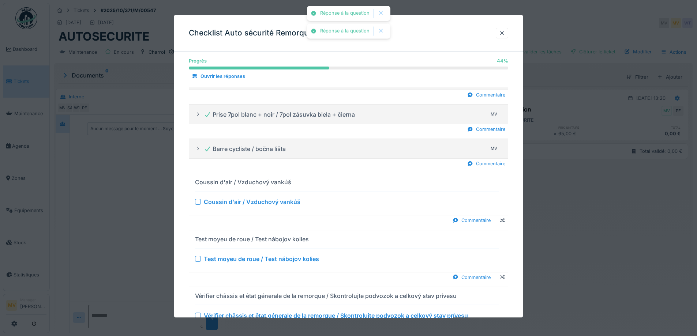
click at [199, 200] on div at bounding box center [198, 202] width 6 height 6
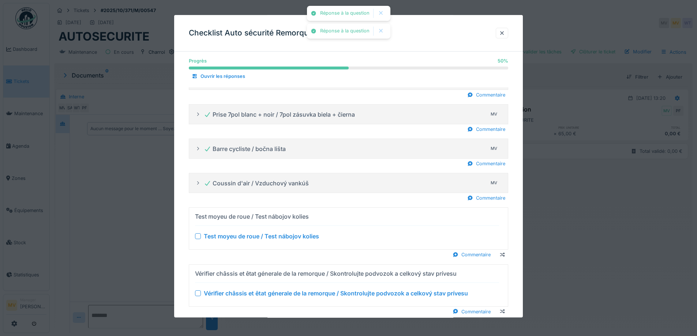
drag, startPoint x: 200, startPoint y: 235, endPoint x: 215, endPoint y: 224, distance: 18.2
click at [200, 235] on div at bounding box center [198, 237] width 6 height 6
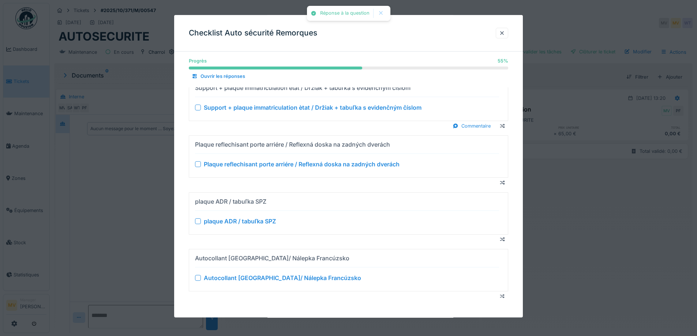
scroll to position [390, 0]
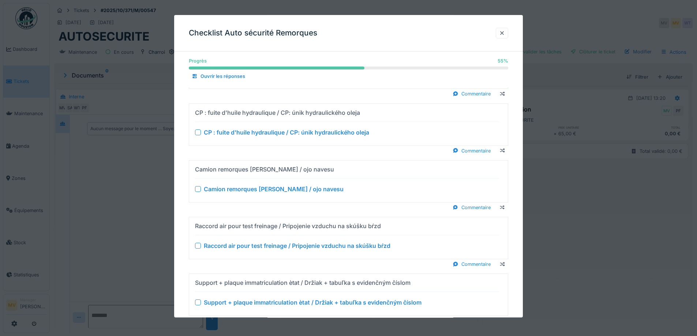
click at [198, 134] on div at bounding box center [198, 132] width 6 height 6
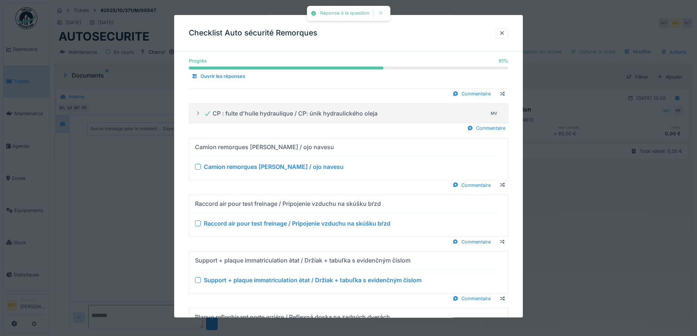
click at [199, 164] on div at bounding box center [198, 167] width 6 height 6
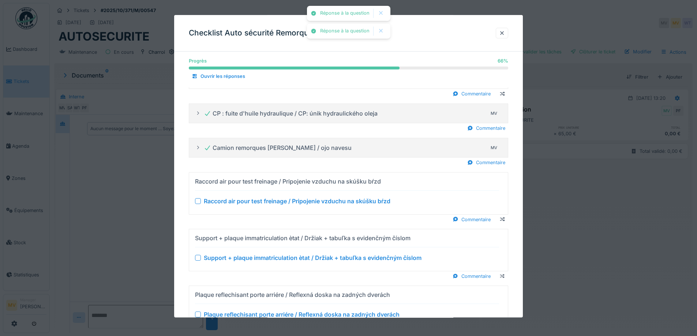
click at [196, 204] on div at bounding box center [198, 201] width 6 height 6
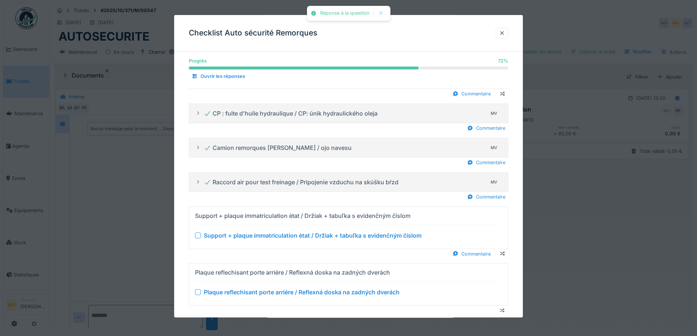
click at [198, 236] on div at bounding box center [198, 236] width 6 height 6
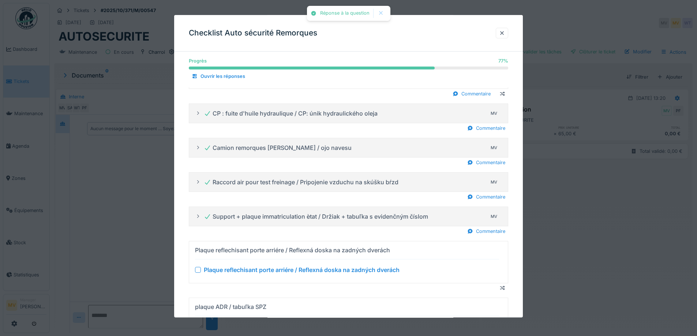
click at [197, 270] on div at bounding box center [198, 270] width 6 height 6
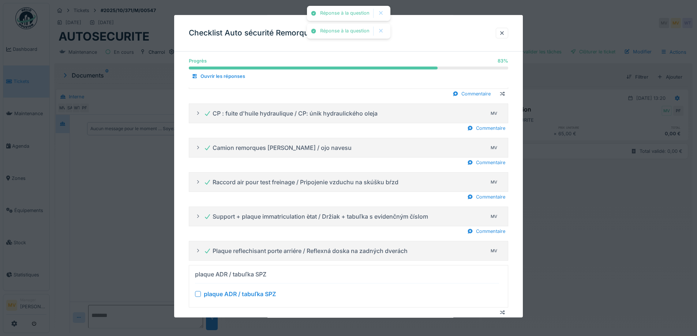
scroll to position [466, 0]
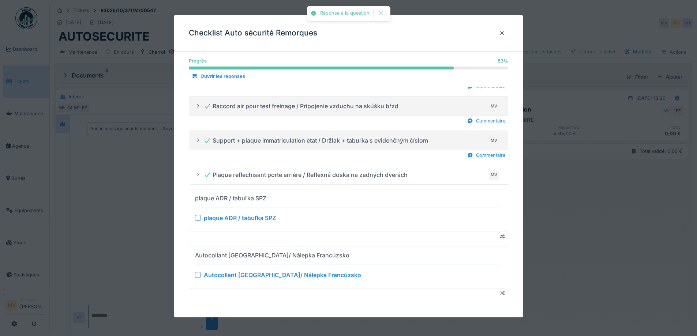
click at [199, 220] on div at bounding box center [198, 218] width 6 height 6
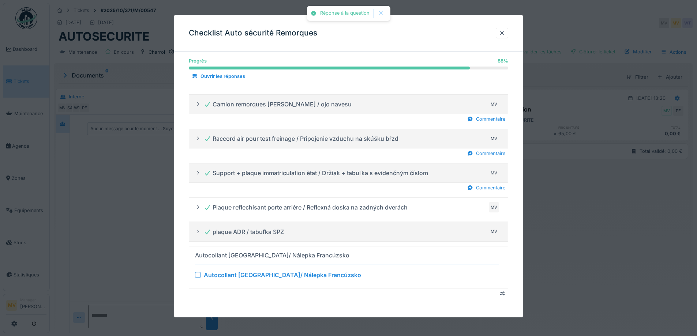
click at [197, 275] on div at bounding box center [198, 275] width 6 height 6
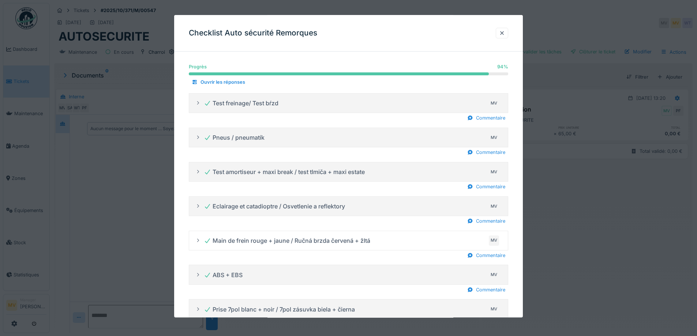
scroll to position [0, 0]
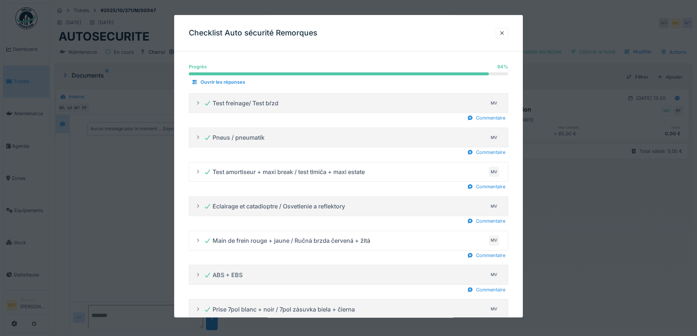
click at [295, 78] on div "Progrès 94 % 94 % Ouvrir les réponses" at bounding box center [348, 75] width 319 height 36
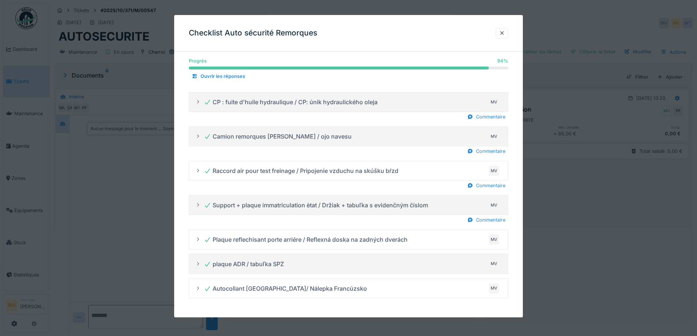
scroll to position [5, 0]
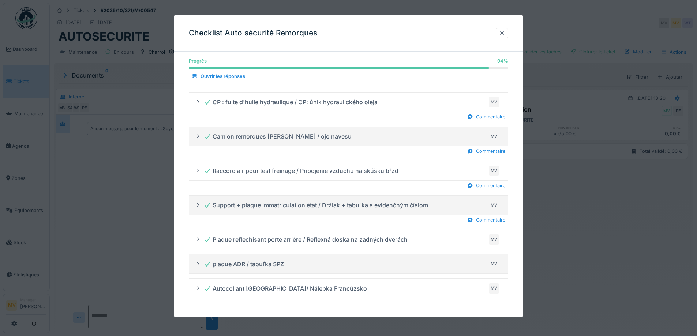
click at [378, 219] on div "Commentaire" at bounding box center [348, 220] width 319 height 10
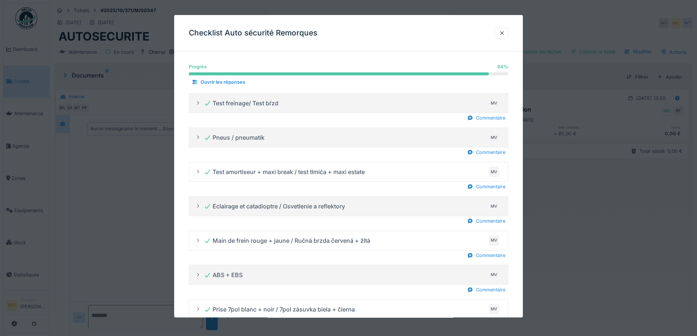
scroll to position [0, 0]
click at [222, 83] on div "Ouvrir les réponses" at bounding box center [218, 83] width 59 height 10
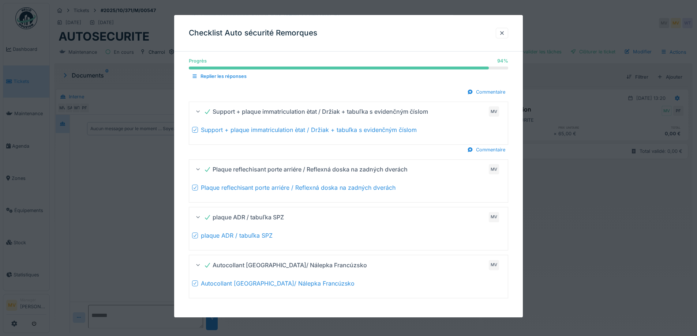
scroll to position [607, 0]
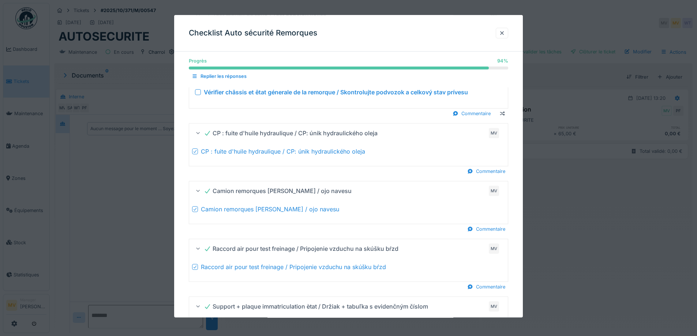
click at [200, 93] on div at bounding box center [198, 93] width 6 height 6
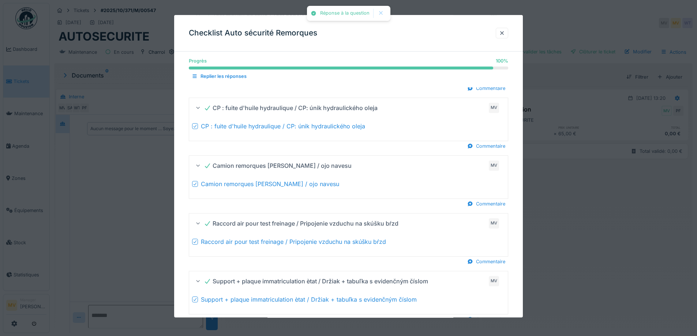
scroll to position [777, 0]
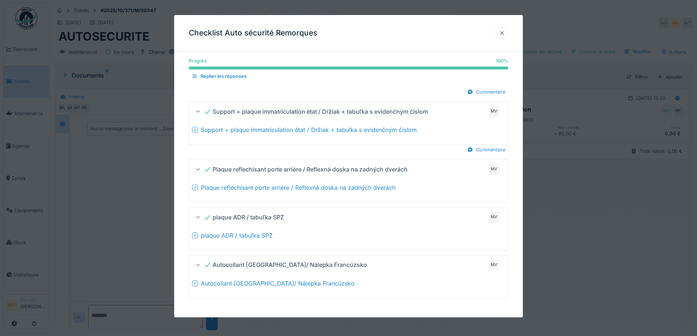
click at [504, 32] on div at bounding box center [502, 33] width 6 height 7
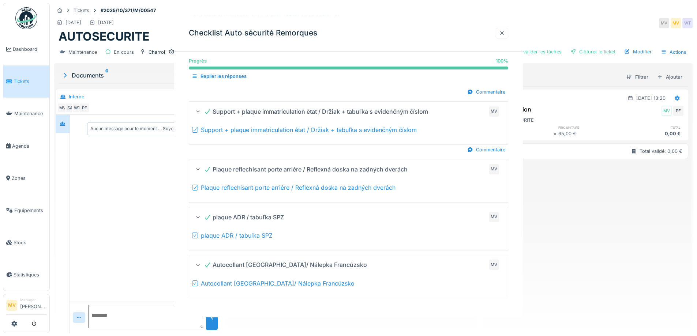
scroll to position [0, 0]
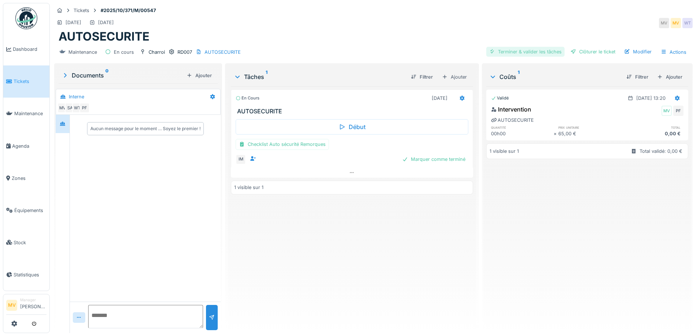
click at [516, 47] on div "Terminer & valider les tâches" at bounding box center [525, 52] width 78 height 10
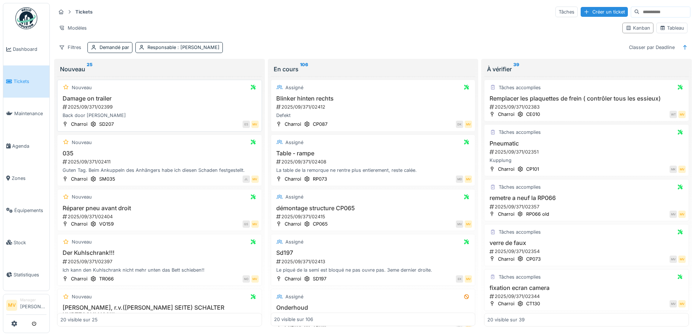
click at [105, 100] on h3 "Damage on trailer" at bounding box center [159, 98] width 198 height 7
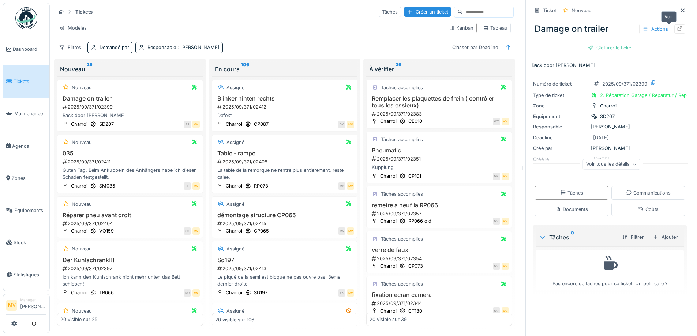
click at [677, 26] on div at bounding box center [680, 29] width 6 height 7
click at [143, 168] on div "Guten Tag. Beim Ankuppeln des Anhängers habe ich diesen Schaden festgestellt." at bounding box center [129, 174] width 139 height 14
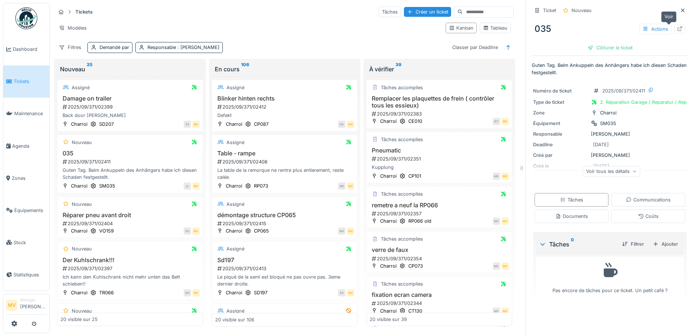
click at [677, 30] on icon at bounding box center [680, 28] width 6 height 5
click at [681, 10] on icon at bounding box center [683, 10] width 4 height 4
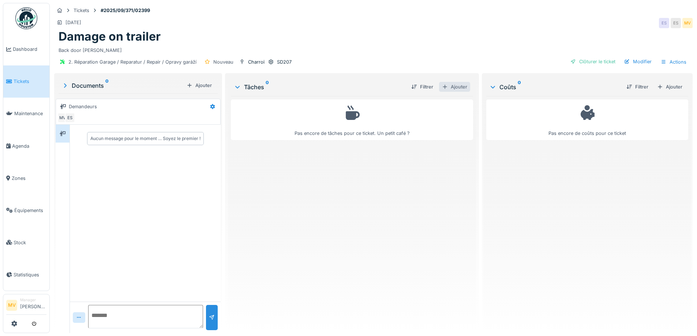
click at [462, 84] on div "Ajouter" at bounding box center [454, 87] width 31 height 10
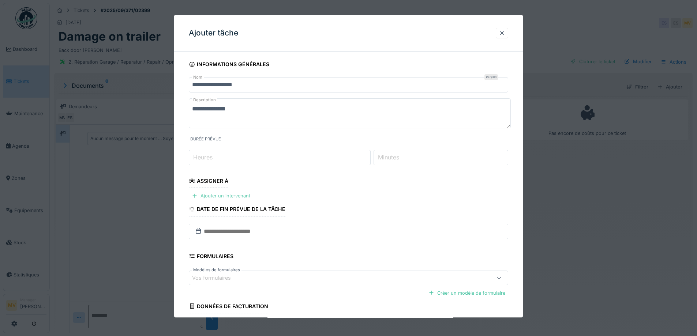
click at [242, 195] on div "Ajouter un intervenant" at bounding box center [221, 196] width 64 height 10
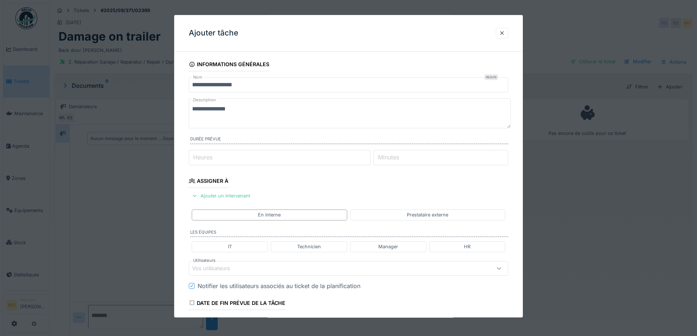
click at [226, 267] on div "Vos utilisateurs" at bounding box center [216, 268] width 48 height 8
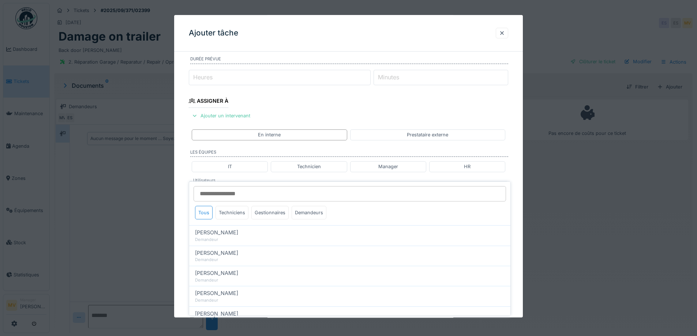
scroll to position [102, 0]
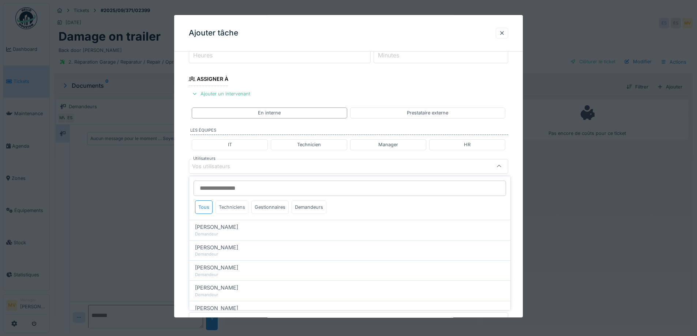
click at [235, 206] on div "Techniciens" at bounding box center [231, 207] width 33 height 14
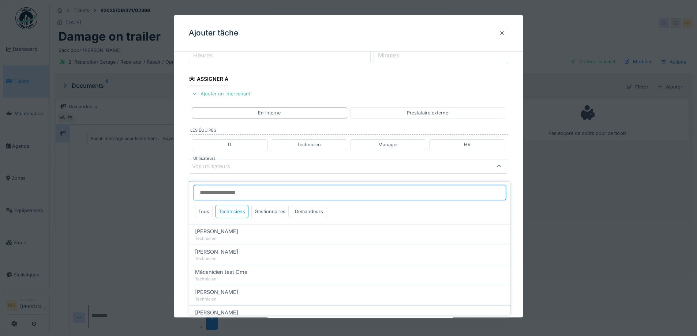
scroll to position [0, 0]
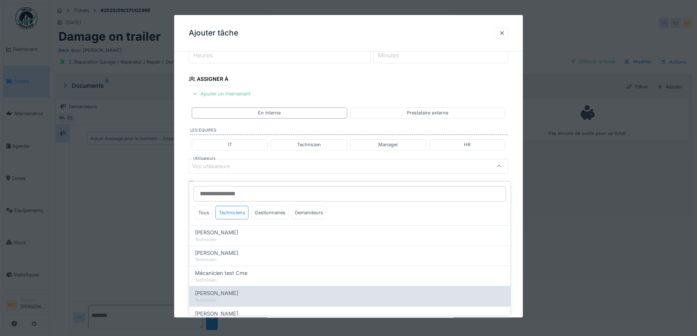
click at [238, 286] on div "[PERSON_NAME] Technicien" at bounding box center [349, 296] width 321 height 20
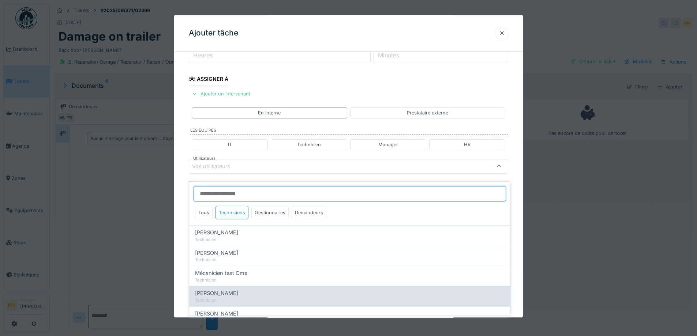
type input "****"
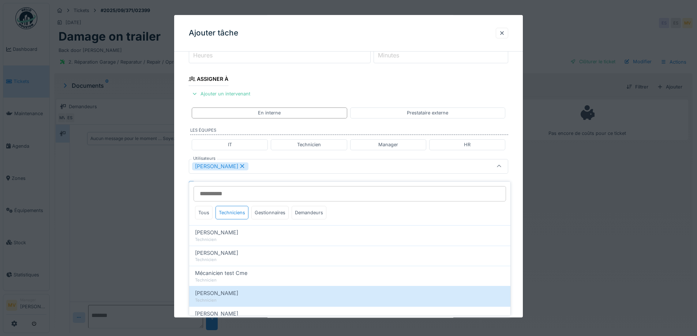
click at [271, 169] on div "[PERSON_NAME]" at bounding box center [329, 166] width 275 height 8
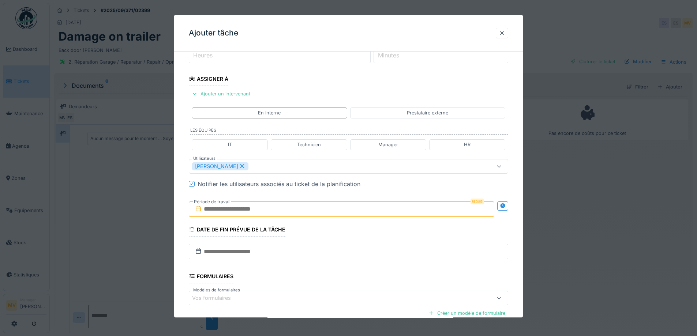
click at [269, 207] on input "text" at bounding box center [341, 209] width 305 height 15
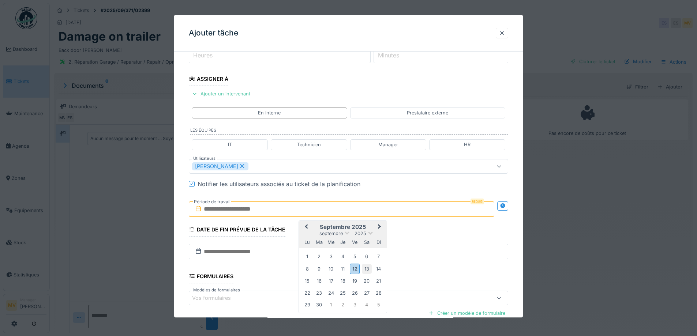
click at [365, 268] on div "13" at bounding box center [367, 269] width 10 height 10
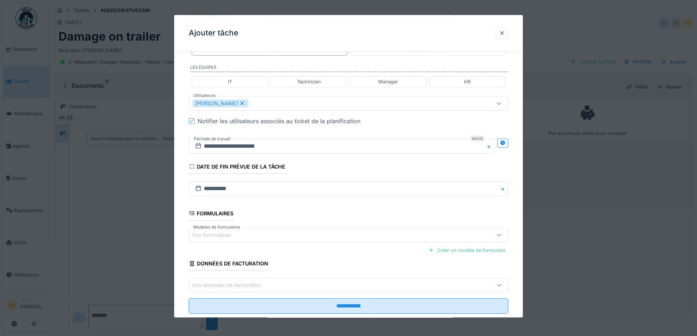
scroll to position [182, 0]
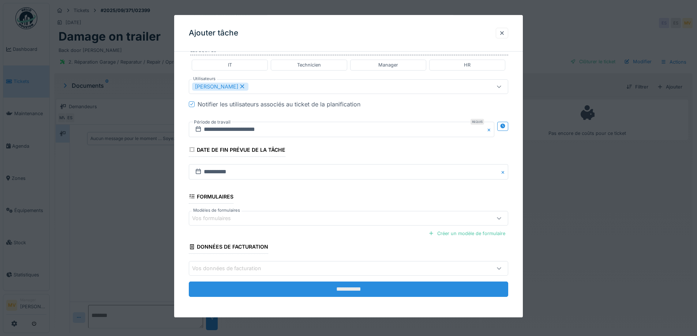
click at [373, 283] on input "**********" at bounding box center [348, 289] width 319 height 15
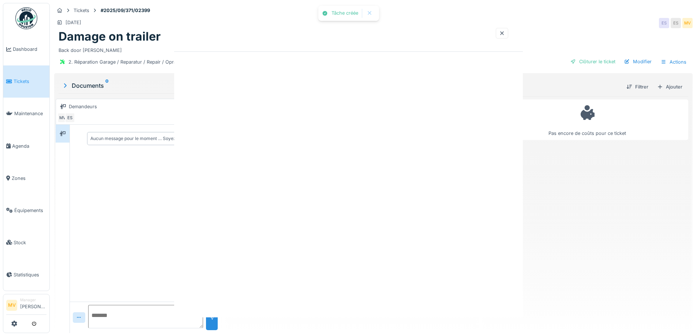
scroll to position [0, 0]
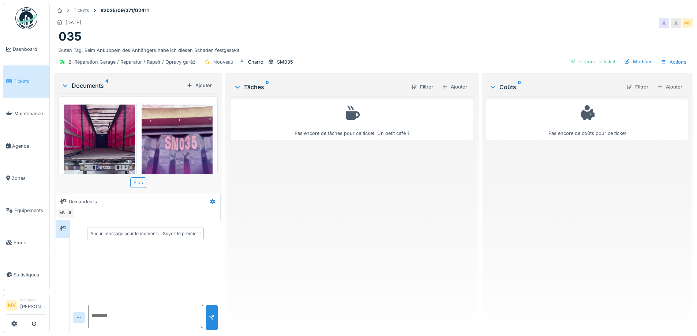
click at [76, 147] on img at bounding box center [99, 152] width 71 height 95
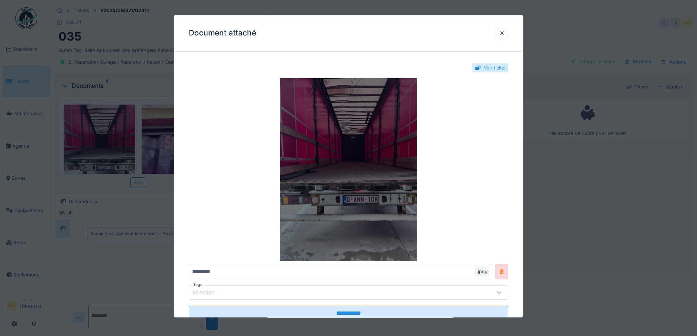
click at [382, 180] on img at bounding box center [348, 170] width 319 height 183
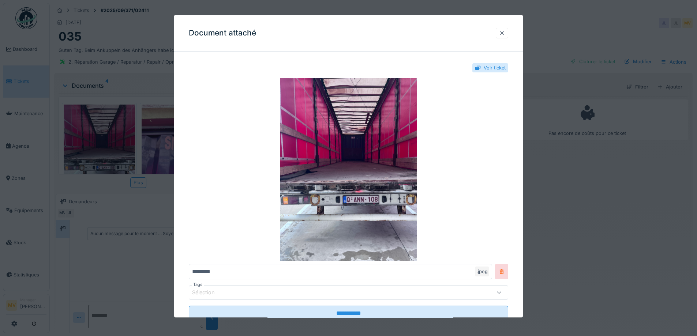
click at [503, 31] on div at bounding box center [502, 33] width 6 height 7
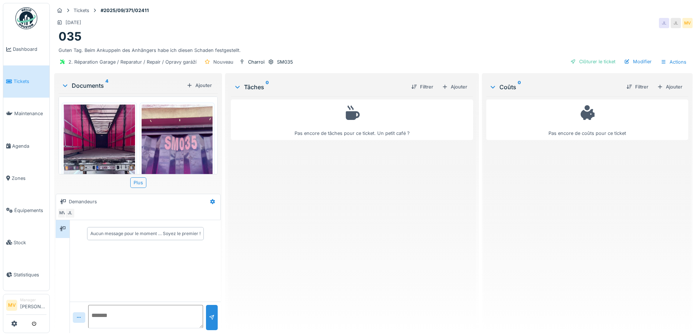
click at [163, 138] on img at bounding box center [177, 152] width 71 height 95
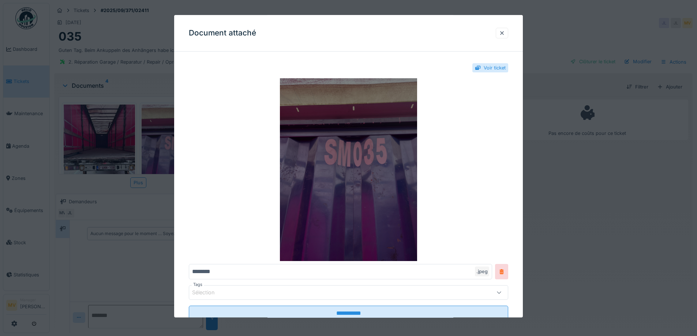
click at [371, 164] on img at bounding box center [348, 170] width 319 height 183
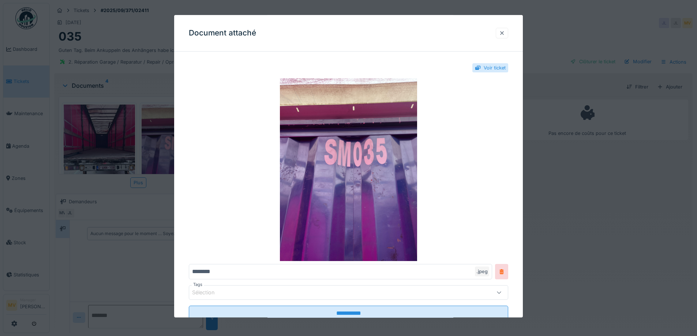
click at [502, 31] on div at bounding box center [502, 33] width 6 height 7
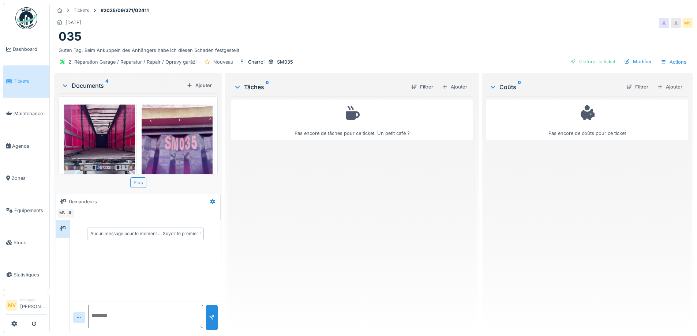
click at [112, 140] on img at bounding box center [99, 152] width 71 height 95
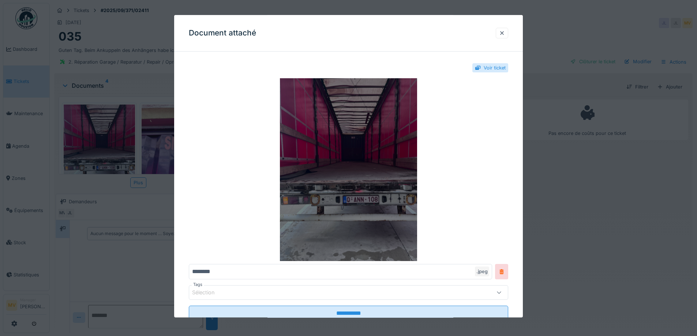
click at [387, 213] on img at bounding box center [348, 170] width 319 height 183
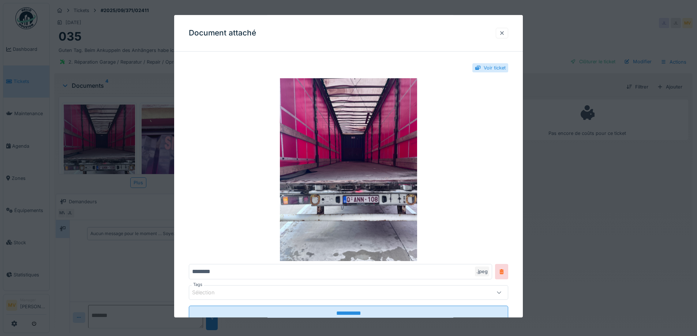
click at [505, 34] on div at bounding box center [502, 33] width 6 height 7
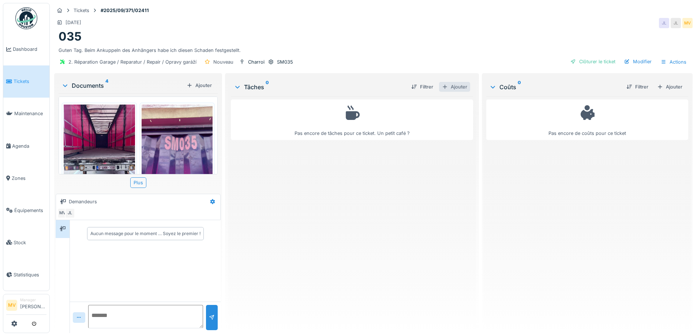
click at [461, 87] on div "Ajouter" at bounding box center [454, 87] width 31 height 10
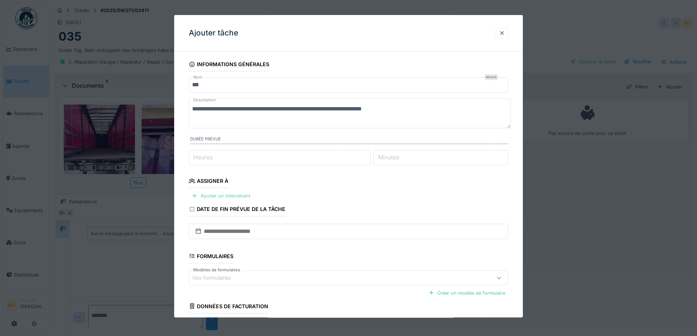
click at [234, 193] on div "Ajouter un intervenant" at bounding box center [221, 196] width 64 height 10
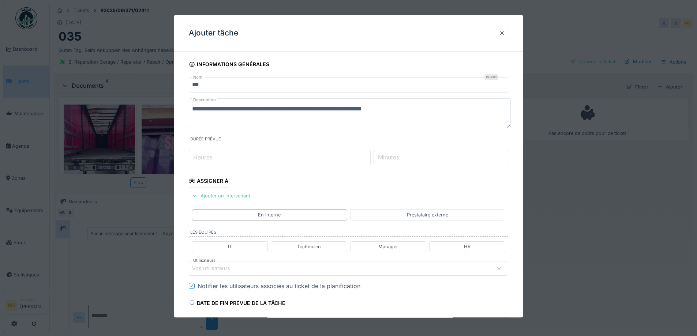
click at [280, 271] on div "Vos utilisateurs" at bounding box center [329, 268] width 275 height 8
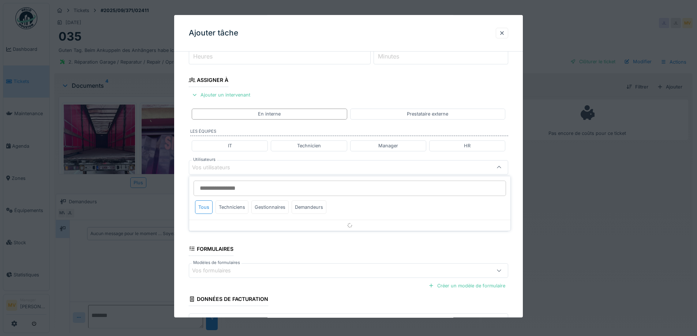
scroll to position [102, 0]
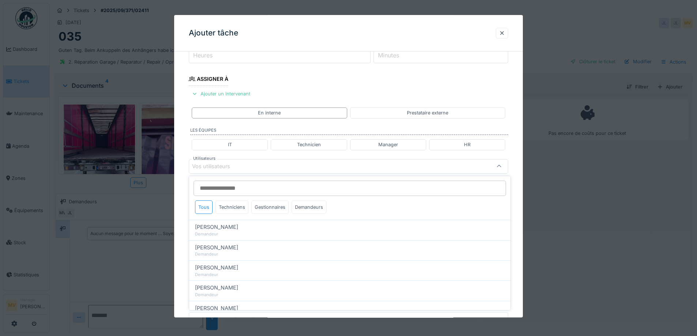
click at [268, 189] on input "Utilisateurs" at bounding box center [349, 188] width 312 height 15
click at [230, 204] on div "Techniciens" at bounding box center [231, 207] width 33 height 14
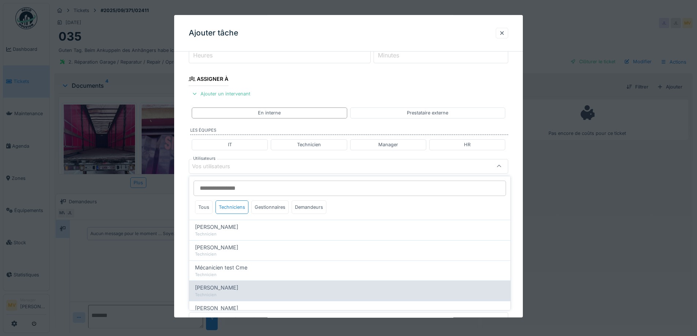
click at [234, 292] on div "Technicien" at bounding box center [349, 295] width 309 height 6
type input "****"
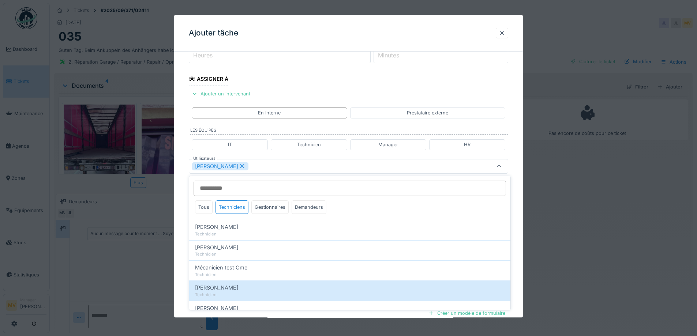
click at [285, 169] on div "[PERSON_NAME]" at bounding box center [329, 166] width 275 height 8
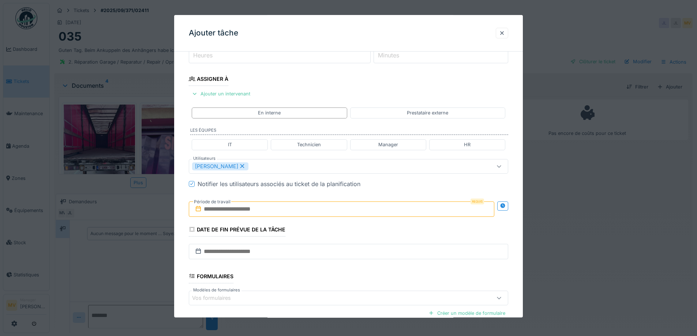
click at [273, 208] on input "text" at bounding box center [341, 209] width 305 height 15
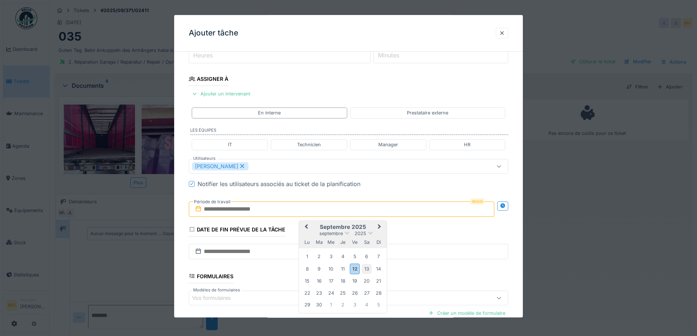
click at [365, 268] on div "13" at bounding box center [367, 269] width 10 height 10
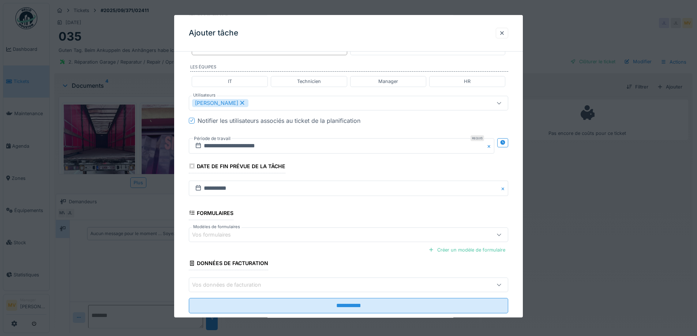
scroll to position [182, 0]
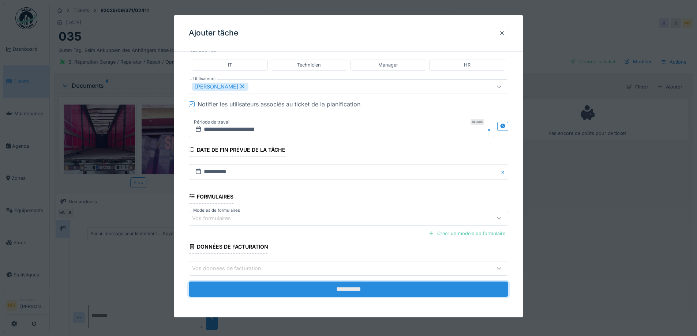
click at [367, 289] on input "**********" at bounding box center [348, 289] width 319 height 15
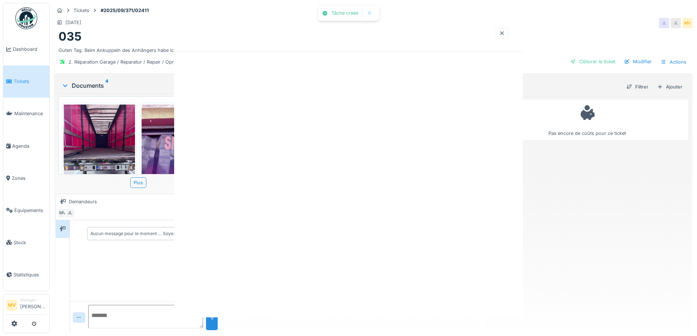
scroll to position [0, 0]
